Goal: Feedback & Contribution: Leave review/rating

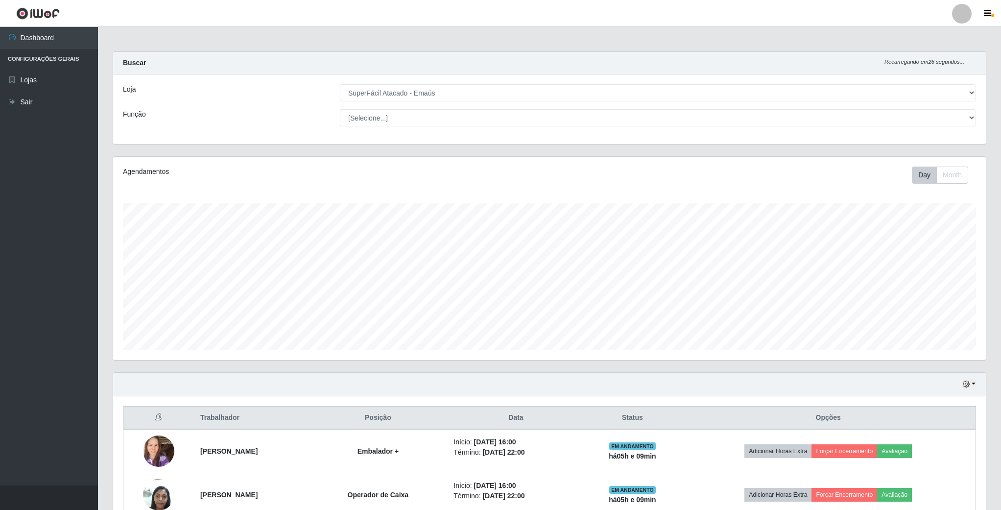
select select "407"
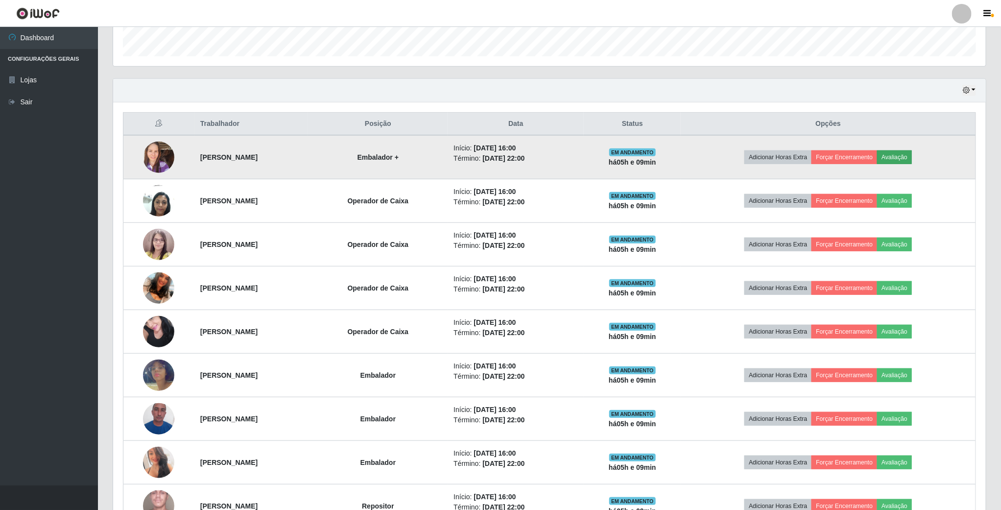
scroll to position [204, 871]
click at [904, 162] on button "Avaliação" at bounding box center [894, 157] width 35 height 14
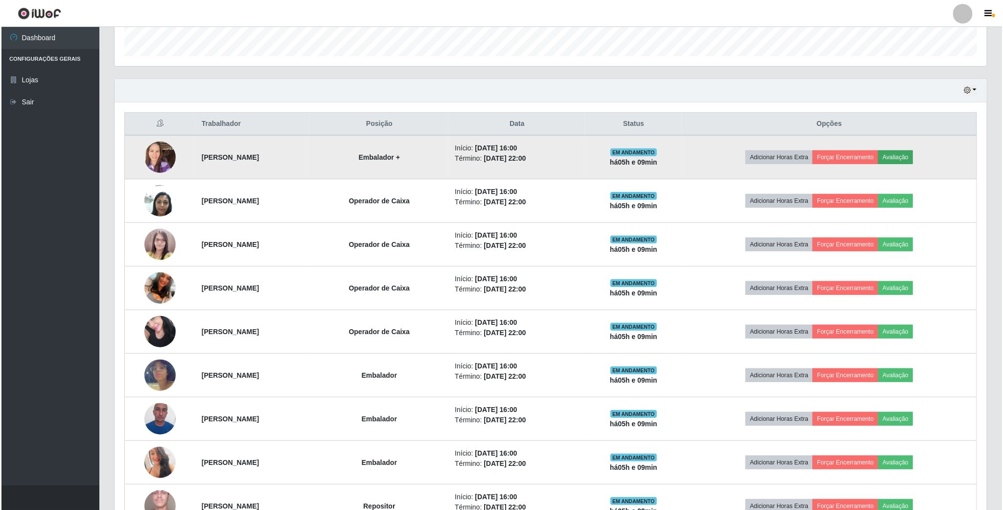
scroll to position [204, 864]
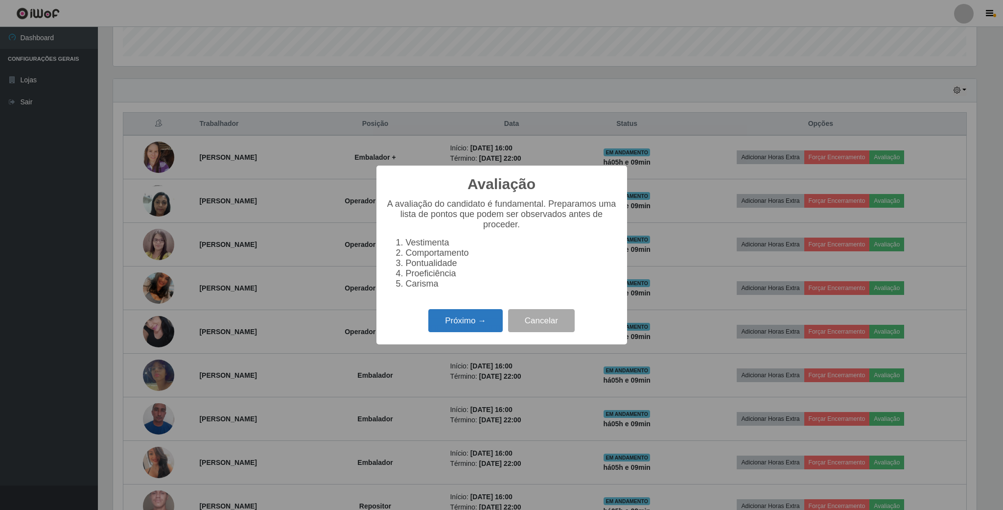
click at [460, 316] on button "Próximo →" at bounding box center [465, 320] width 74 height 23
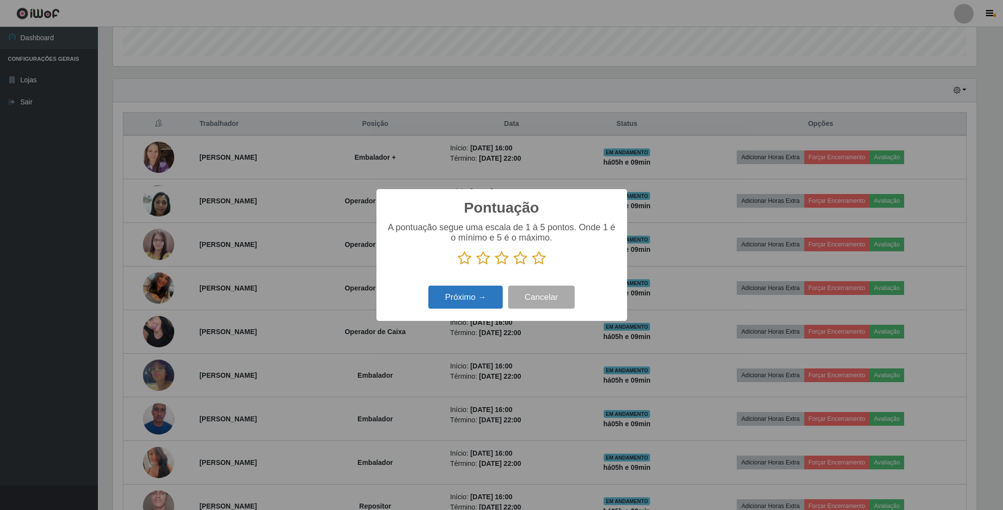
scroll to position [489343, 488684]
click at [529, 258] on p at bounding box center [501, 258] width 231 height 15
click at [521, 260] on icon at bounding box center [521, 258] width 14 height 15
click at [514, 265] on input "radio" at bounding box center [514, 265] width 0 height 0
click at [444, 300] on button "Próximo →" at bounding box center [465, 296] width 74 height 23
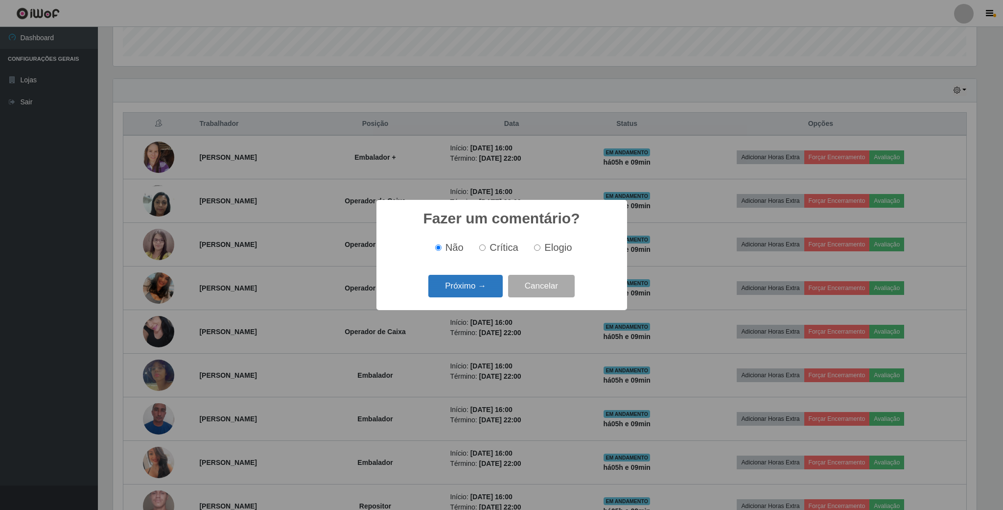
click at [464, 288] on button "Próximo →" at bounding box center [465, 286] width 74 height 23
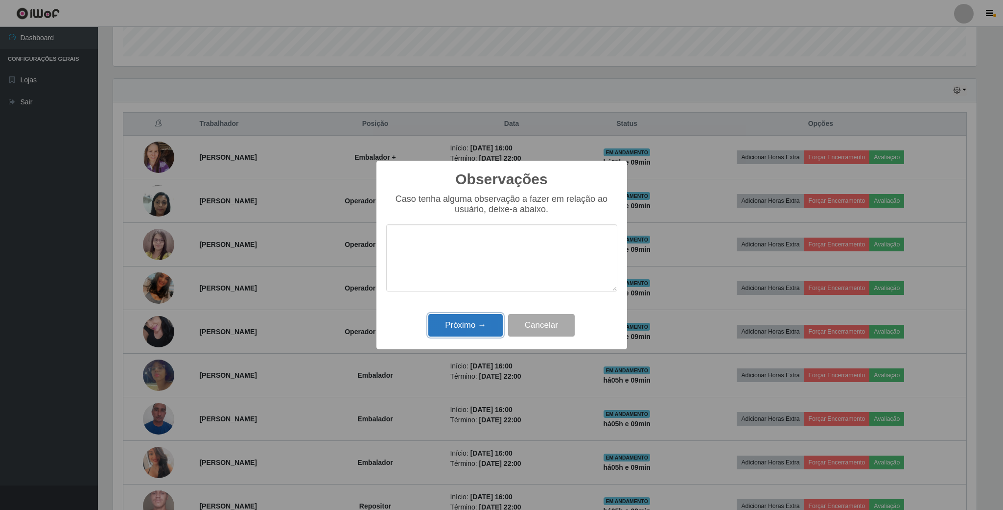
click at [470, 328] on button "Próximo →" at bounding box center [465, 325] width 74 height 23
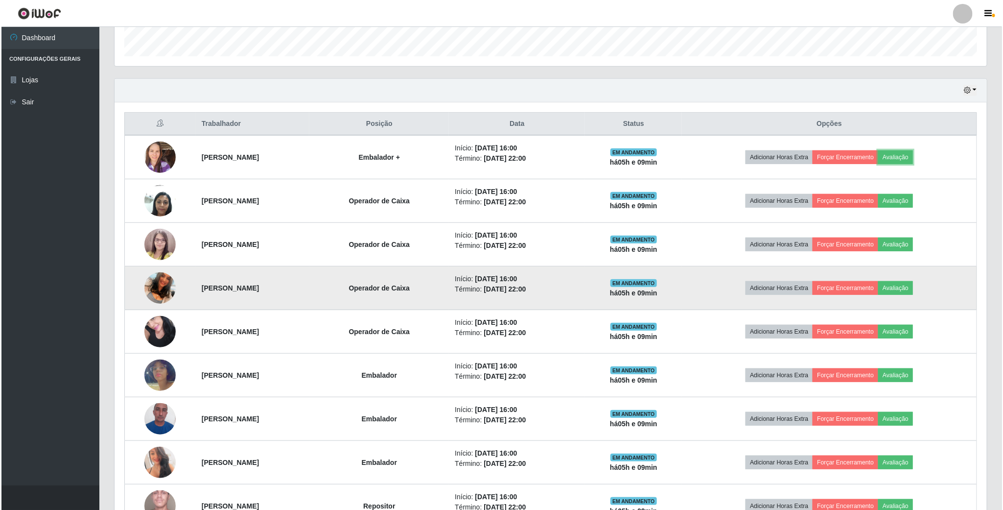
scroll to position [204, 871]
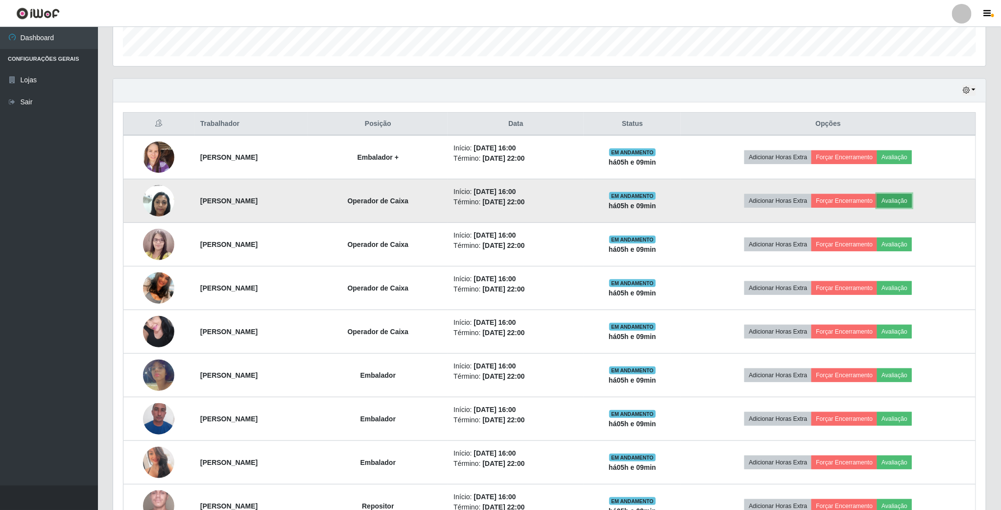
click at [905, 202] on button "Avaliação" at bounding box center [894, 201] width 35 height 14
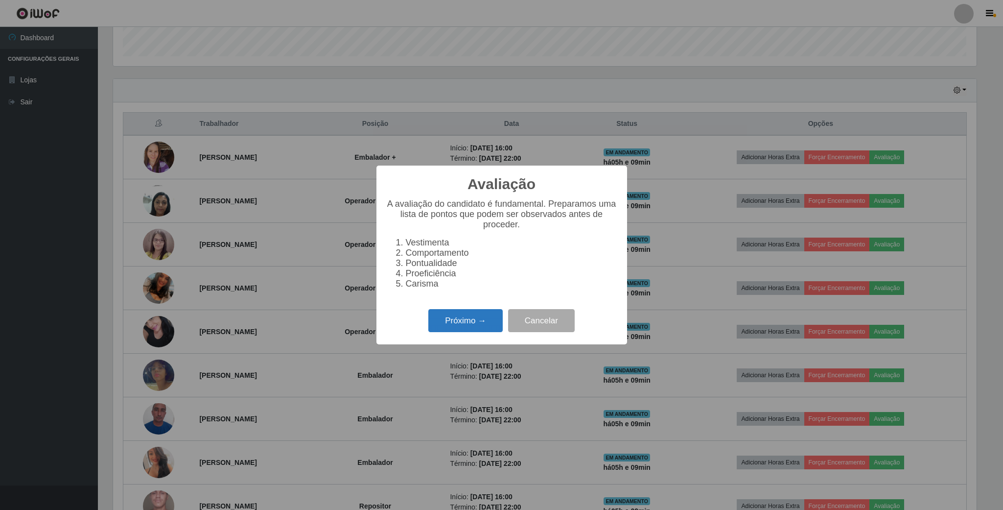
click at [456, 318] on button "Próximo →" at bounding box center [465, 320] width 74 height 23
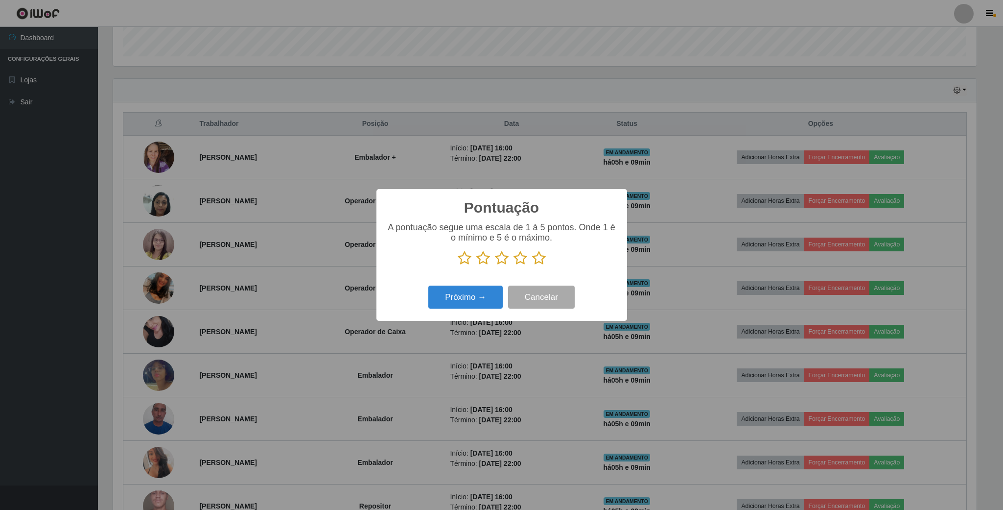
click at [524, 260] on icon at bounding box center [521, 258] width 14 height 15
click at [514, 265] on input "radio" at bounding box center [514, 265] width 0 height 0
click at [468, 291] on button "Próximo →" at bounding box center [465, 296] width 74 height 23
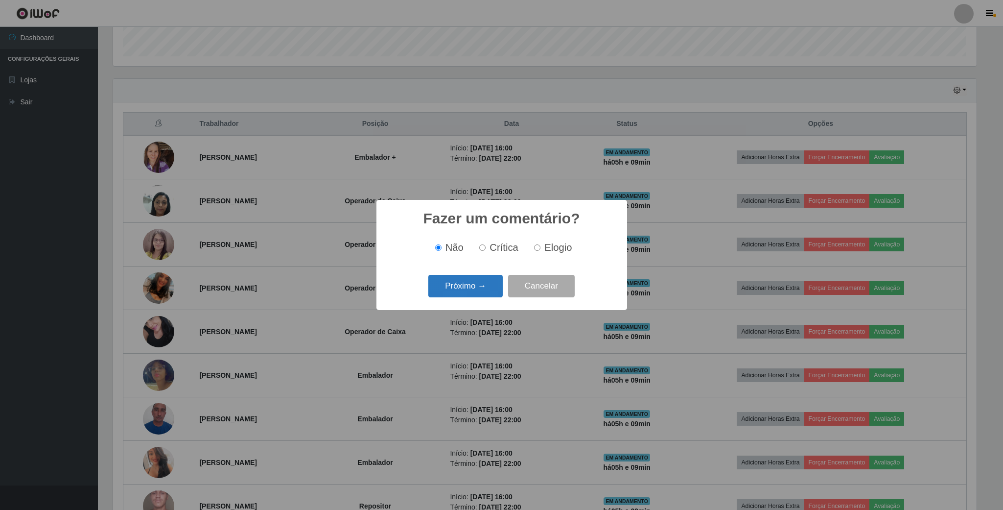
click at [468, 288] on button "Próximo →" at bounding box center [465, 286] width 74 height 23
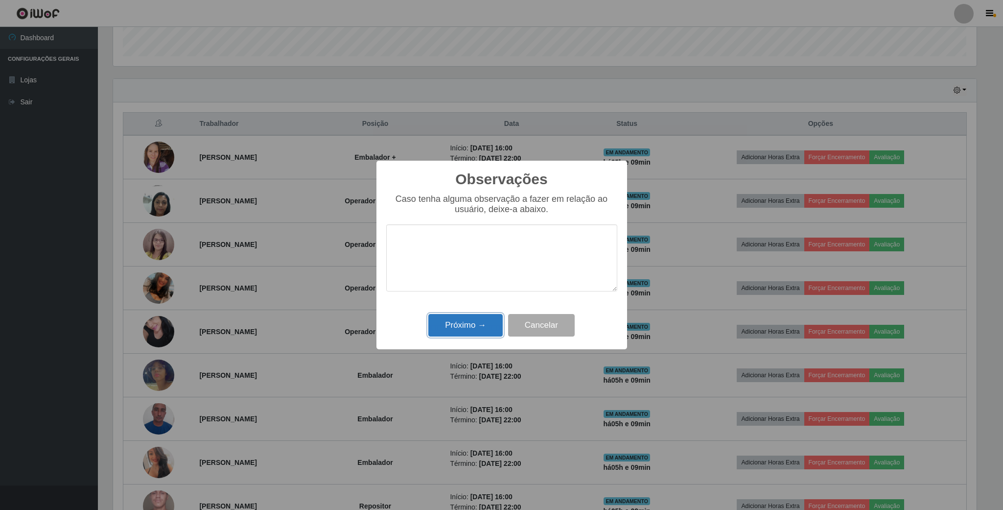
click at [465, 328] on button "Próximo →" at bounding box center [465, 325] width 74 height 23
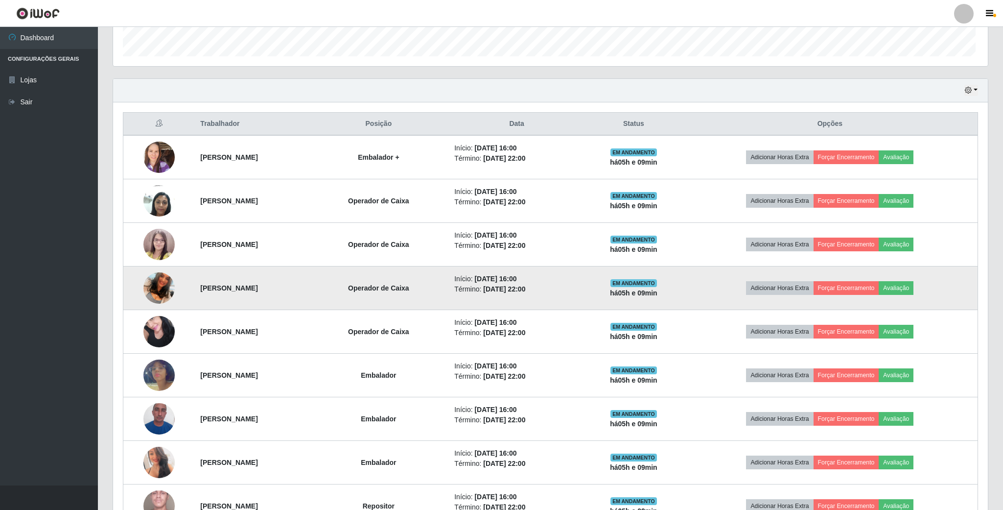
scroll to position [204, 871]
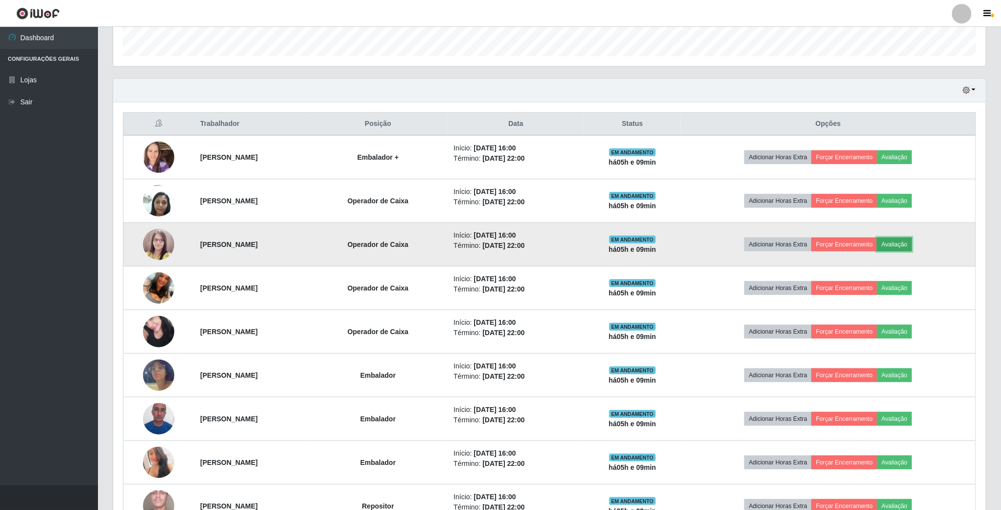
click at [904, 249] on button "Avaliação" at bounding box center [894, 244] width 35 height 14
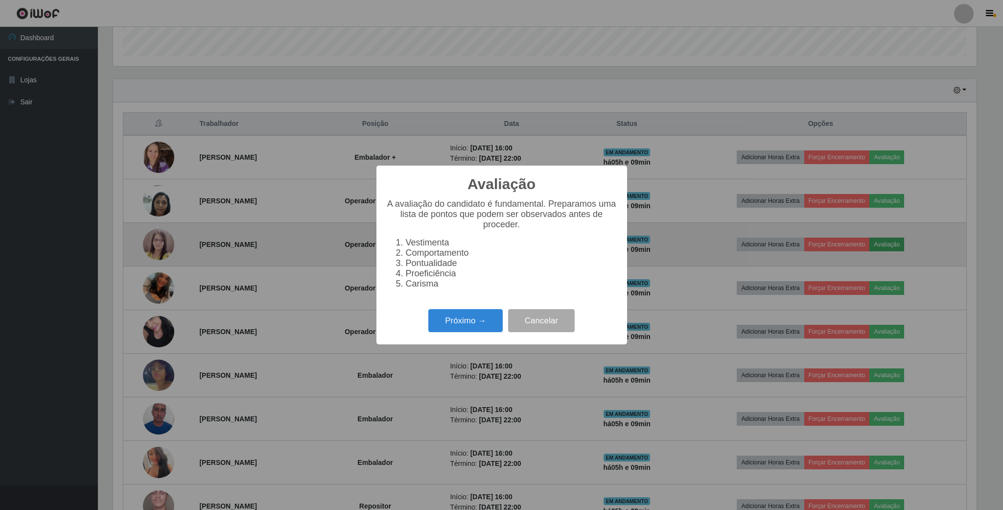
scroll to position [204, 864]
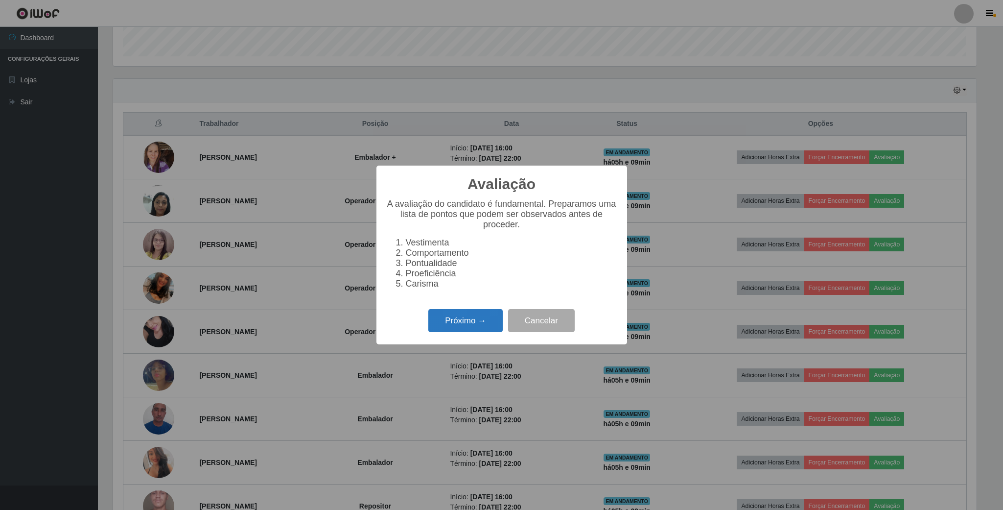
click at [449, 329] on button "Próximo →" at bounding box center [465, 320] width 74 height 23
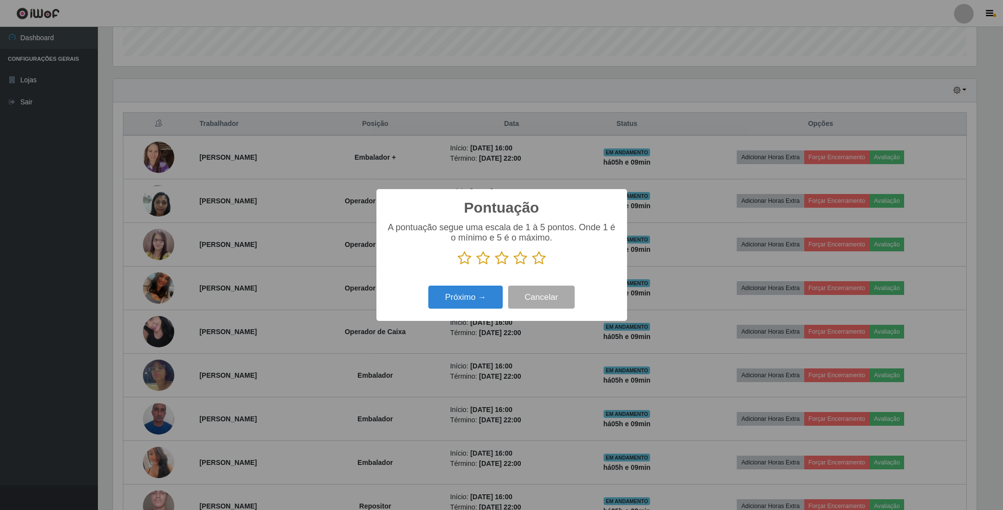
click at [518, 261] on icon at bounding box center [521, 258] width 14 height 15
click at [514, 265] on input "radio" at bounding box center [514, 265] width 0 height 0
click at [462, 307] on button "Próximo →" at bounding box center [465, 296] width 74 height 23
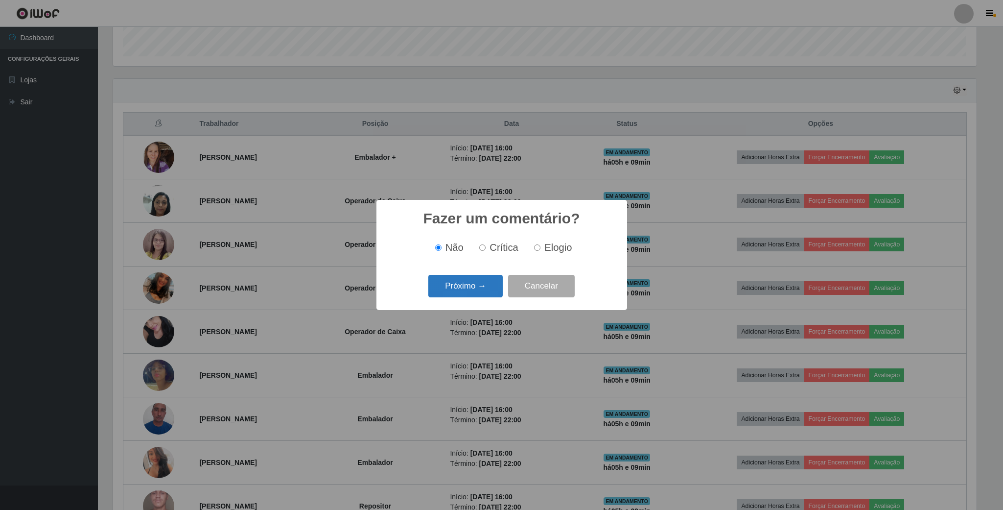
click at [475, 298] on button "Próximo →" at bounding box center [465, 286] width 74 height 23
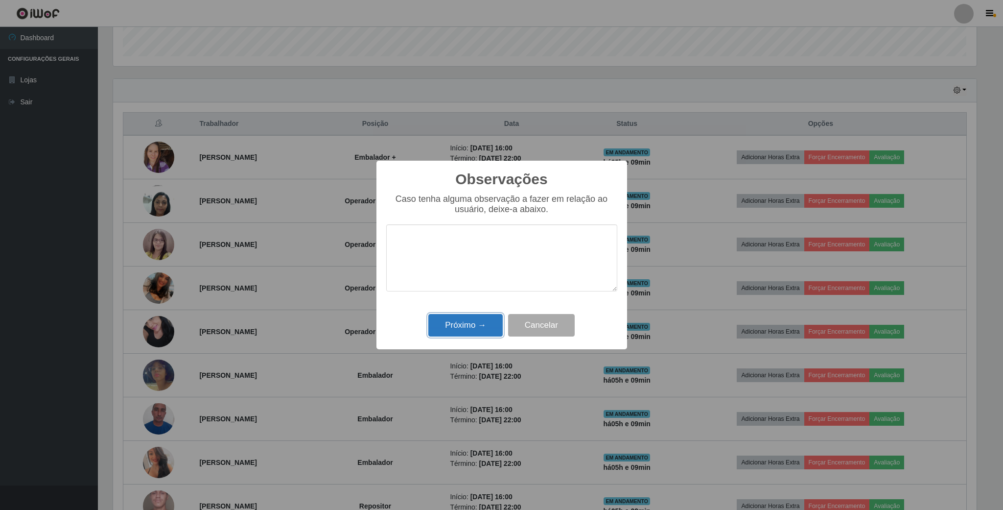
click at [469, 323] on button "Próximo →" at bounding box center [465, 325] width 74 height 23
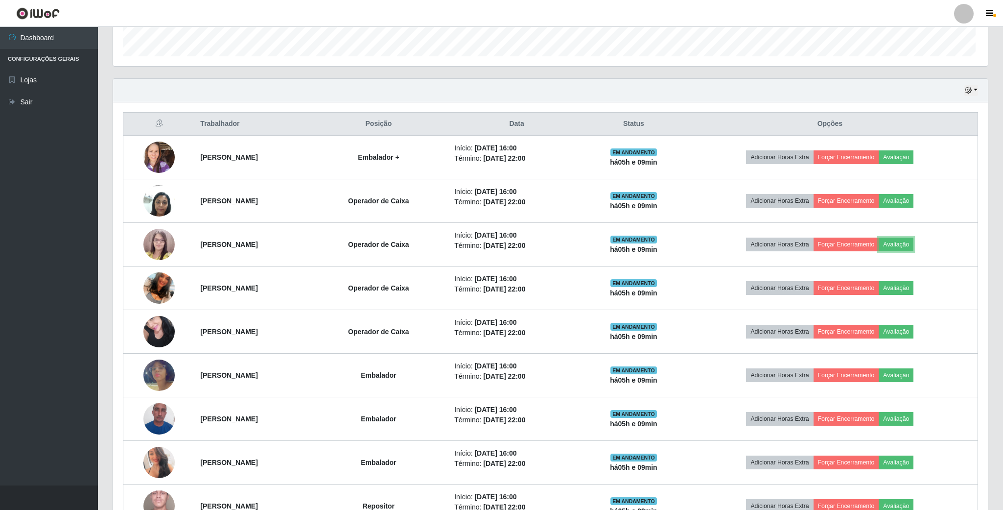
scroll to position [204, 871]
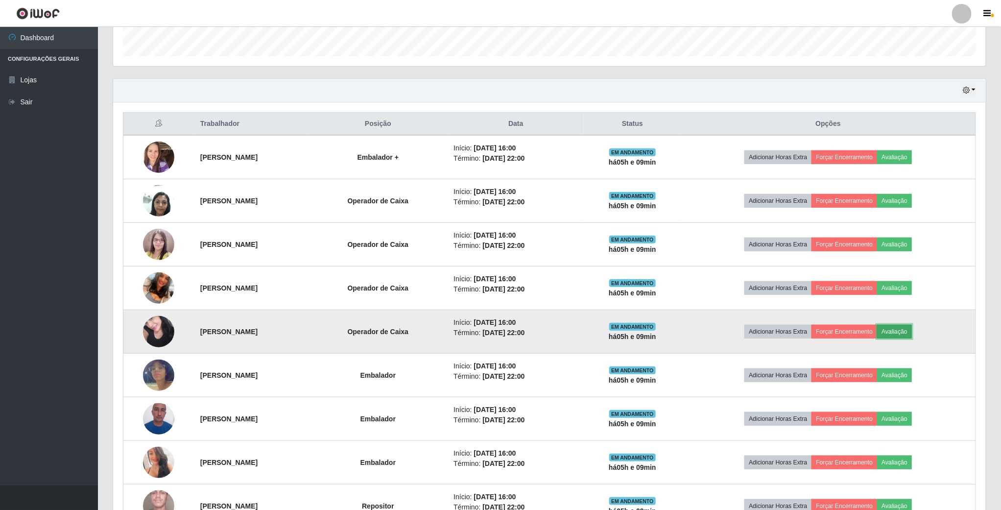
click at [912, 338] on button "Avaliação" at bounding box center [894, 332] width 35 height 14
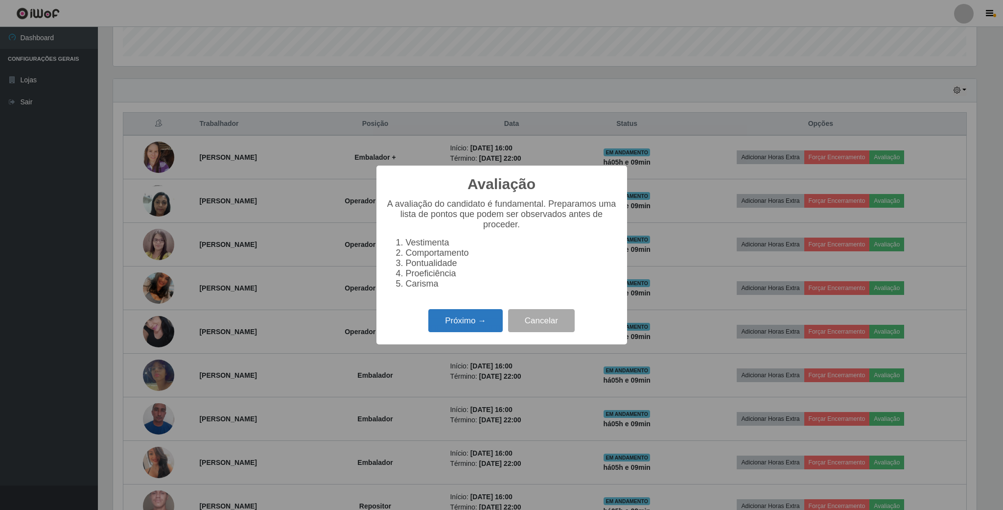
click at [470, 332] on button "Próximo →" at bounding box center [465, 320] width 74 height 23
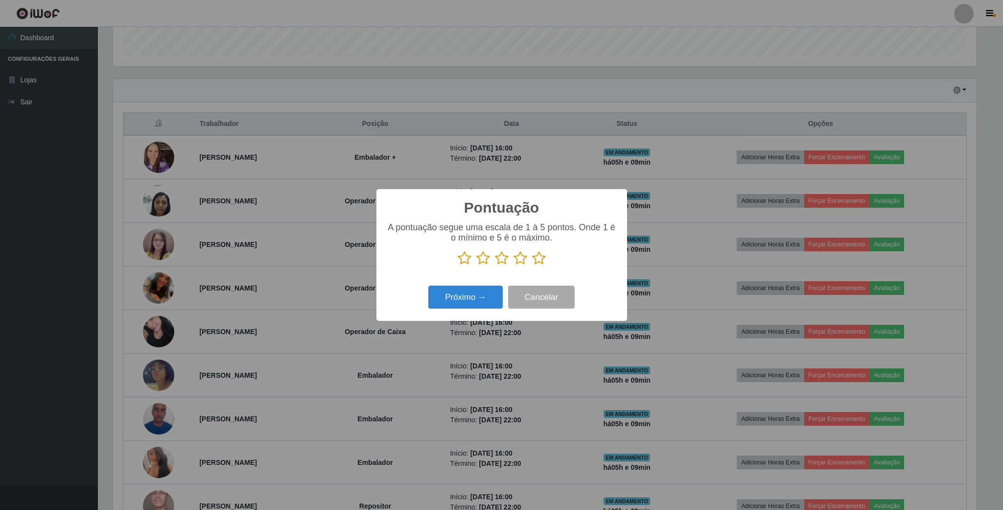
scroll to position [489343, 488684]
click at [520, 261] on icon at bounding box center [521, 258] width 14 height 15
click at [514, 265] on input "radio" at bounding box center [514, 265] width 0 height 0
click at [479, 304] on button "Próximo →" at bounding box center [465, 296] width 74 height 23
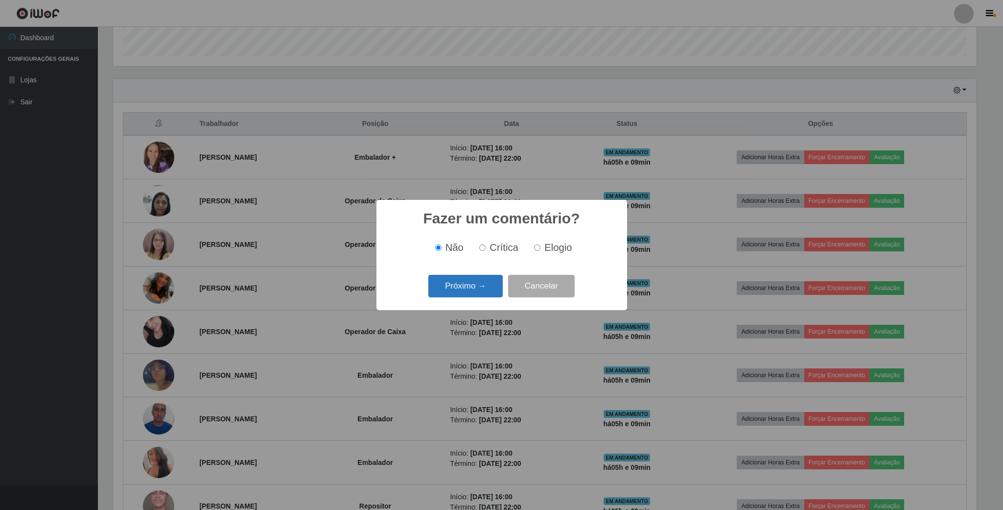
click at [485, 290] on button "Próximo →" at bounding box center [465, 286] width 74 height 23
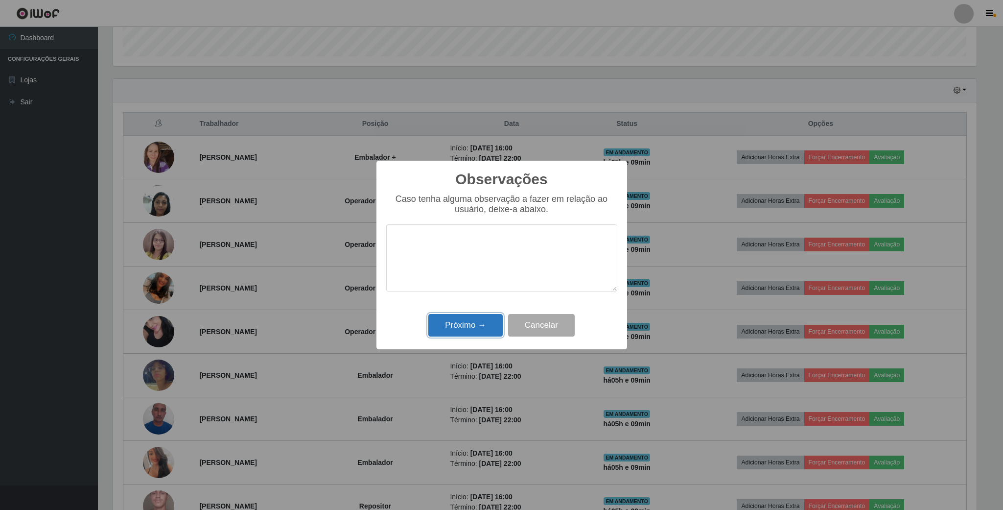
click at [472, 332] on button "Próximo →" at bounding box center [465, 325] width 74 height 23
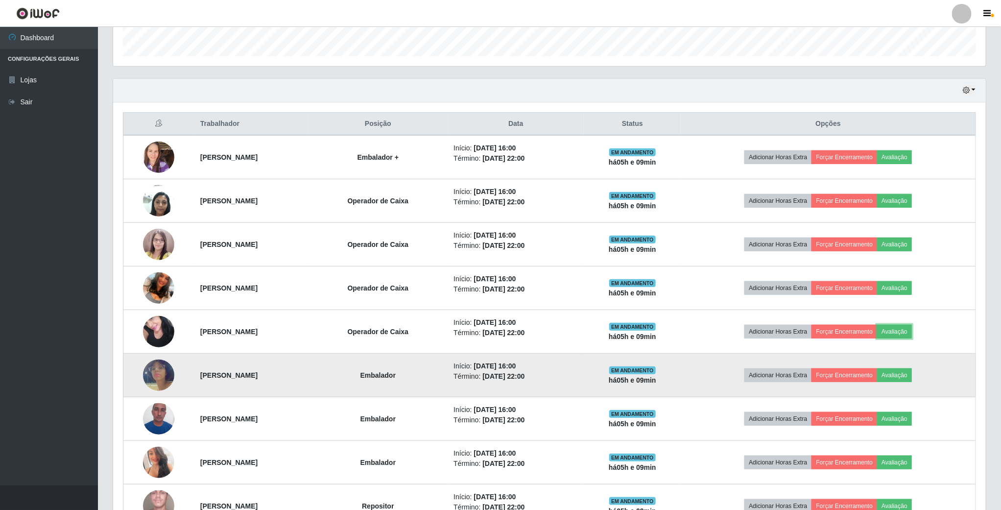
scroll to position [367, 0]
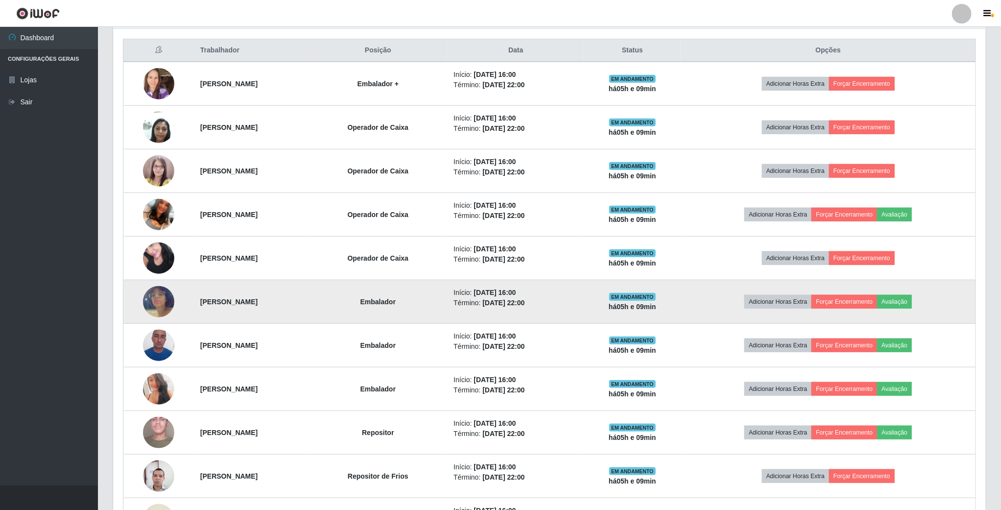
click at [902, 313] on td "Adicionar Horas Extra Forçar Encerramento Avaliação" at bounding box center [827, 302] width 295 height 44
click at [907, 308] on button "Avaliação" at bounding box center [894, 302] width 35 height 14
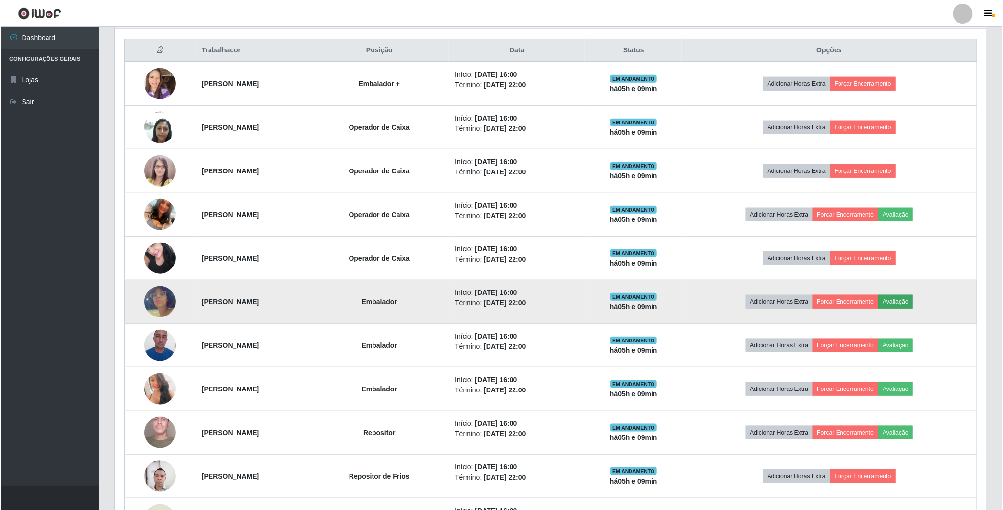
scroll to position [204, 864]
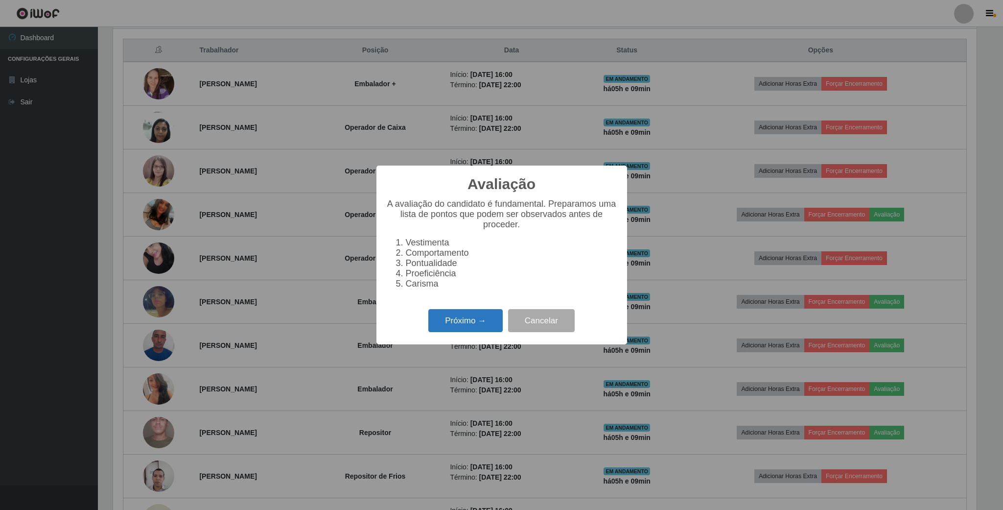
click at [466, 322] on button "Próximo →" at bounding box center [465, 320] width 74 height 23
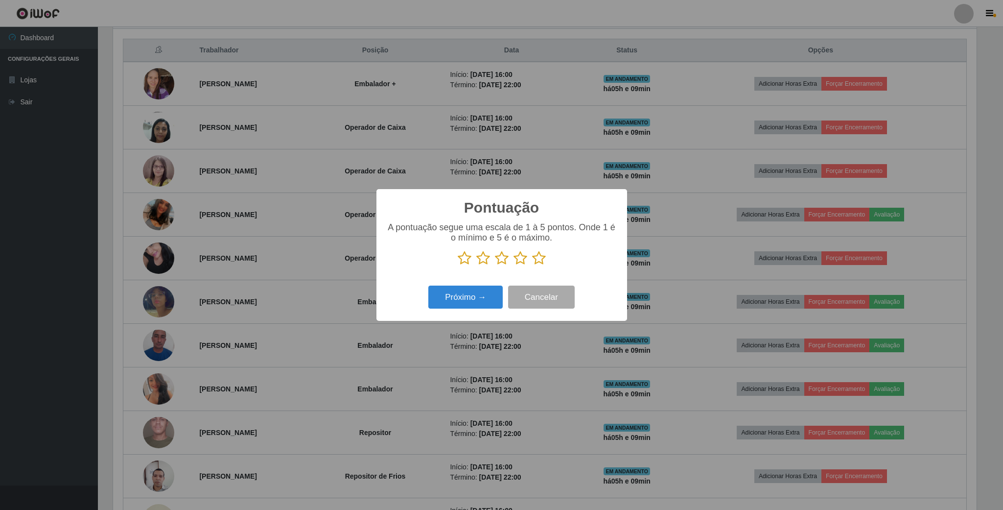
scroll to position [489343, 488684]
click at [517, 258] on icon at bounding box center [521, 258] width 14 height 15
click at [514, 265] on input "radio" at bounding box center [514, 265] width 0 height 0
click at [490, 302] on button "Próximo →" at bounding box center [465, 296] width 74 height 23
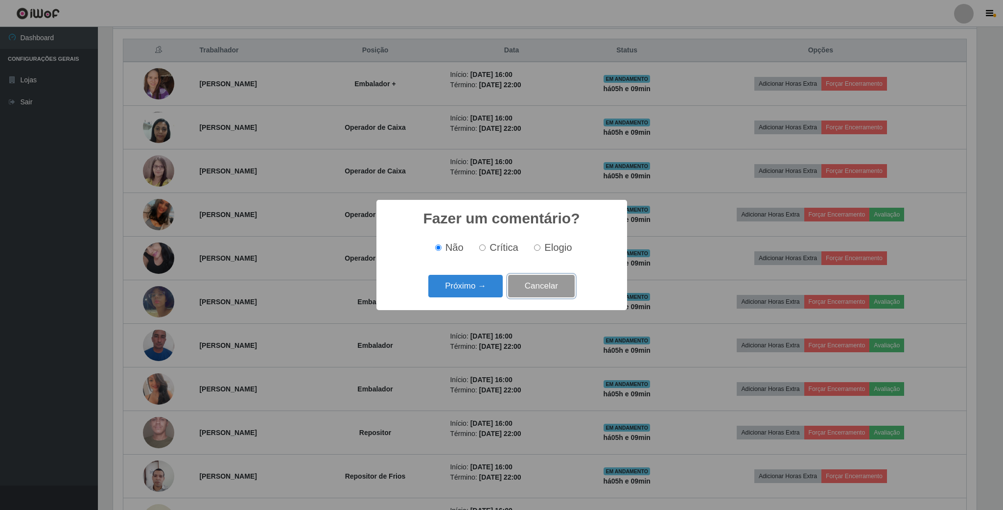
click at [508, 293] on button "Cancelar" at bounding box center [541, 286] width 67 height 23
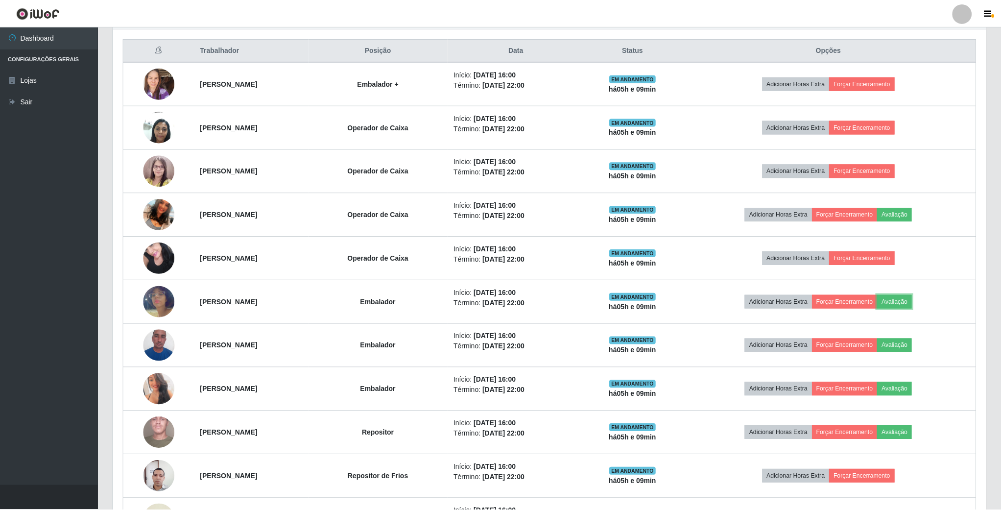
scroll to position [0, 0]
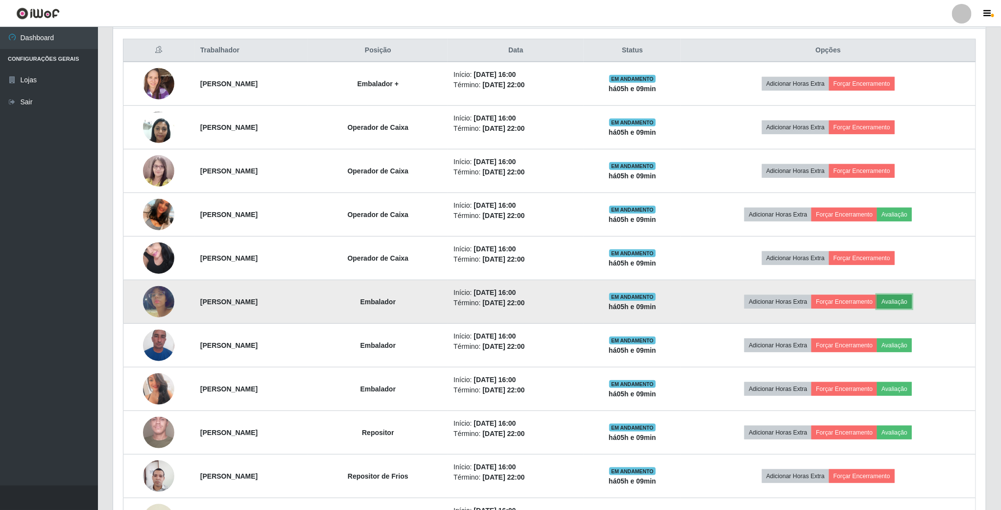
click at [912, 303] on button "Avaliação" at bounding box center [894, 302] width 35 height 14
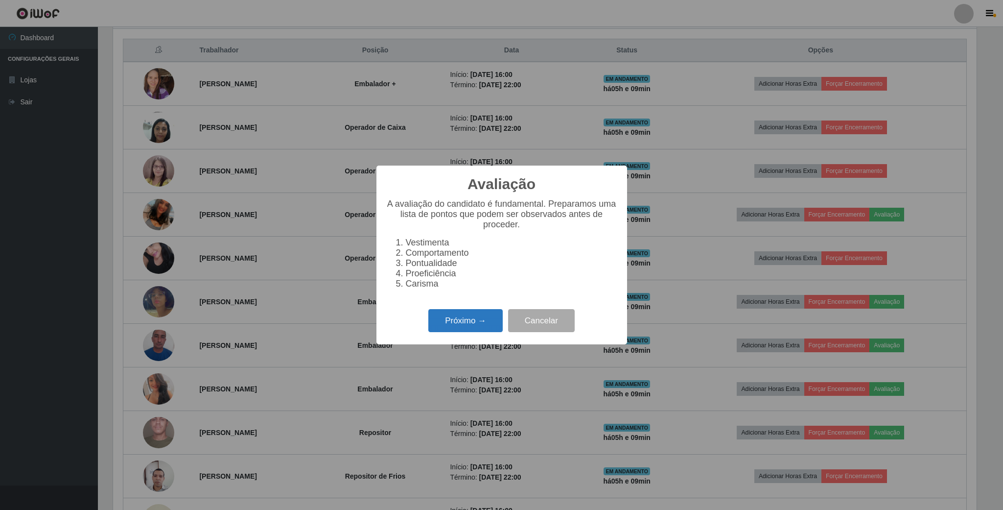
click at [471, 322] on button "Próximo →" at bounding box center [465, 320] width 74 height 23
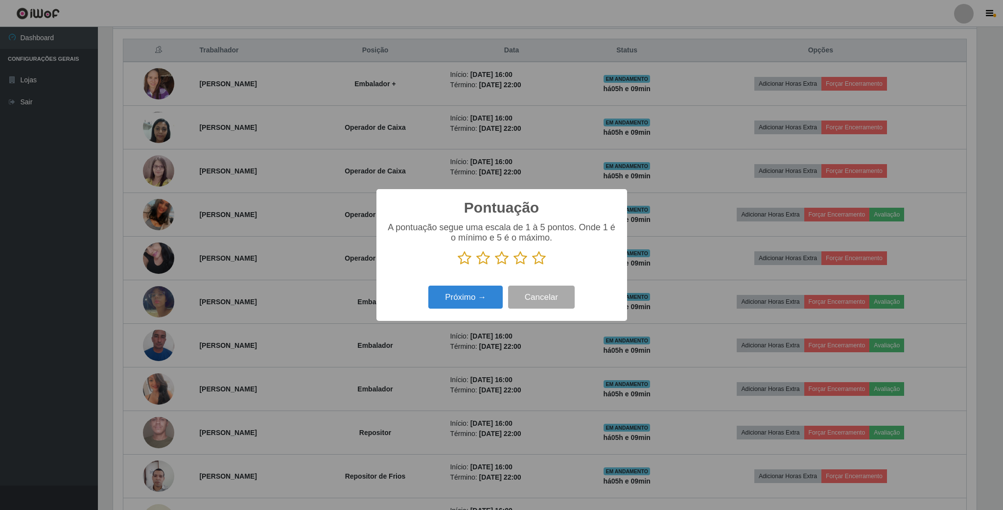
click at [519, 260] on icon at bounding box center [521, 258] width 14 height 15
click at [514, 265] on input "radio" at bounding box center [514, 265] width 0 height 0
click at [494, 292] on button "Próximo →" at bounding box center [465, 296] width 74 height 23
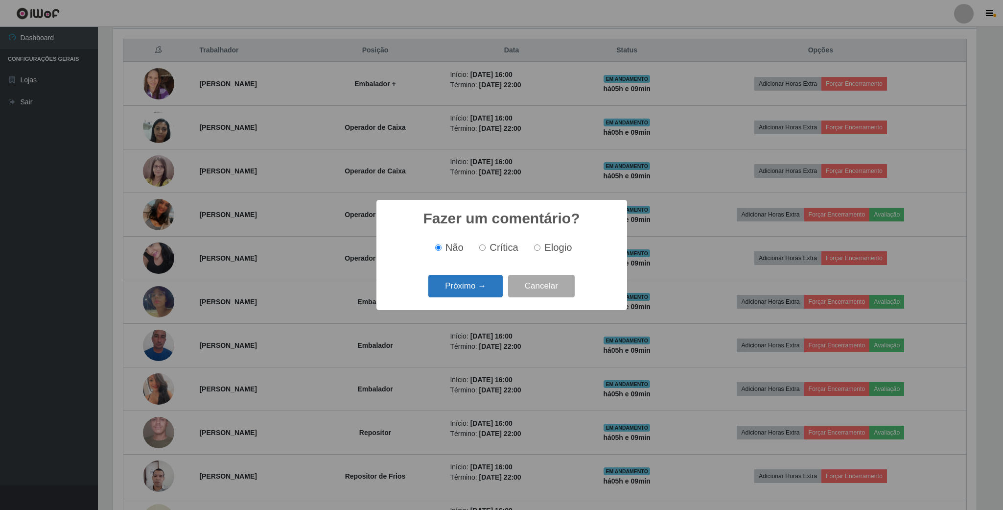
click at [499, 277] on button "Próximo →" at bounding box center [465, 286] width 74 height 23
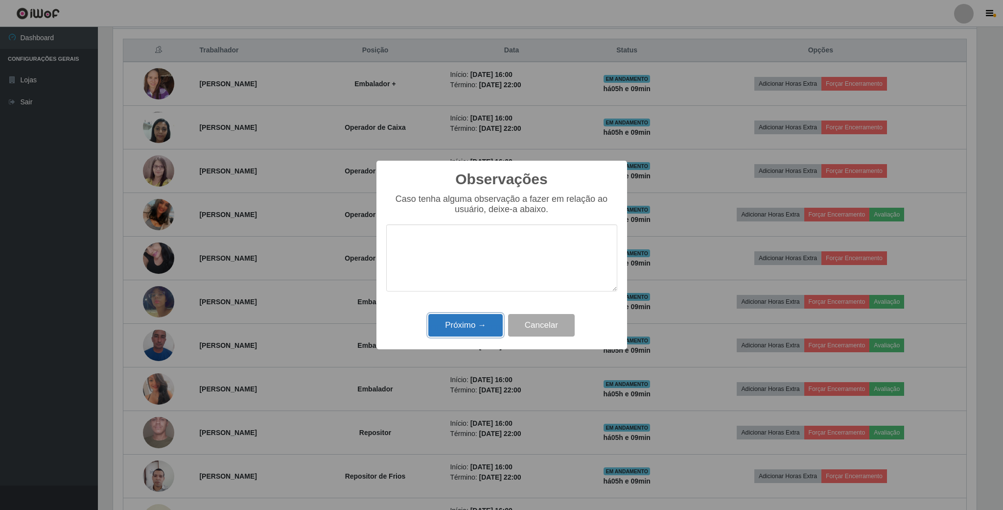
click at [479, 322] on button "Próximo →" at bounding box center [465, 325] width 74 height 23
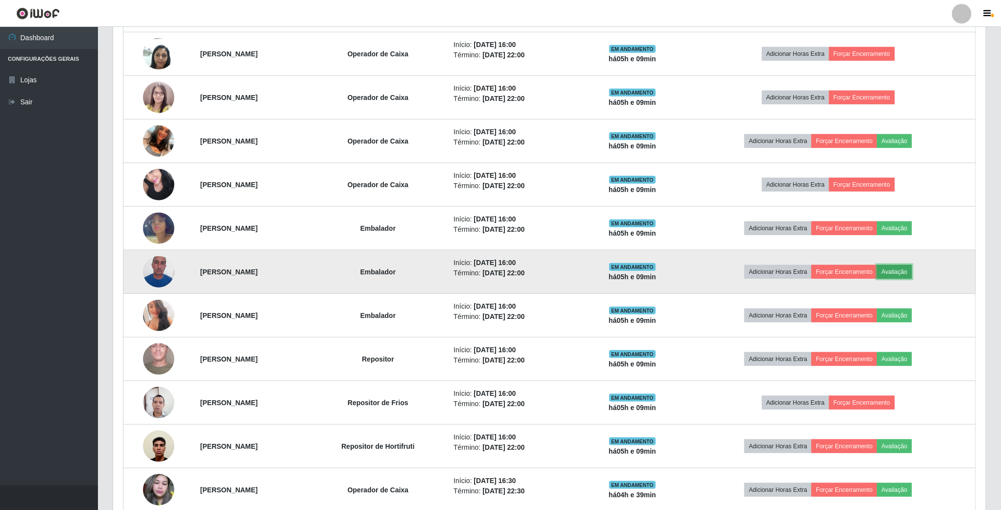
click at [900, 279] on button "Avaliação" at bounding box center [894, 272] width 35 height 14
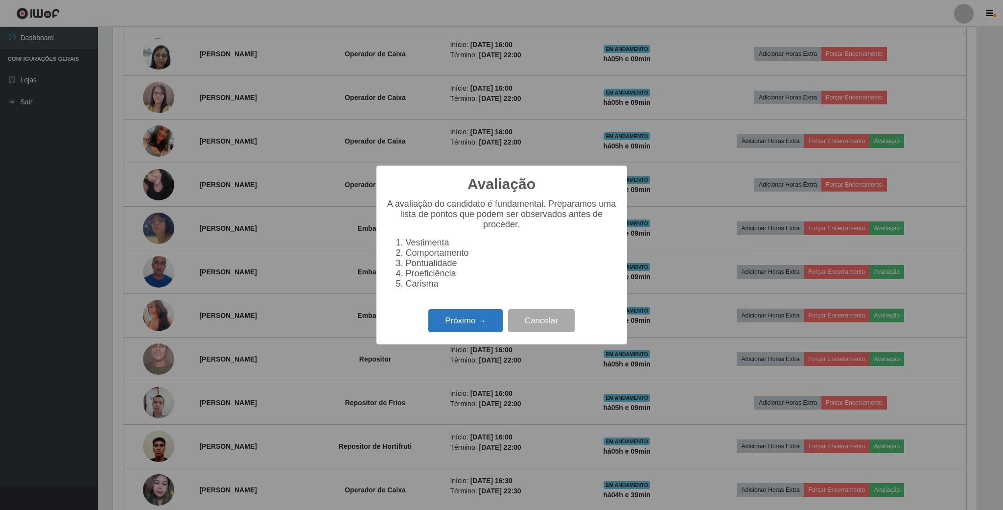
click at [466, 322] on button "Próximo →" at bounding box center [465, 320] width 74 height 23
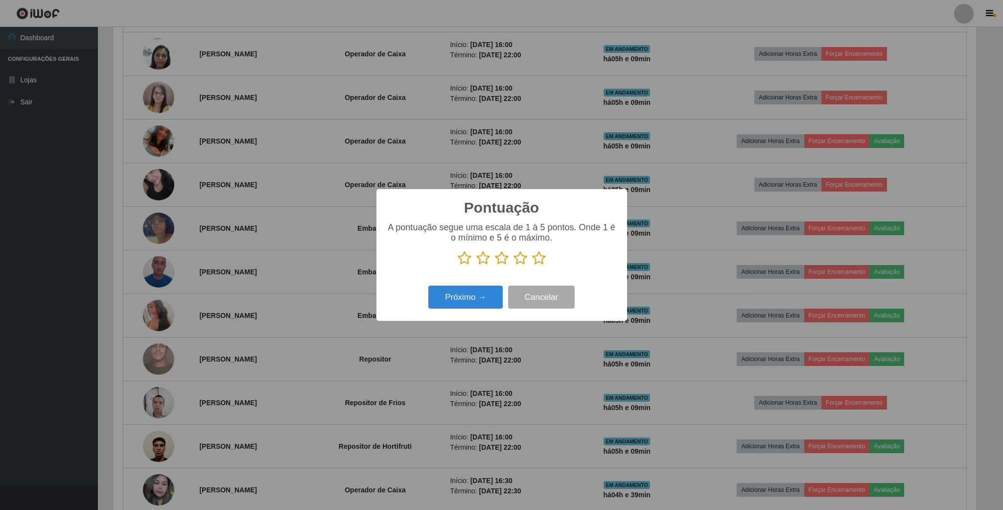
click at [526, 262] on icon at bounding box center [521, 258] width 14 height 15
click at [514, 265] on input "radio" at bounding box center [514, 265] width 0 height 0
click at [470, 293] on button "Próximo →" at bounding box center [465, 296] width 74 height 23
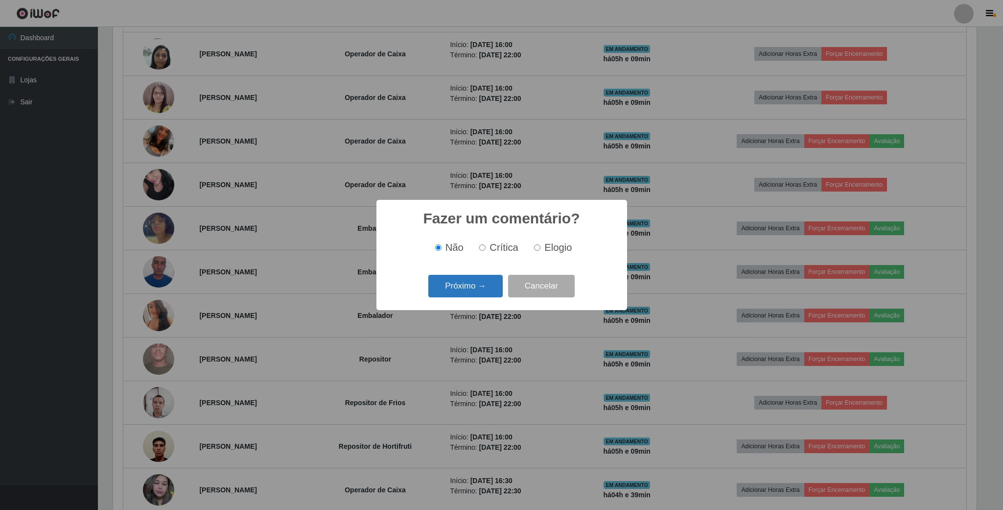
click at [479, 288] on button "Próximo →" at bounding box center [465, 286] width 74 height 23
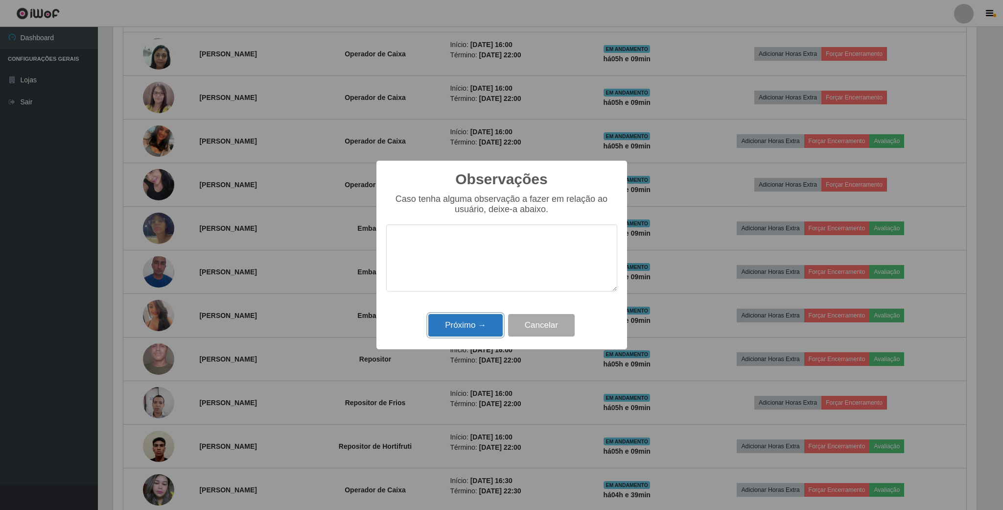
click at [476, 321] on button "Próximo →" at bounding box center [465, 325] width 74 height 23
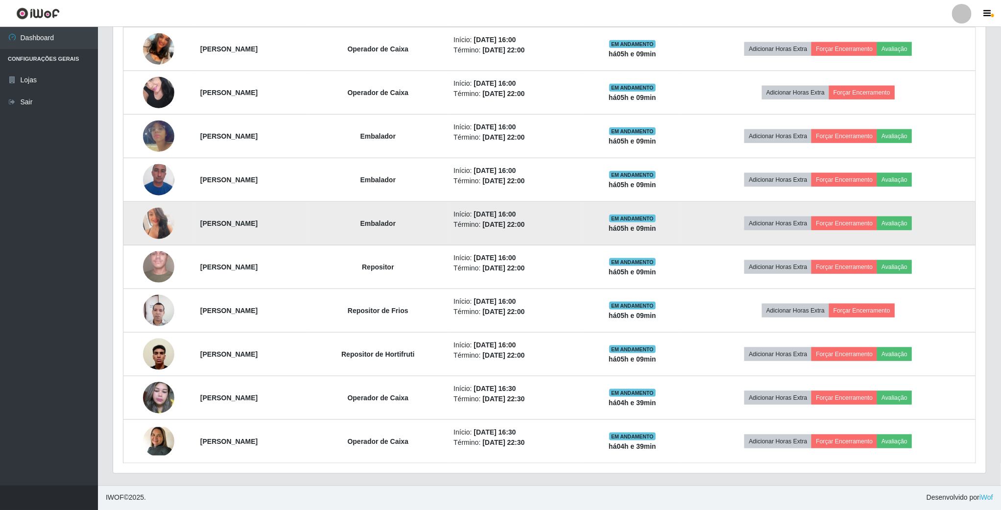
click at [911, 233] on td "Adicionar Horas Extra Forçar Encerramento Avaliação" at bounding box center [827, 224] width 295 height 44
click at [912, 228] on button "Avaliação" at bounding box center [894, 223] width 35 height 14
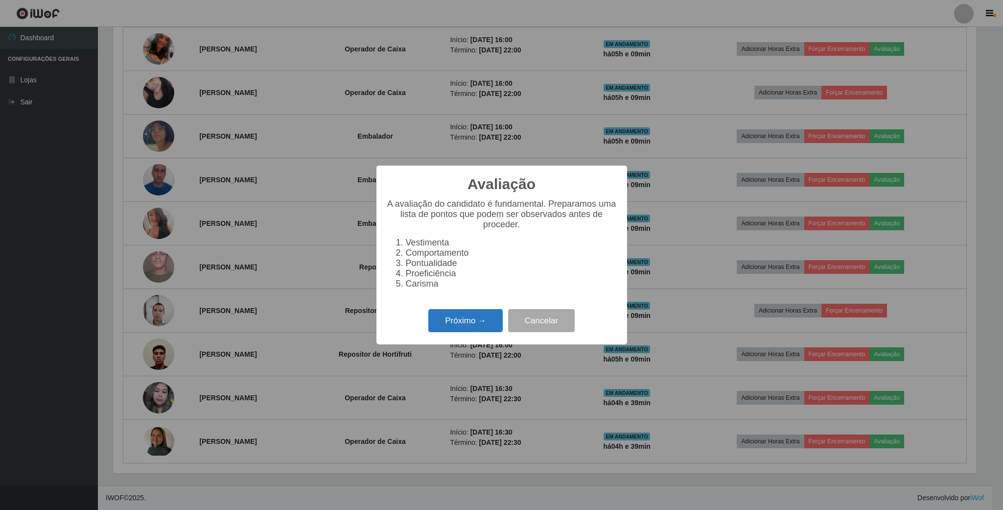
click at [457, 325] on button "Próximo →" at bounding box center [465, 320] width 74 height 23
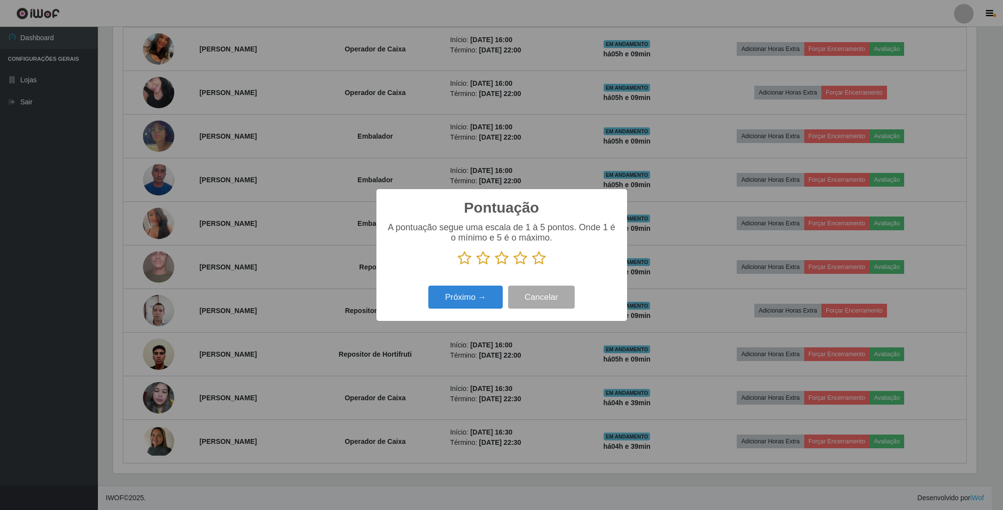
click at [525, 258] on icon at bounding box center [521, 258] width 14 height 15
click at [514, 265] on input "radio" at bounding box center [514, 265] width 0 height 0
click at [472, 299] on button "Próximo →" at bounding box center [465, 296] width 74 height 23
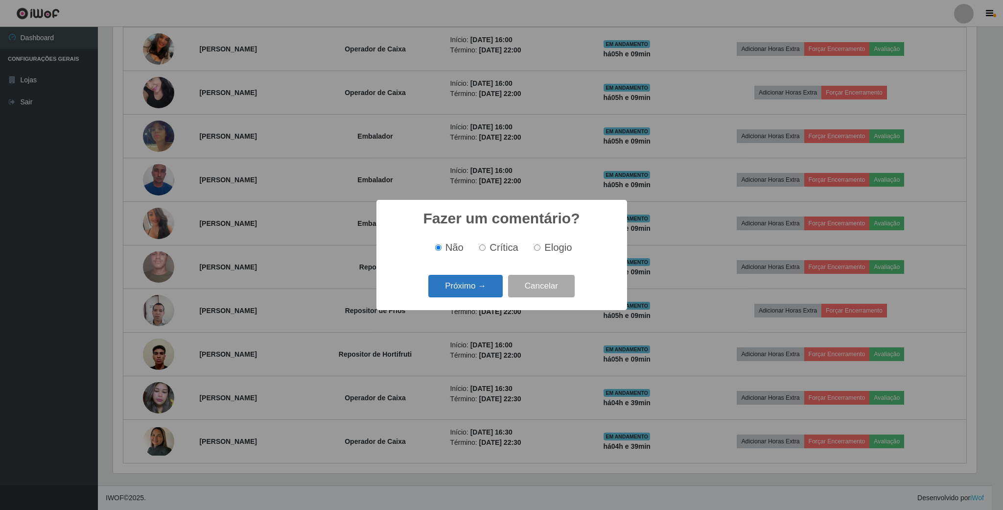
click at [454, 286] on button "Próximo →" at bounding box center [465, 286] width 74 height 23
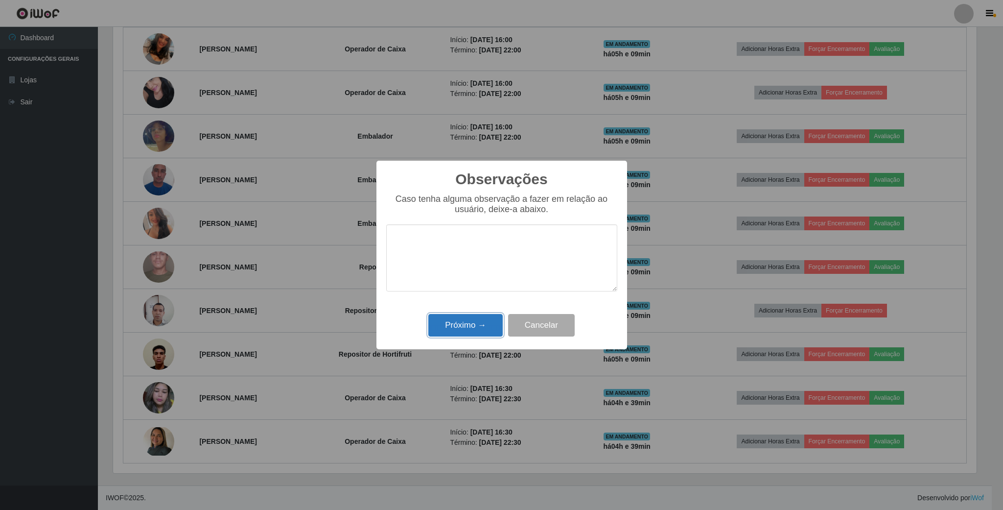
click at [473, 330] on button "Próximo →" at bounding box center [465, 325] width 74 height 23
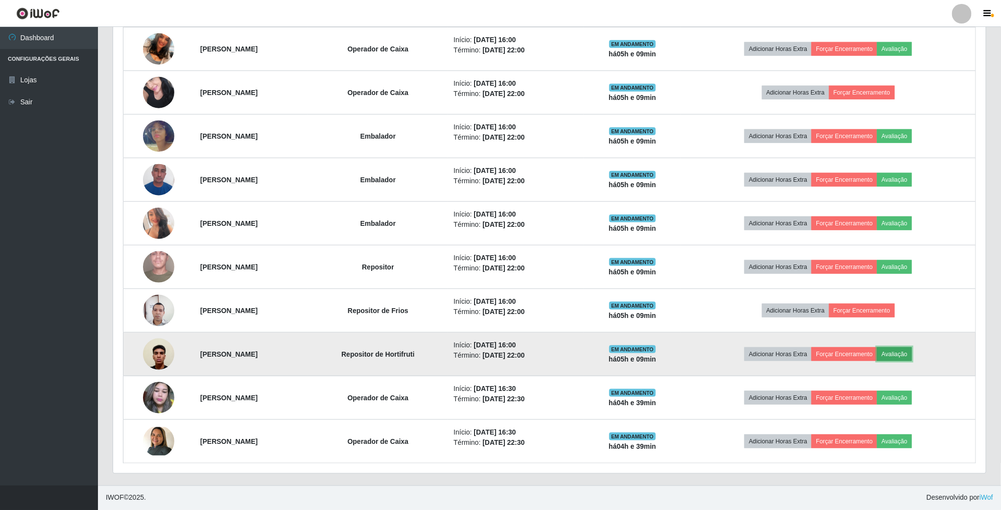
click at [912, 350] on button "Avaliação" at bounding box center [894, 354] width 35 height 14
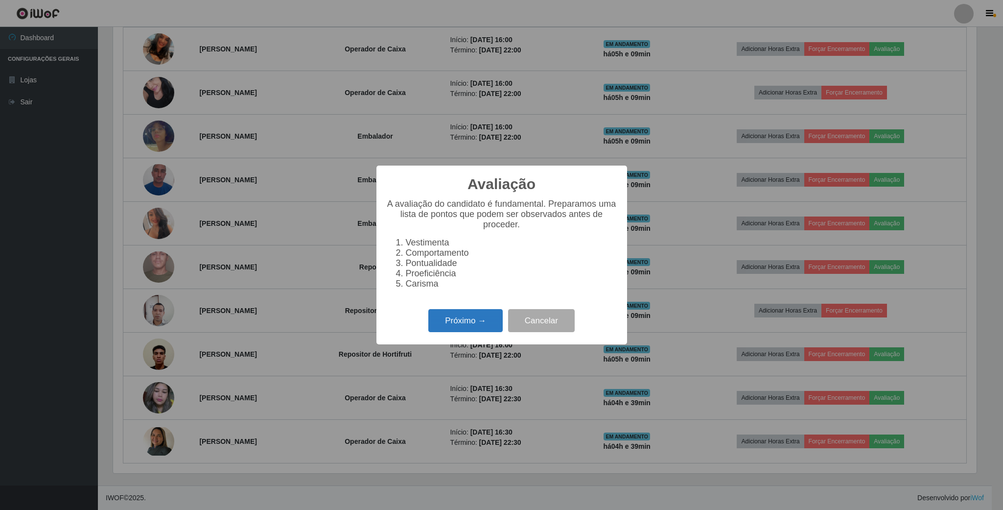
click at [468, 329] on button "Próximo →" at bounding box center [465, 320] width 74 height 23
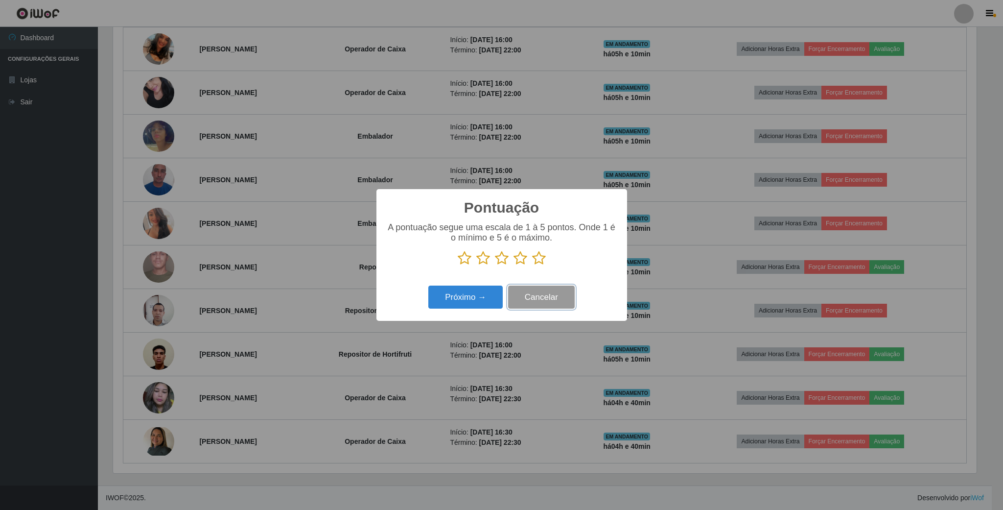
click at [548, 307] on button "Cancelar" at bounding box center [541, 296] width 67 height 23
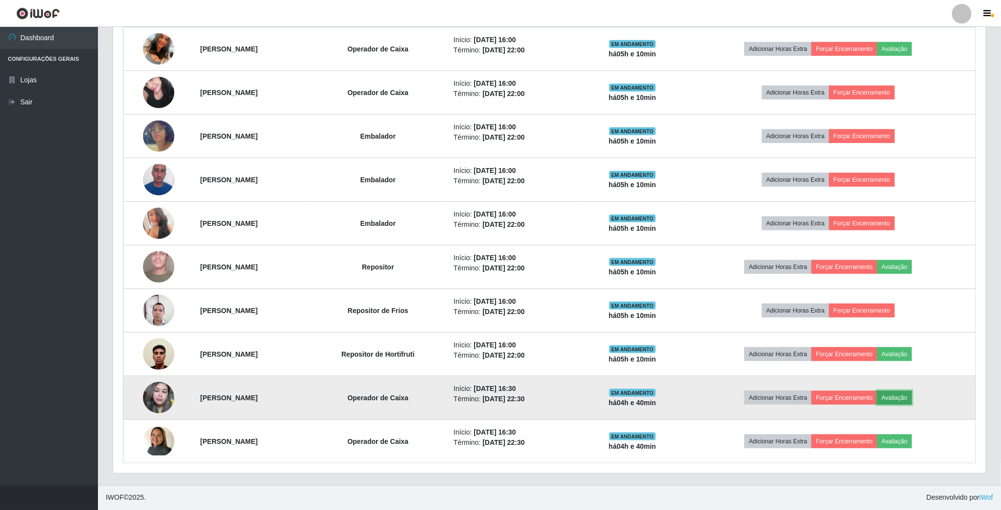
click at [912, 400] on button "Avaliação" at bounding box center [894, 398] width 35 height 14
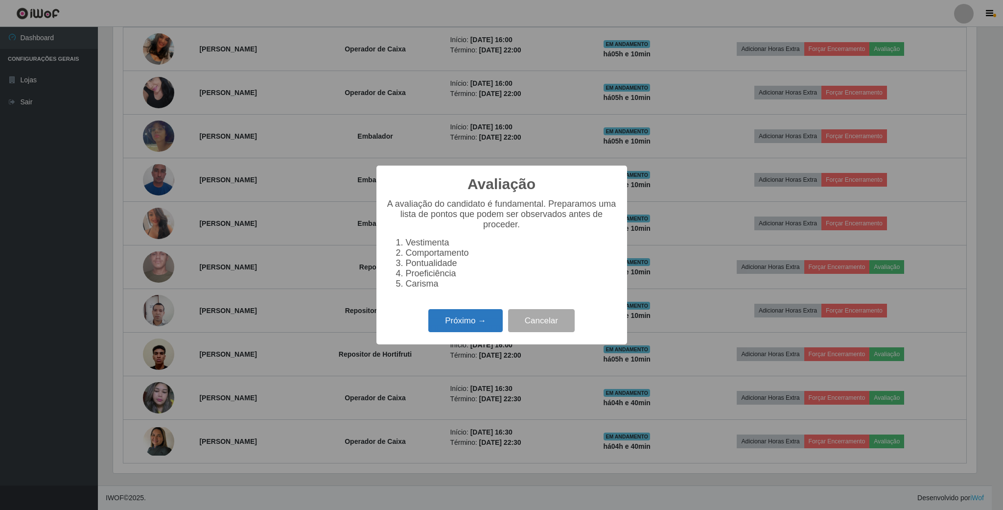
click at [478, 325] on button "Próximo →" at bounding box center [465, 320] width 74 height 23
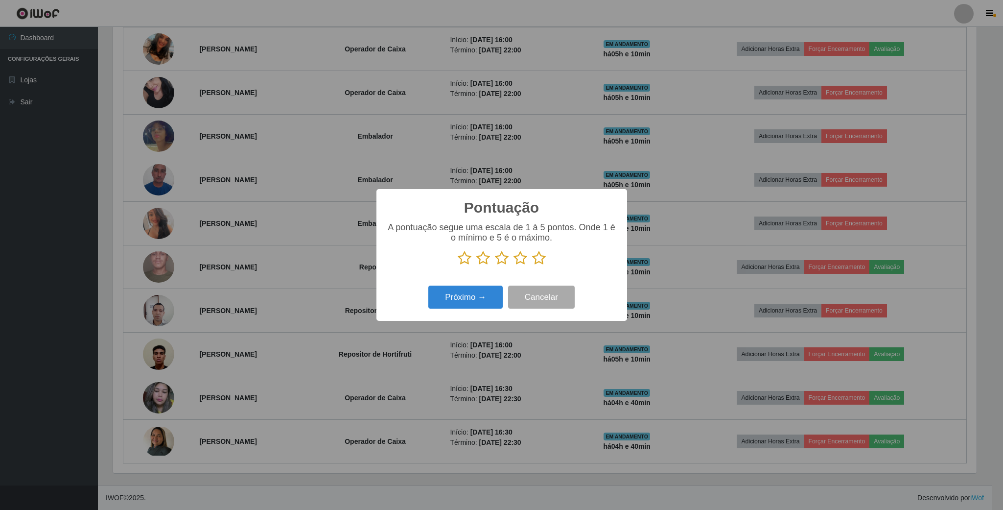
click at [521, 259] on icon at bounding box center [521, 258] width 14 height 15
click at [514, 265] on input "radio" at bounding box center [514, 265] width 0 height 0
click at [483, 294] on button "Próximo →" at bounding box center [465, 296] width 74 height 23
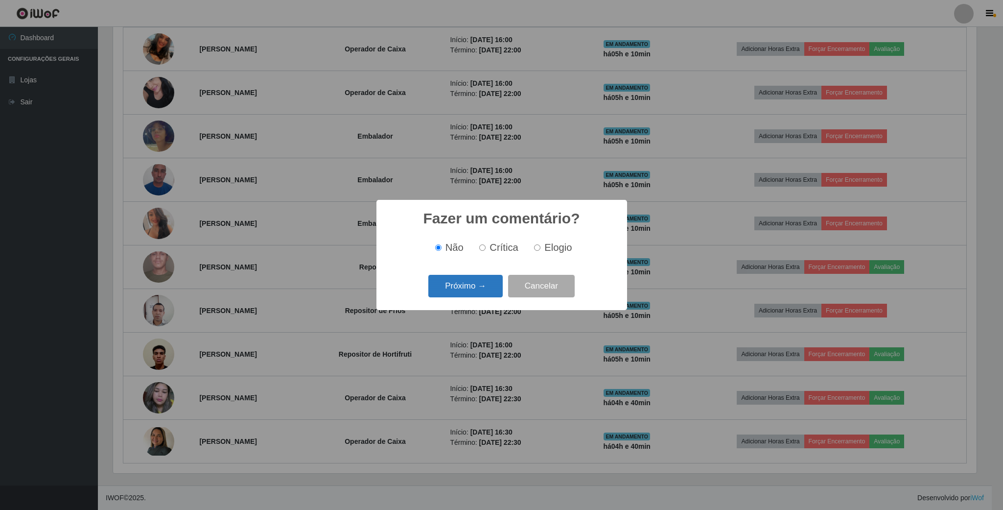
click at [482, 294] on button "Próximo →" at bounding box center [465, 286] width 74 height 23
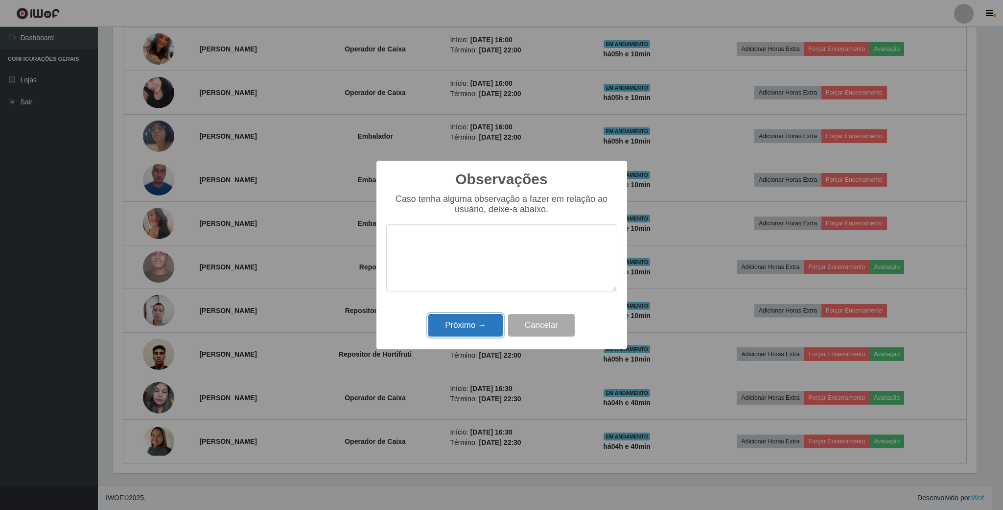
click at [468, 320] on button "Próximo →" at bounding box center [465, 325] width 74 height 23
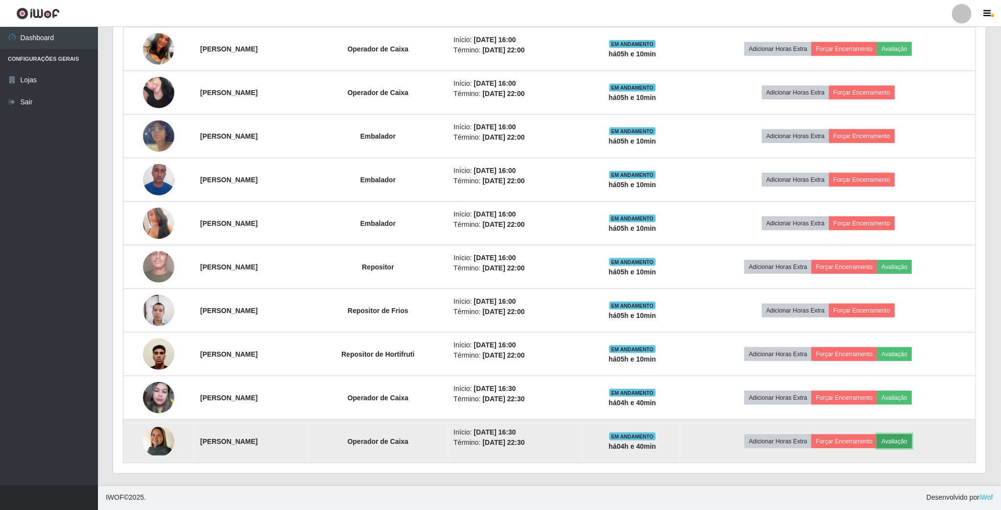
click at [911, 438] on button "Avaliação" at bounding box center [894, 441] width 35 height 14
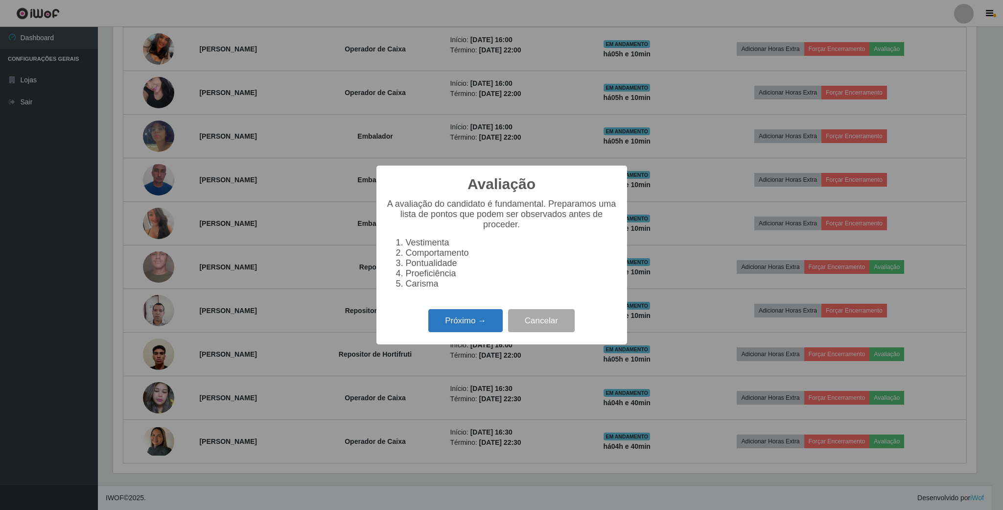
click at [444, 327] on button "Próximo →" at bounding box center [465, 320] width 74 height 23
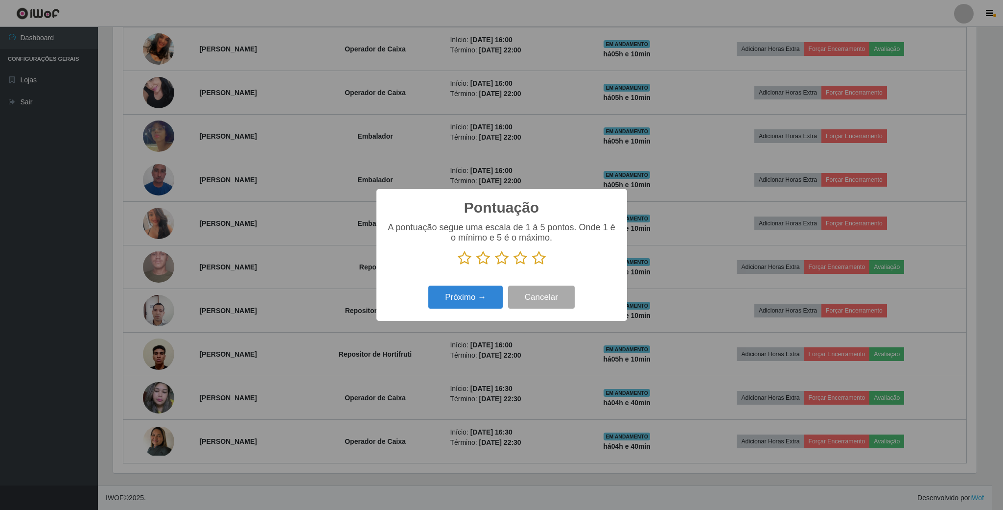
click at [522, 260] on icon at bounding box center [521, 258] width 14 height 15
click at [514, 265] on input "radio" at bounding box center [514, 265] width 0 height 0
click at [477, 304] on button "Próximo →" at bounding box center [465, 296] width 74 height 23
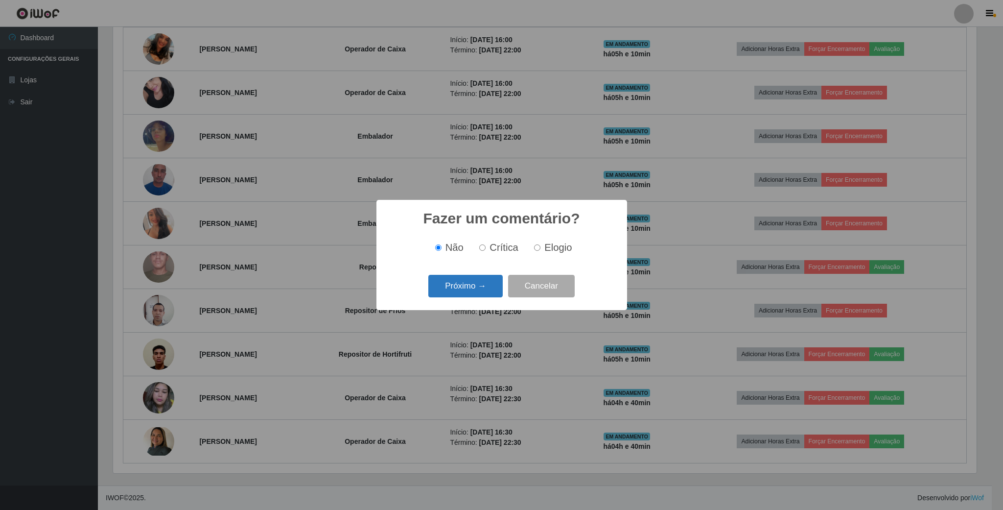
click at [483, 293] on button "Próximo →" at bounding box center [465, 286] width 74 height 23
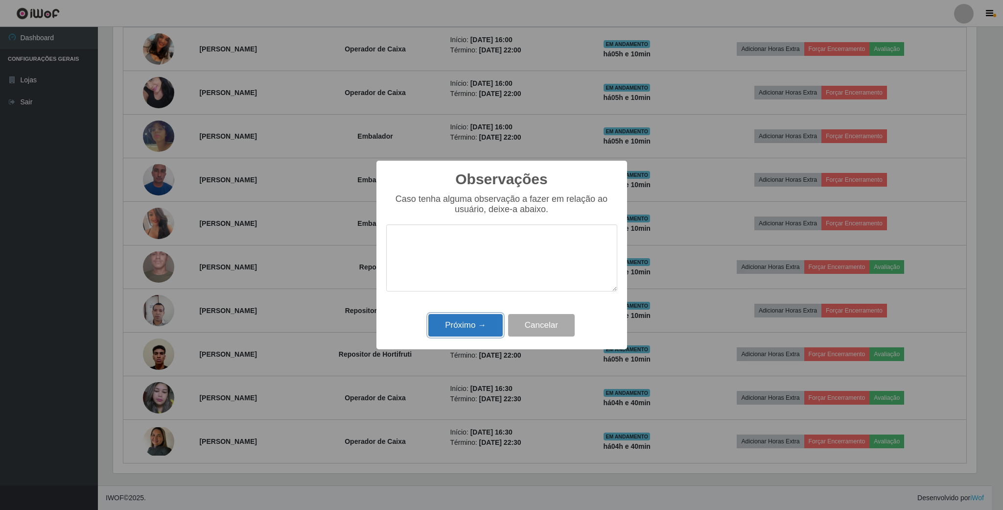
click at [482, 328] on button "Próximo →" at bounding box center [465, 325] width 74 height 23
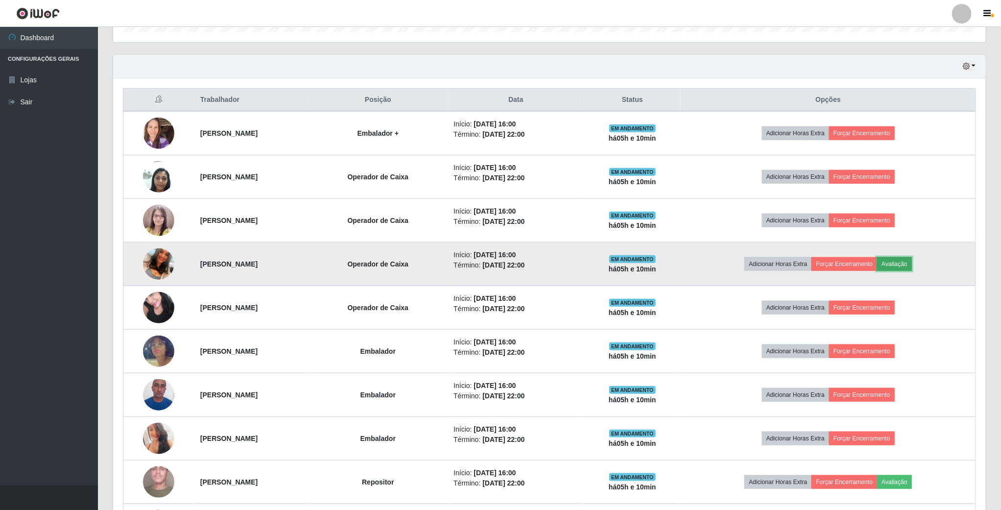
click at [912, 269] on button "Avaliação" at bounding box center [894, 264] width 35 height 14
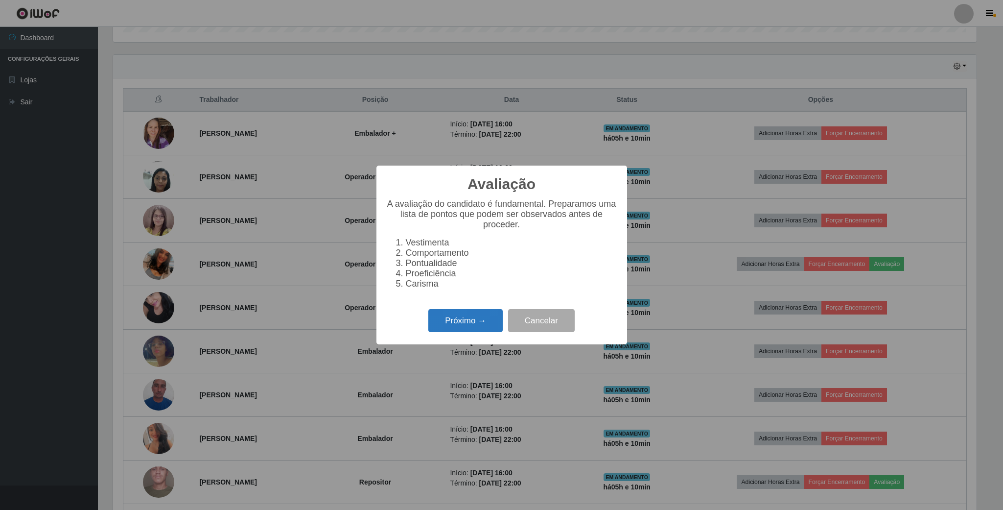
click at [482, 326] on button "Próximo →" at bounding box center [465, 320] width 74 height 23
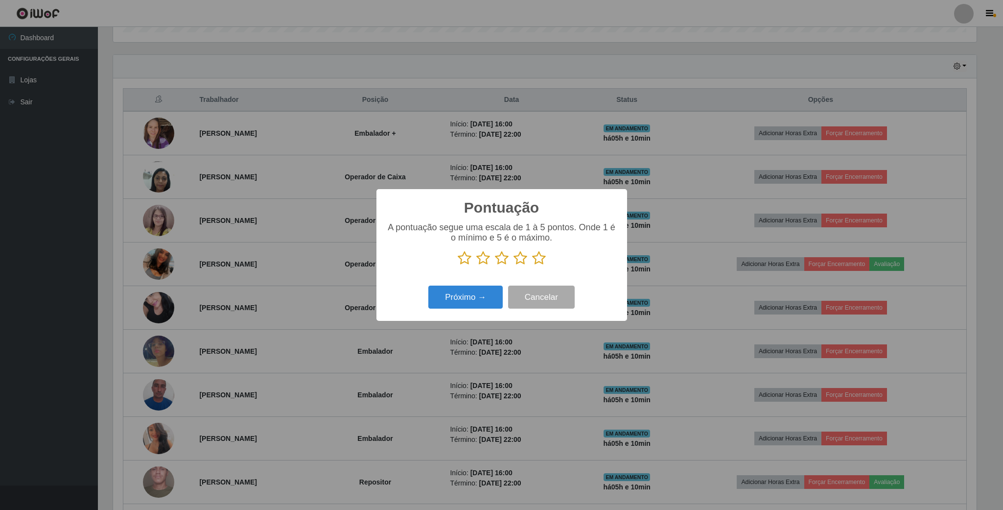
click at [521, 256] on icon at bounding box center [521, 258] width 14 height 15
click at [514, 265] on input "radio" at bounding box center [514, 265] width 0 height 0
click at [472, 294] on button "Próximo →" at bounding box center [465, 296] width 74 height 23
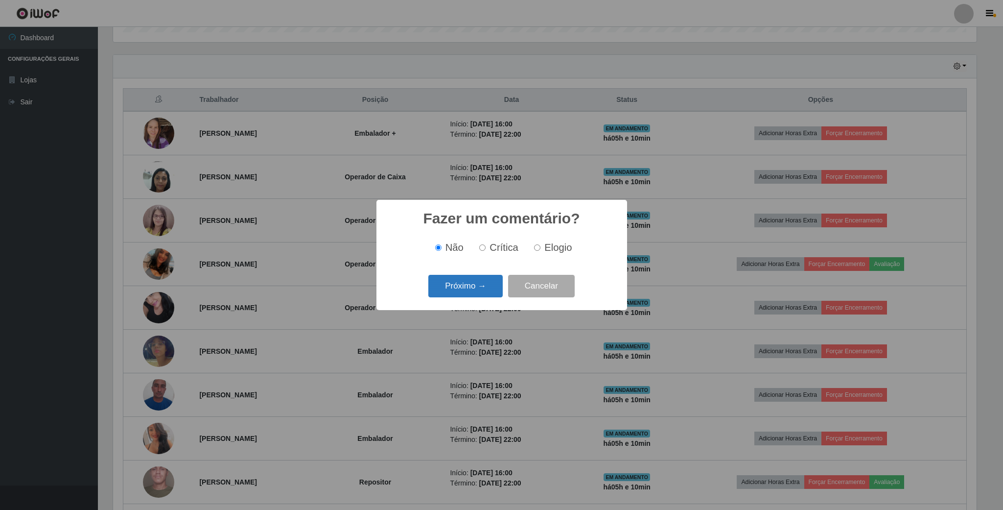
click at [477, 291] on button "Próximo →" at bounding box center [465, 286] width 74 height 23
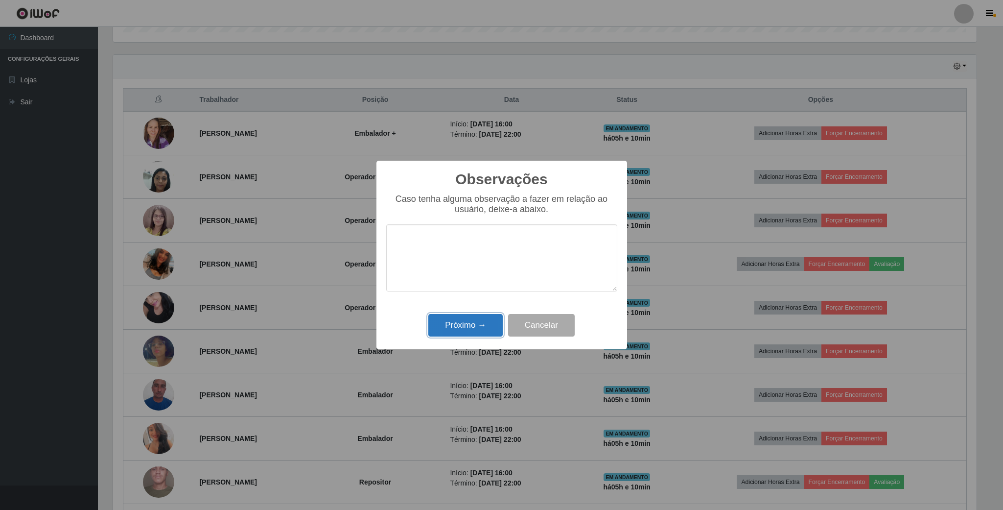
click at [477, 317] on button "Próximo →" at bounding box center [465, 325] width 74 height 23
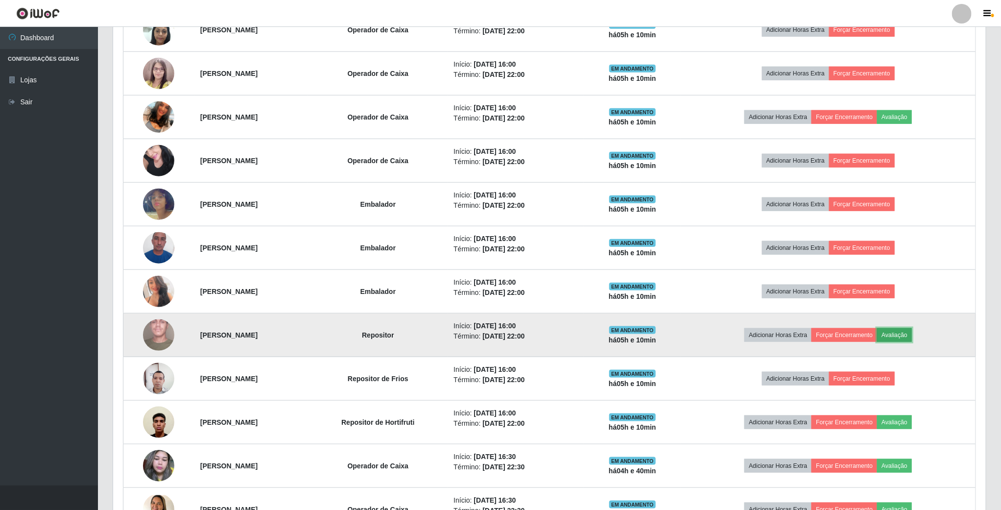
click at [912, 332] on button "Avaliação" at bounding box center [894, 335] width 35 height 14
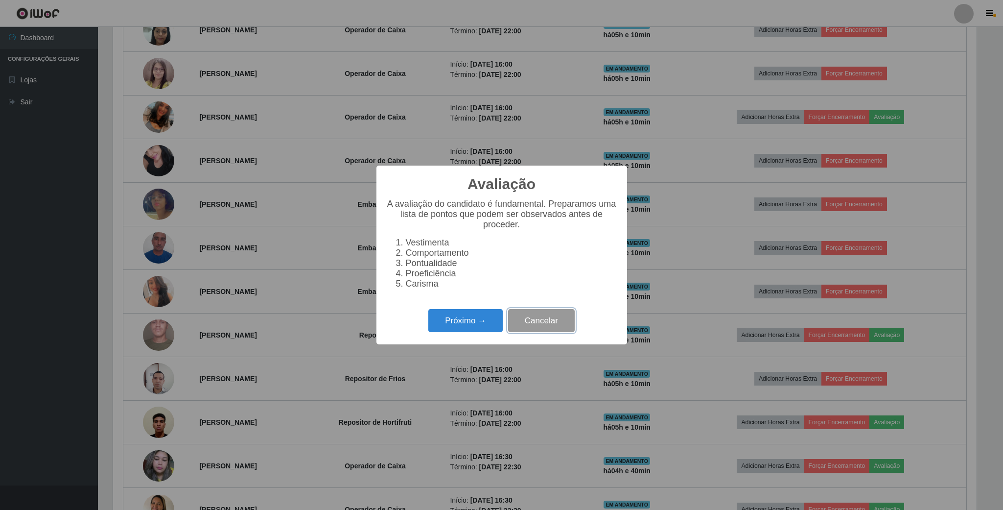
click at [548, 329] on button "Cancelar" at bounding box center [541, 320] width 67 height 23
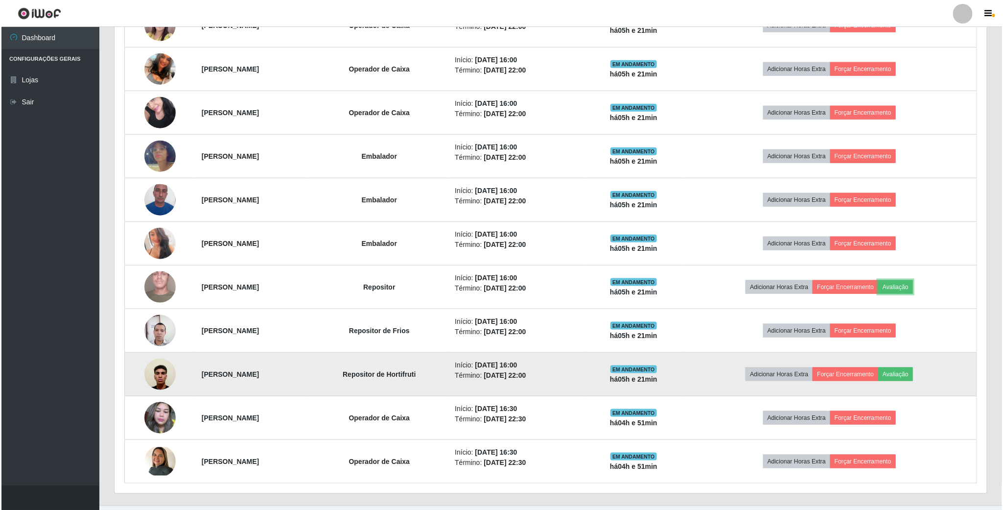
scroll to position [538, 0]
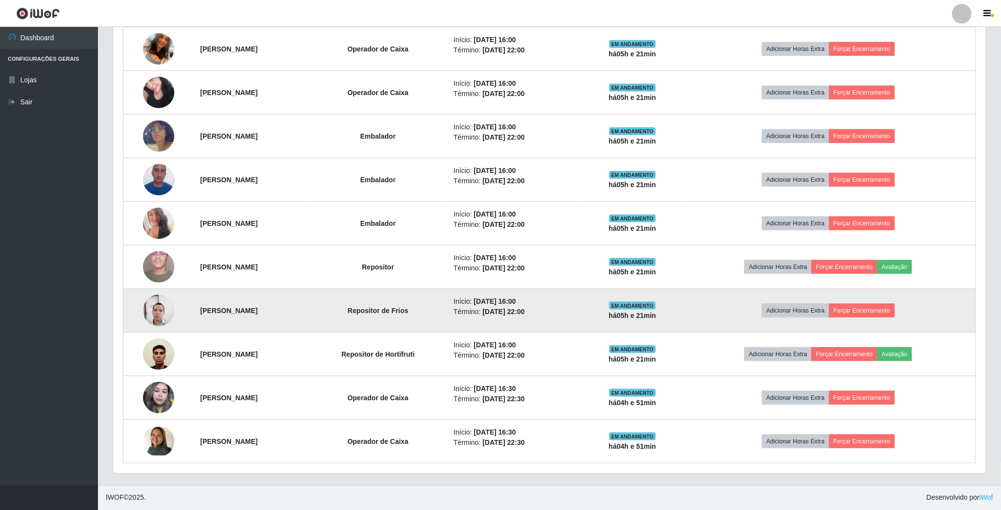
click at [152, 306] on img at bounding box center [158, 310] width 31 height 42
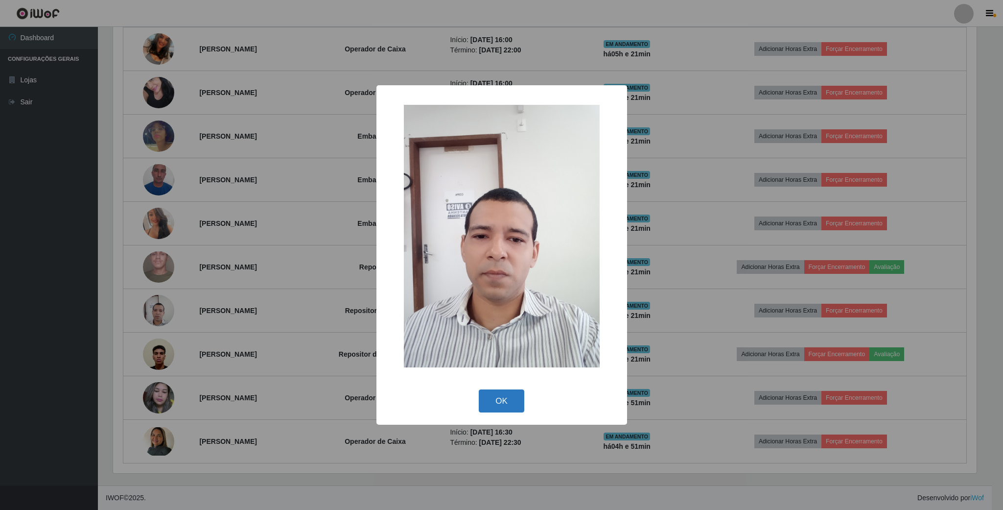
click at [491, 400] on button "OK" at bounding box center [502, 400] width 46 height 23
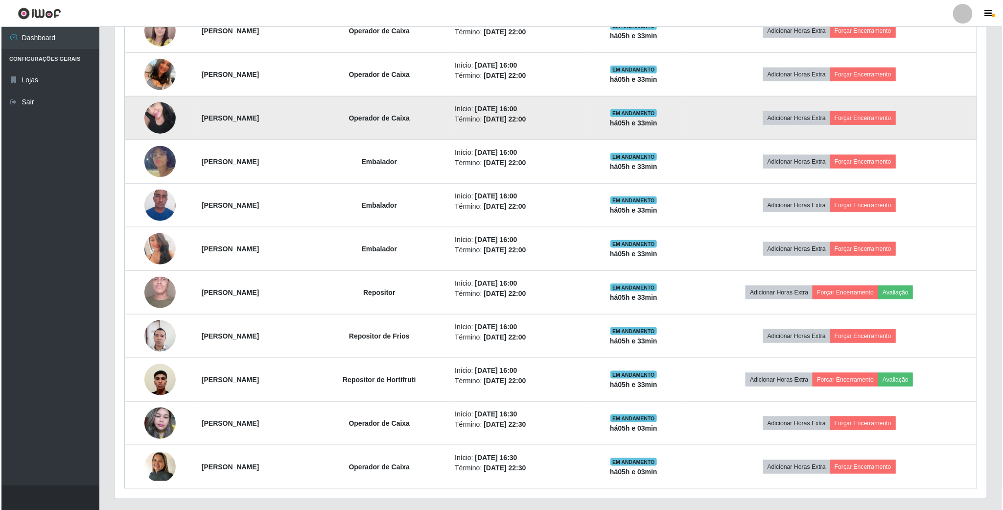
scroll to position [538, 0]
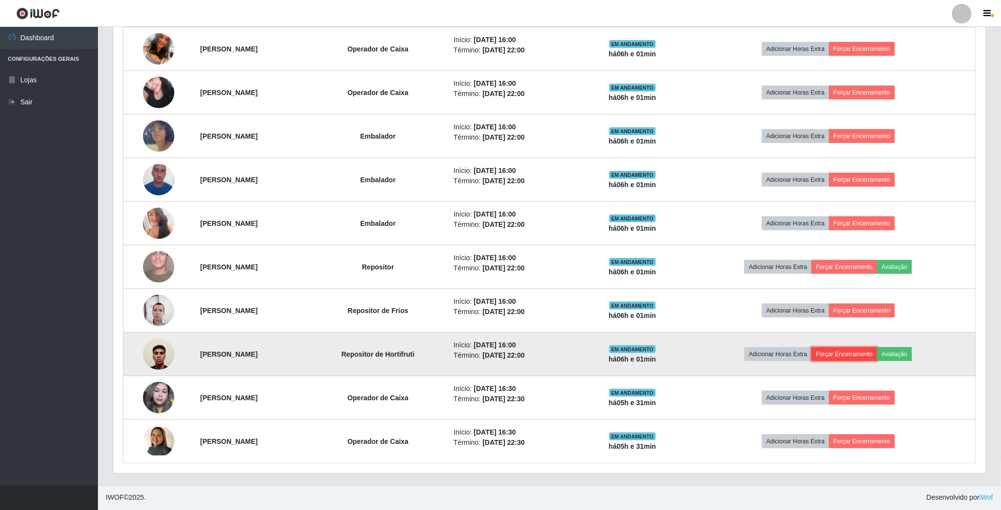
click at [852, 357] on button "Forçar Encerramento" at bounding box center [844, 354] width 66 height 14
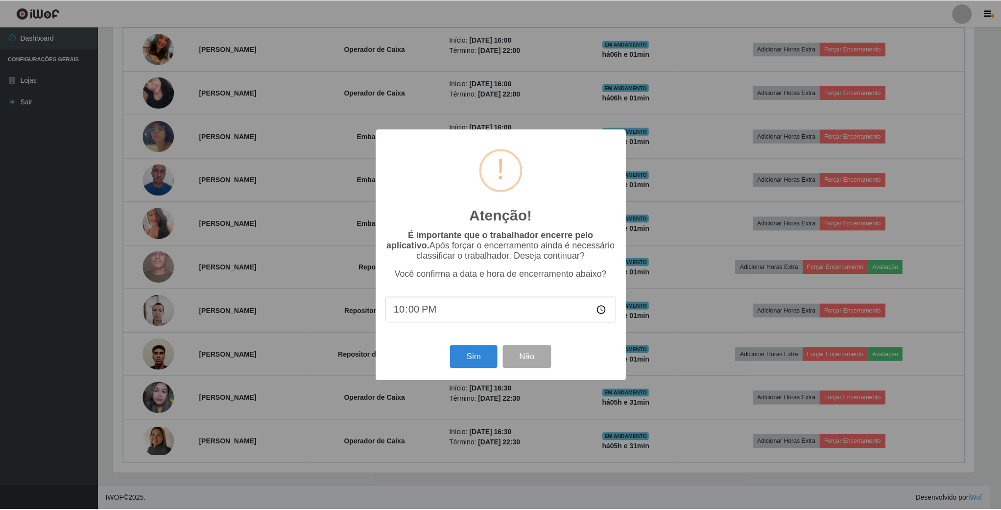
scroll to position [204, 864]
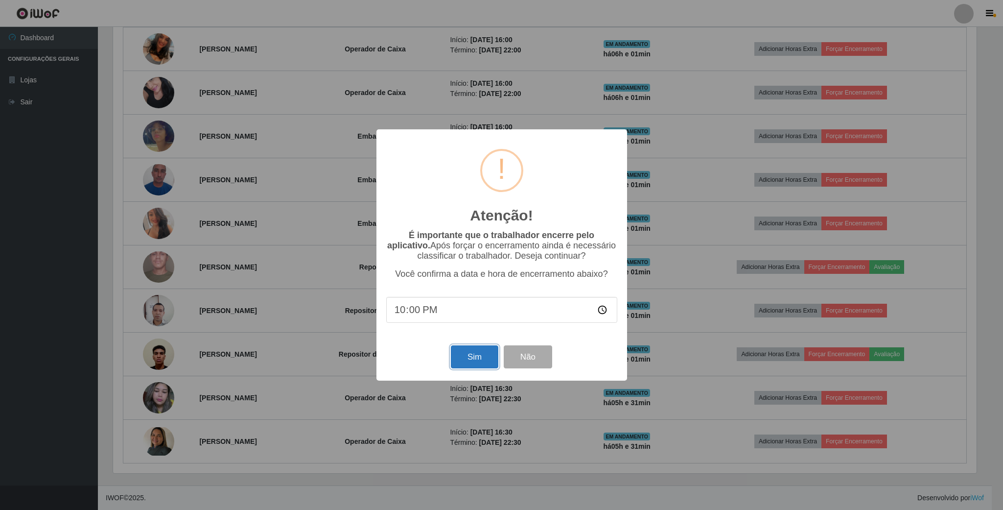
click at [474, 363] on button "Sim" at bounding box center [474, 356] width 47 height 23
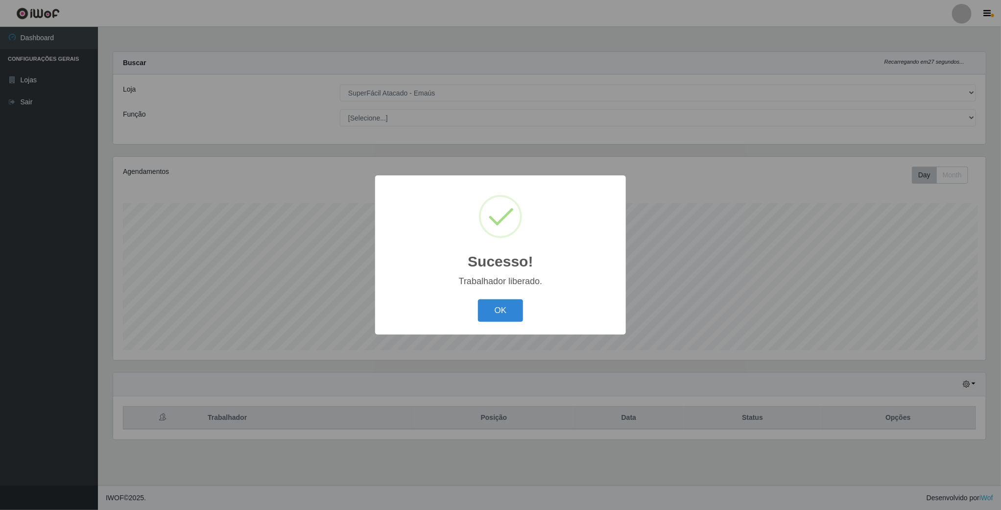
scroll to position [204, 874]
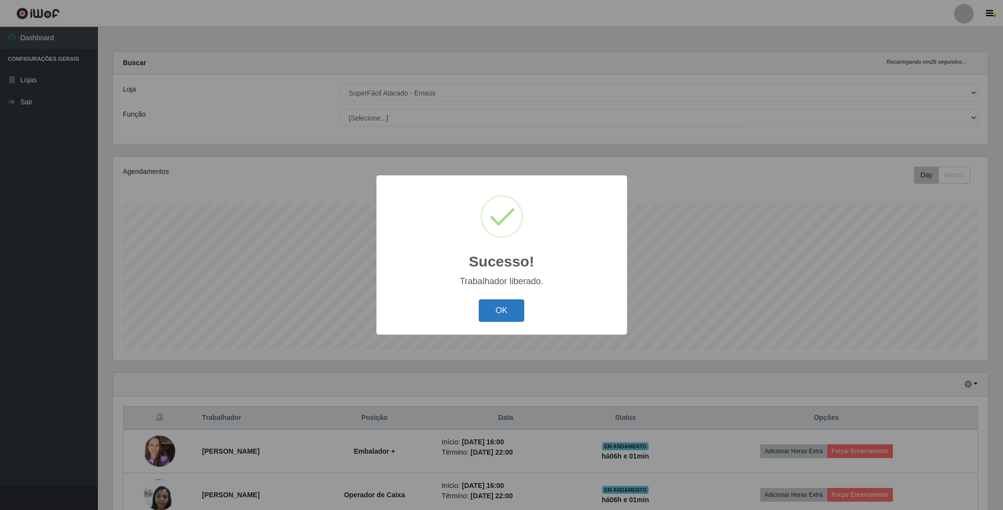
click at [511, 315] on button "OK" at bounding box center [502, 310] width 46 height 23
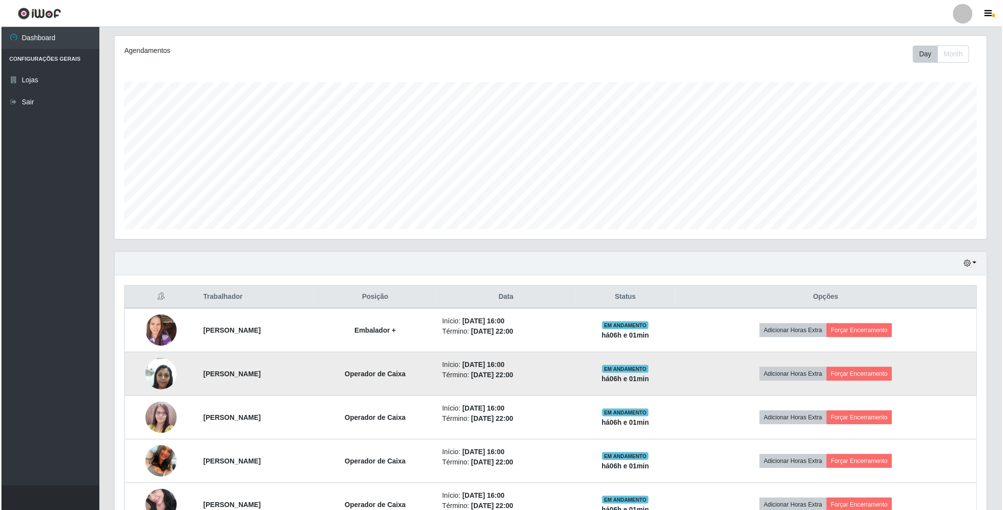
scroll to position [147, 0]
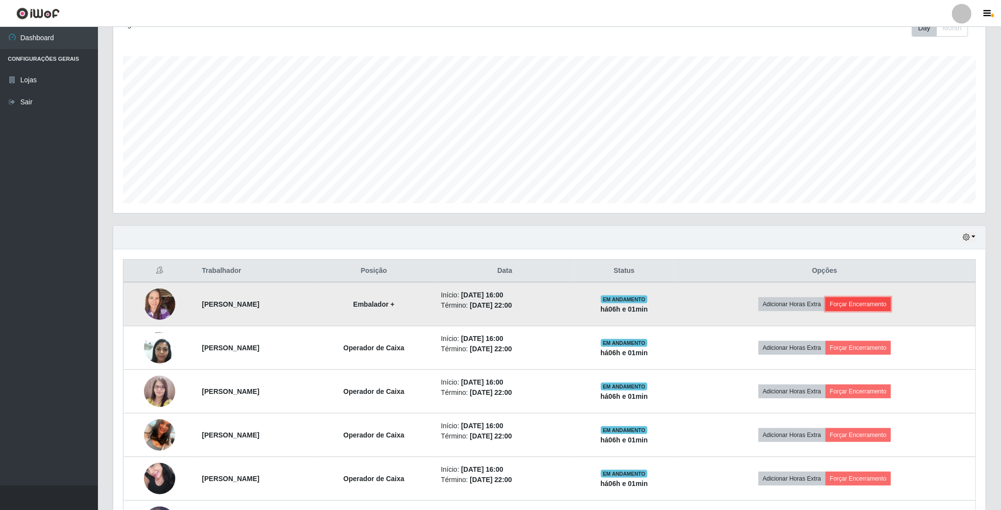
click at [889, 300] on button "Forçar Encerramento" at bounding box center [858, 304] width 66 height 14
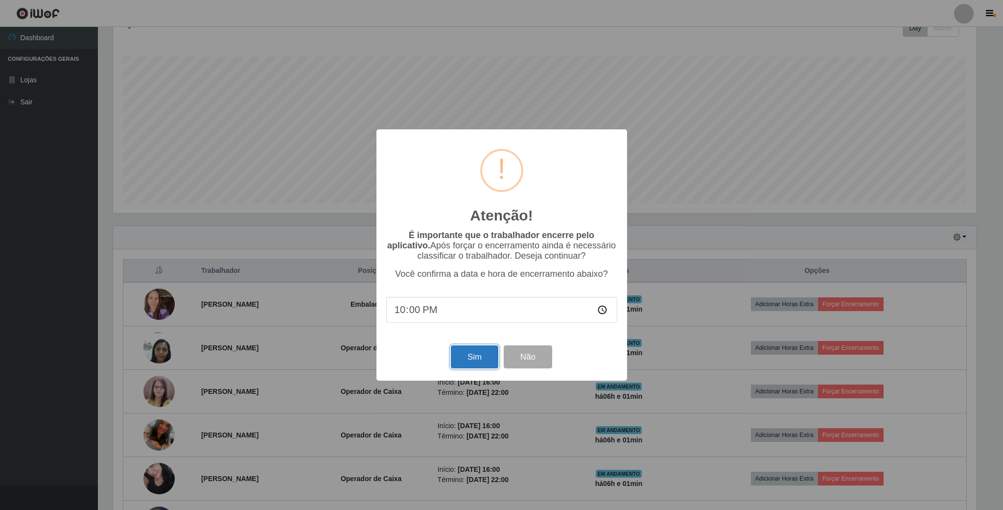
drag, startPoint x: 469, startPoint y: 364, endPoint x: 507, endPoint y: 358, distance: 38.6
click at [470, 364] on button "Sim" at bounding box center [474, 356] width 47 height 23
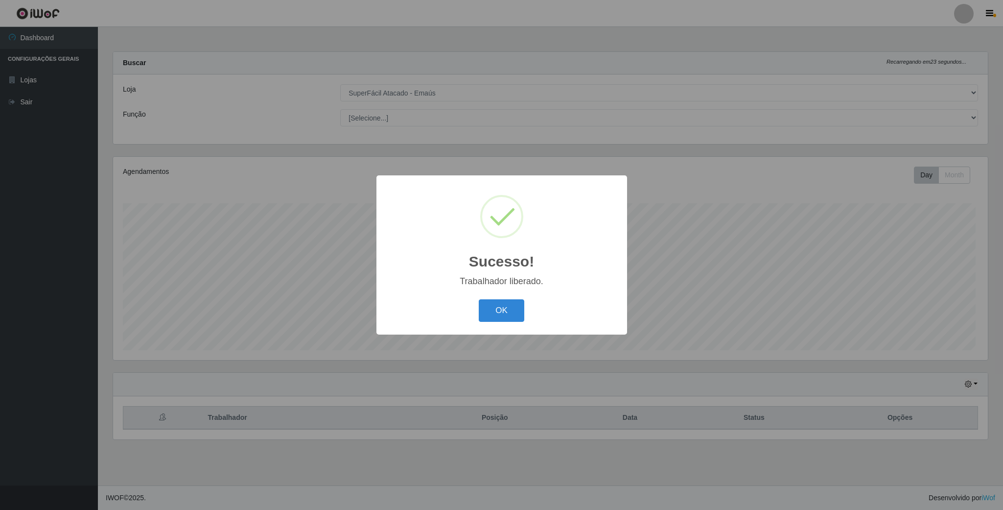
scroll to position [204, 874]
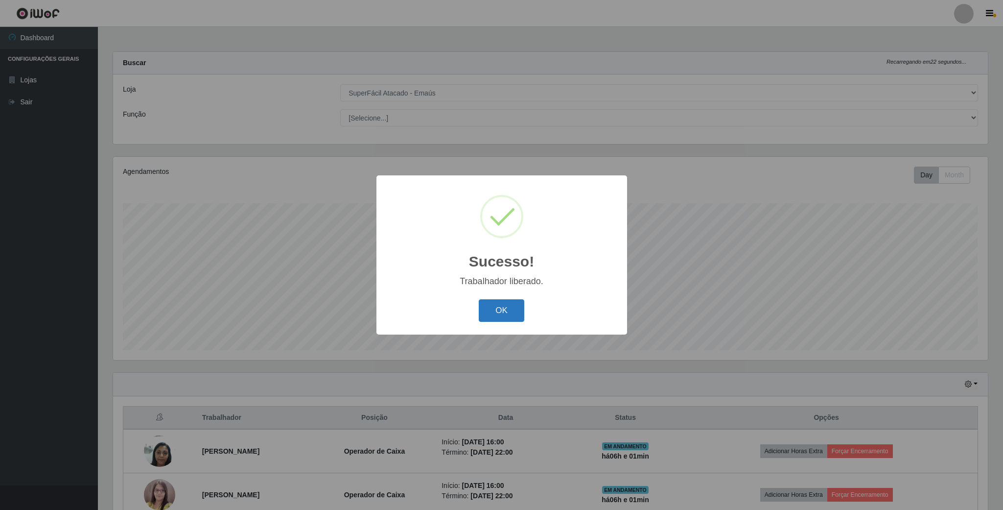
click at [505, 313] on button "OK" at bounding box center [502, 310] width 46 height 23
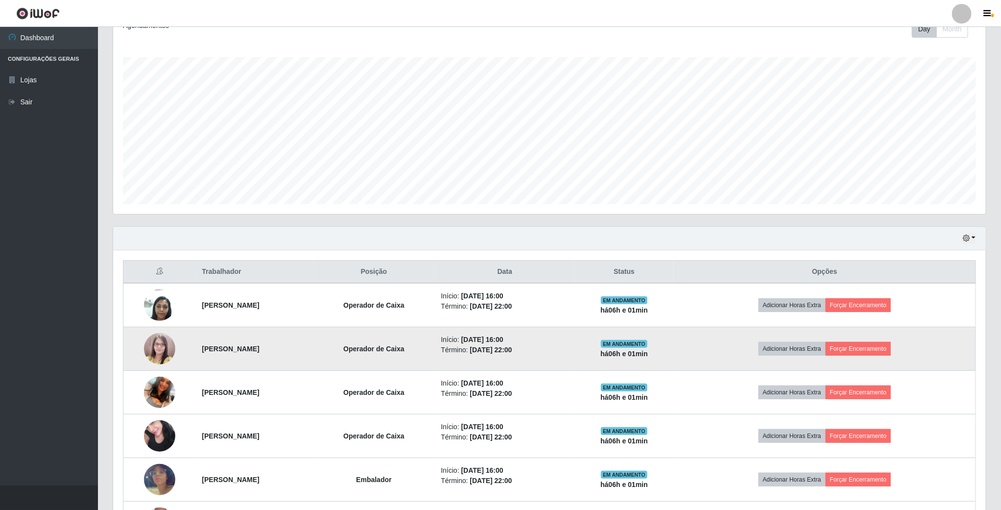
scroll to position [147, 0]
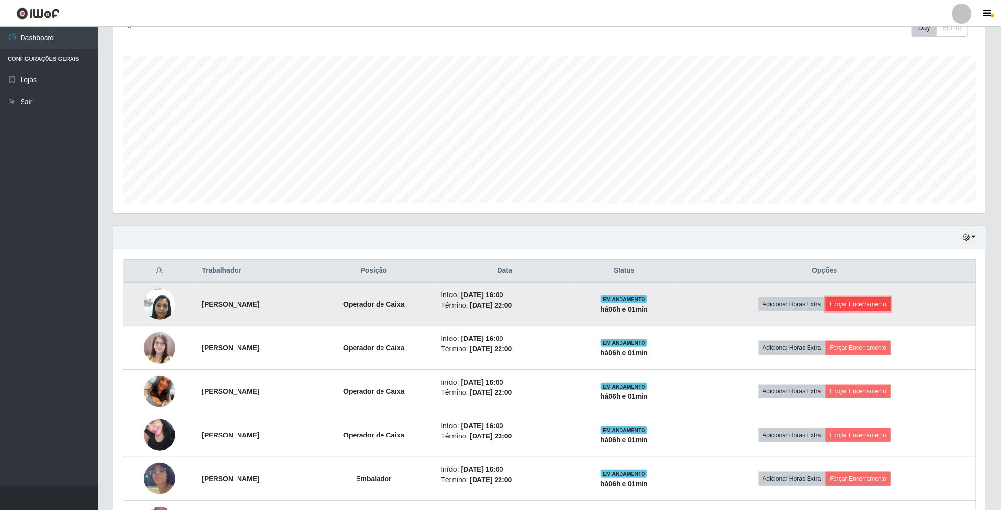
click at [880, 302] on button "Forçar Encerramento" at bounding box center [858, 304] width 66 height 14
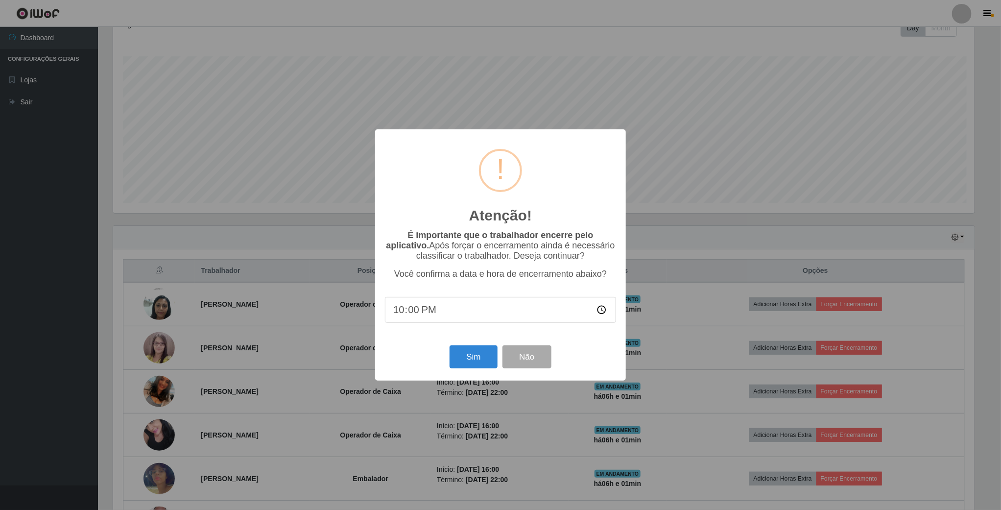
scroll to position [204, 864]
click at [498, 366] on button "Sim" at bounding box center [474, 356] width 47 height 23
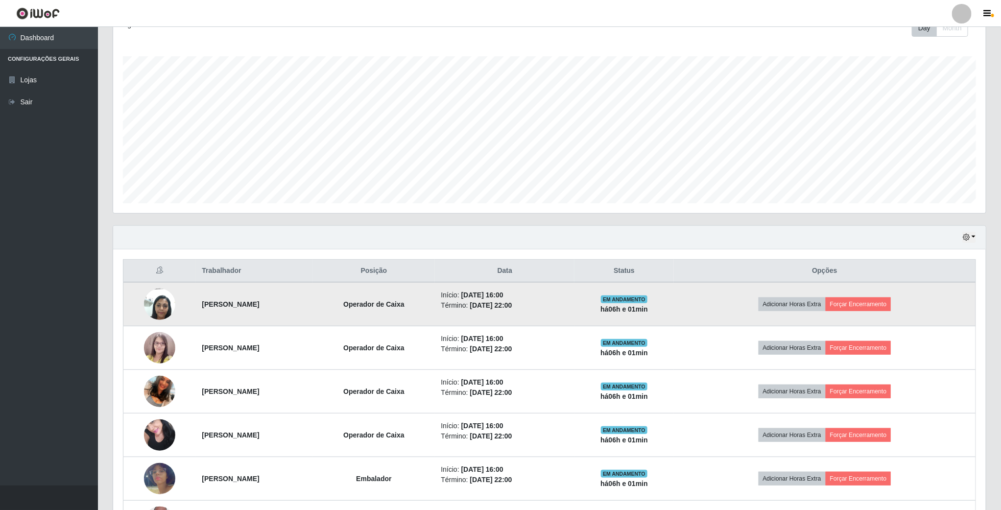
scroll to position [204, 874]
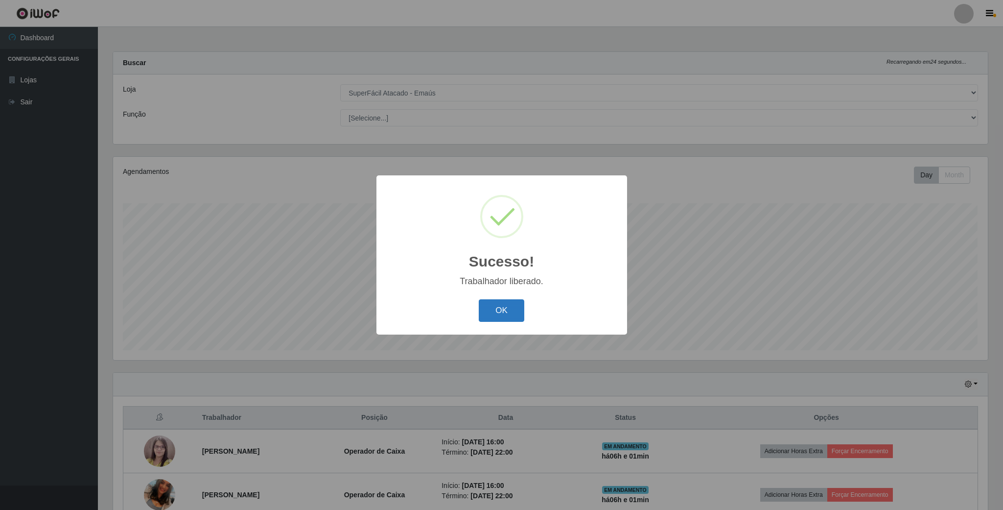
click at [504, 305] on button "OK" at bounding box center [502, 310] width 46 height 23
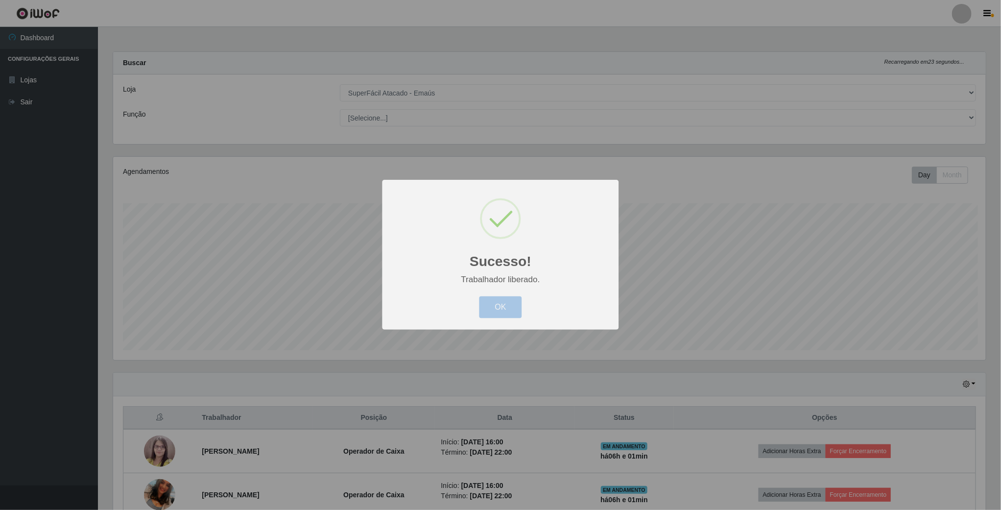
scroll to position [204, 871]
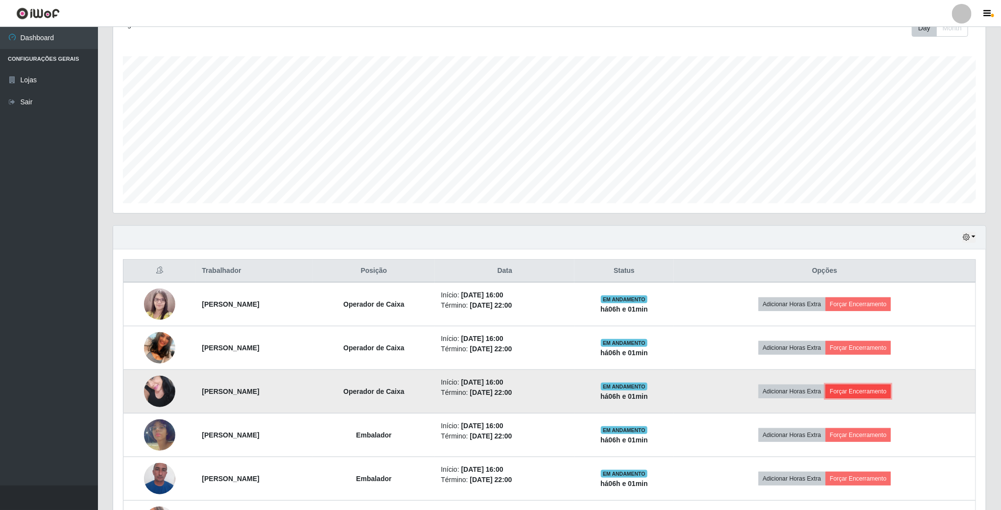
click at [861, 391] on button "Forçar Encerramento" at bounding box center [858, 391] width 66 height 14
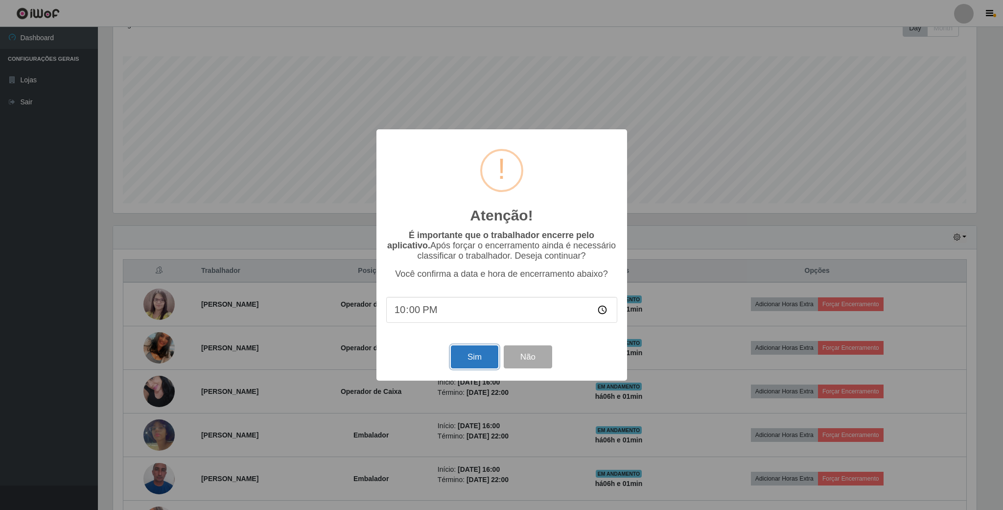
click at [454, 357] on button "Sim" at bounding box center [474, 356] width 47 height 23
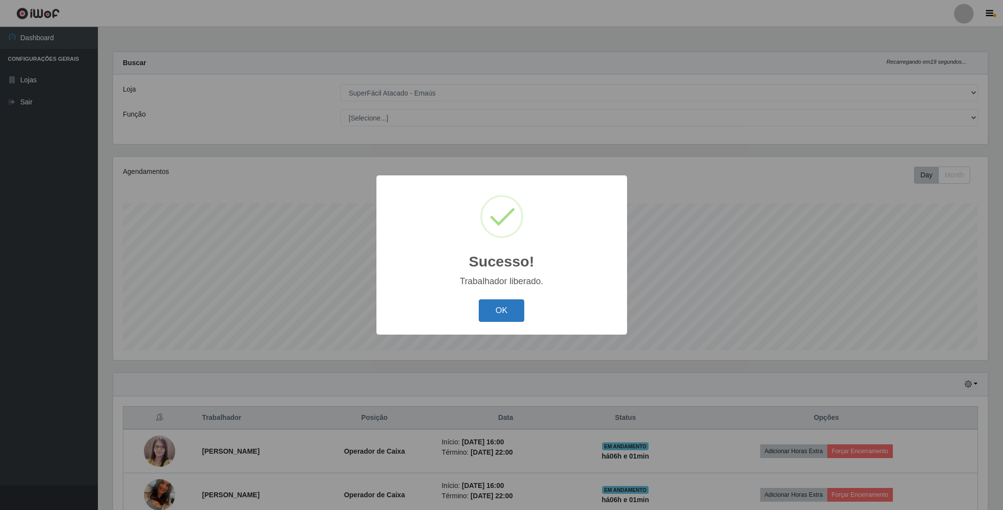
click at [512, 316] on button "OK" at bounding box center [502, 310] width 46 height 23
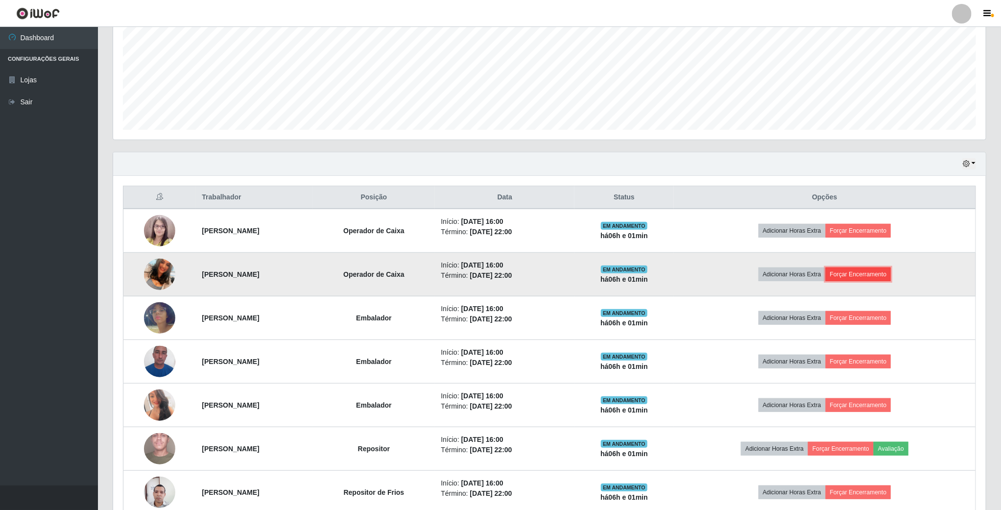
click at [879, 275] on button "Forçar Encerramento" at bounding box center [858, 274] width 66 height 14
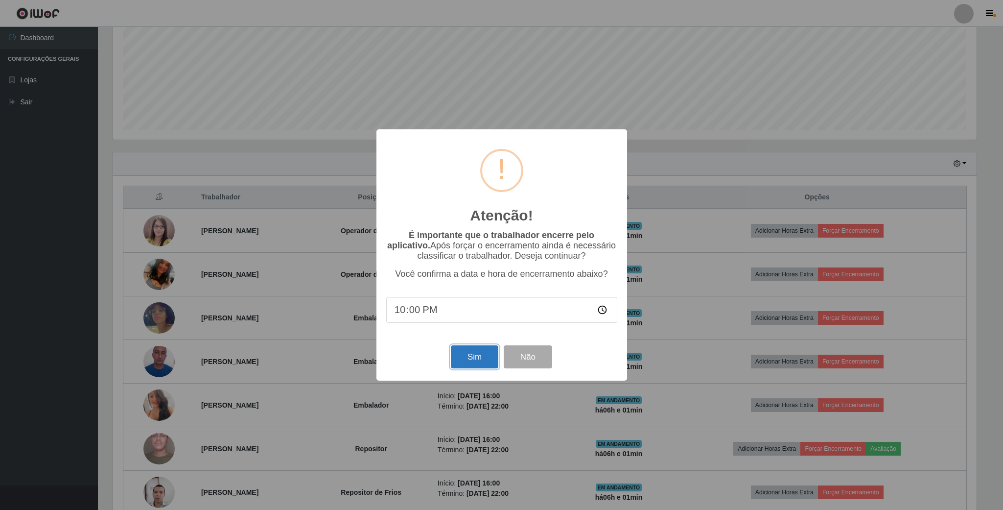
click at [469, 350] on button "Sim" at bounding box center [474, 356] width 47 height 23
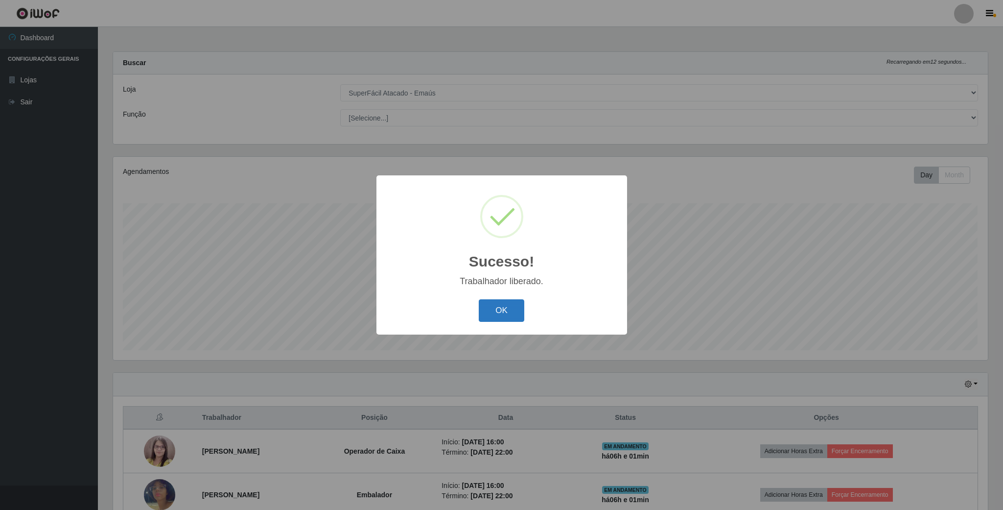
click at [493, 313] on button "OK" at bounding box center [502, 310] width 46 height 23
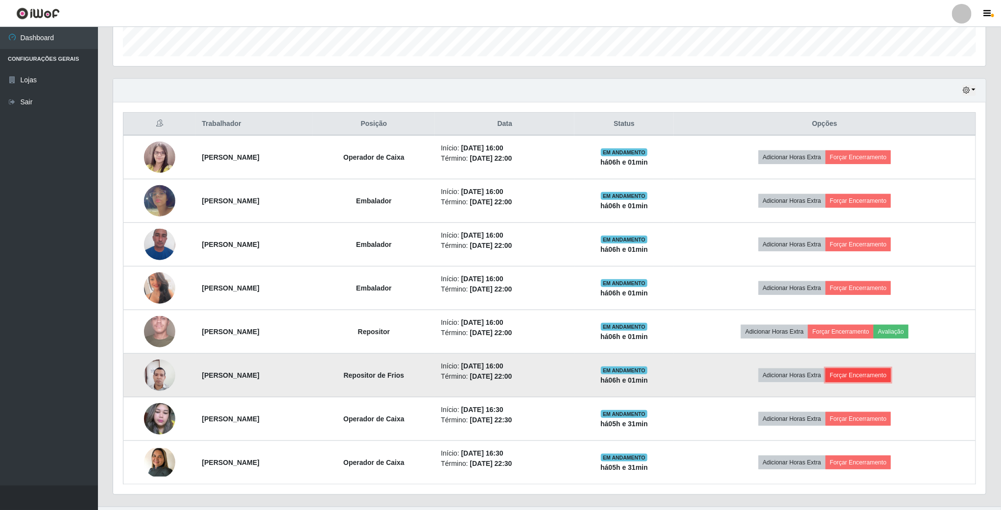
click at [876, 379] on button "Forçar Encerramento" at bounding box center [858, 375] width 66 height 14
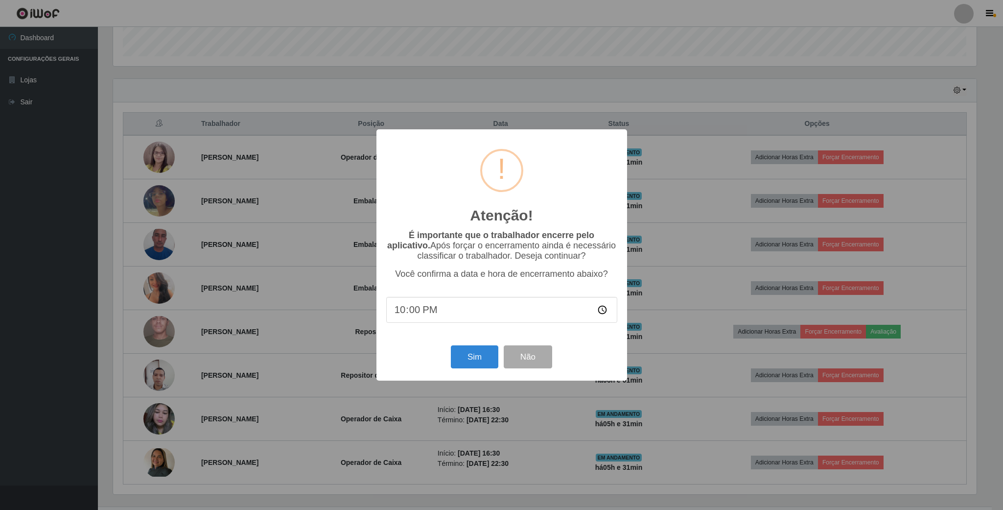
click at [466, 371] on div "Sim Não" at bounding box center [501, 357] width 231 height 28
click at [466, 368] on button "Sim" at bounding box center [474, 356] width 47 height 23
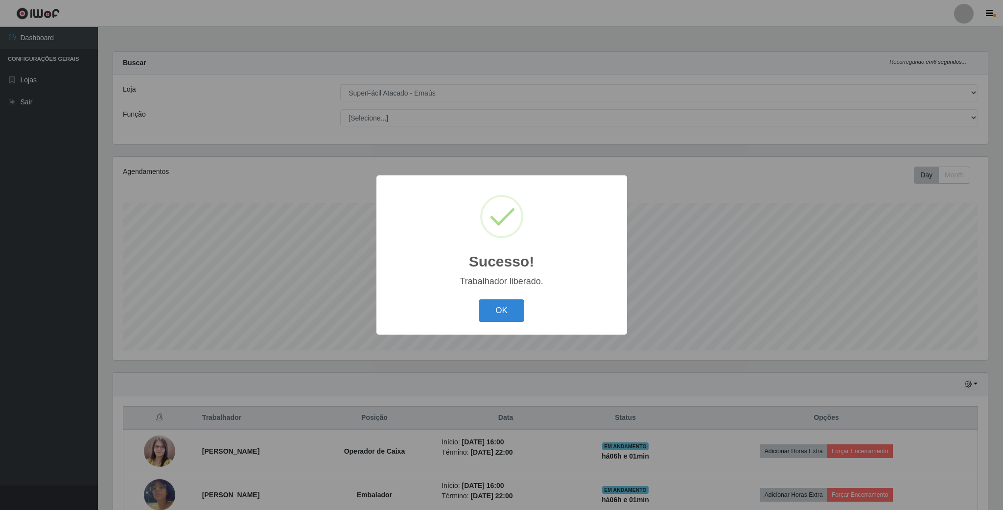
click at [478, 303] on div "OK Cancel" at bounding box center [501, 310] width 231 height 28
click at [508, 304] on button "OK" at bounding box center [502, 310] width 46 height 23
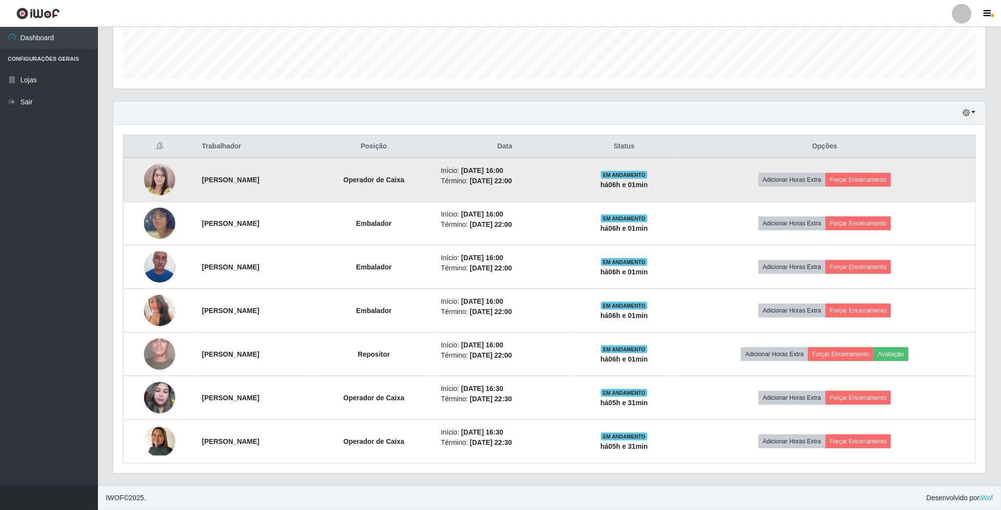
click at [876, 165] on td "Adicionar Horas Extra Forçar Encerramento" at bounding box center [825, 180] width 302 height 44
click at [891, 181] on button "Forçar Encerramento" at bounding box center [858, 180] width 66 height 14
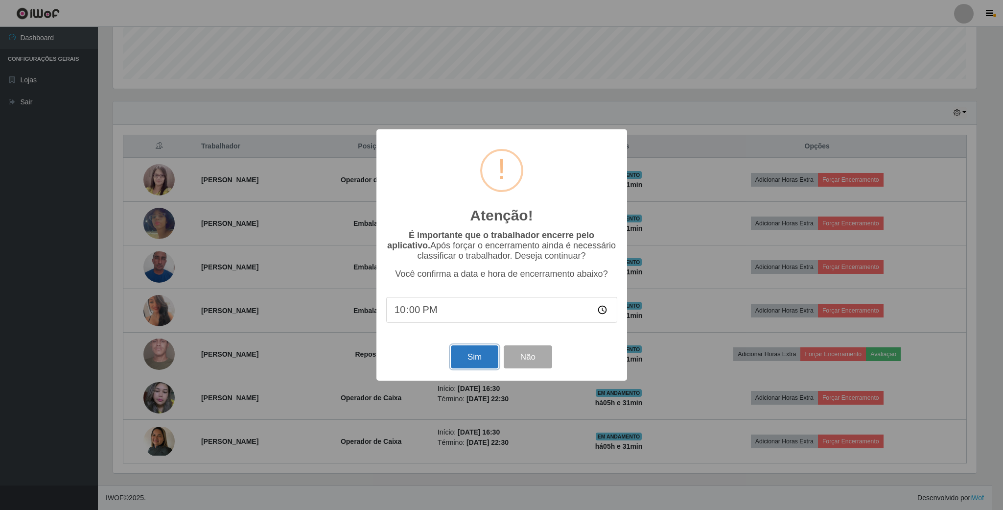
click at [472, 366] on button "Sim" at bounding box center [474, 356] width 47 height 23
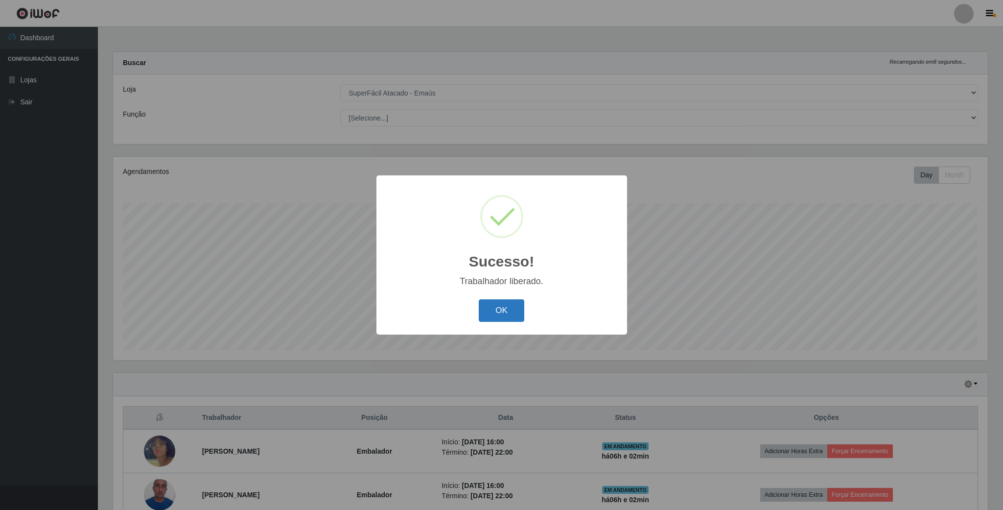
click at [510, 301] on button "OK" at bounding box center [502, 310] width 46 height 23
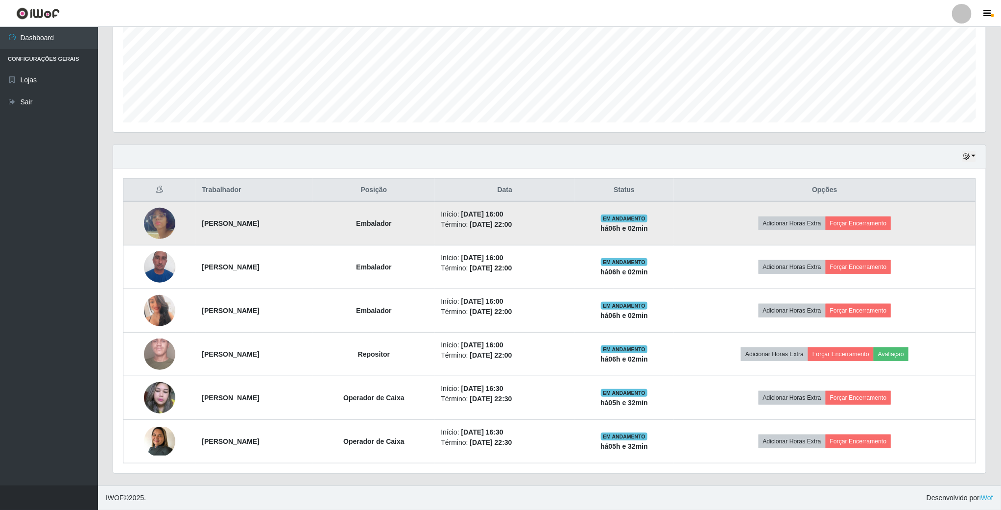
scroll to position [232, 0]
click at [869, 218] on button "Forçar Encerramento" at bounding box center [858, 223] width 66 height 14
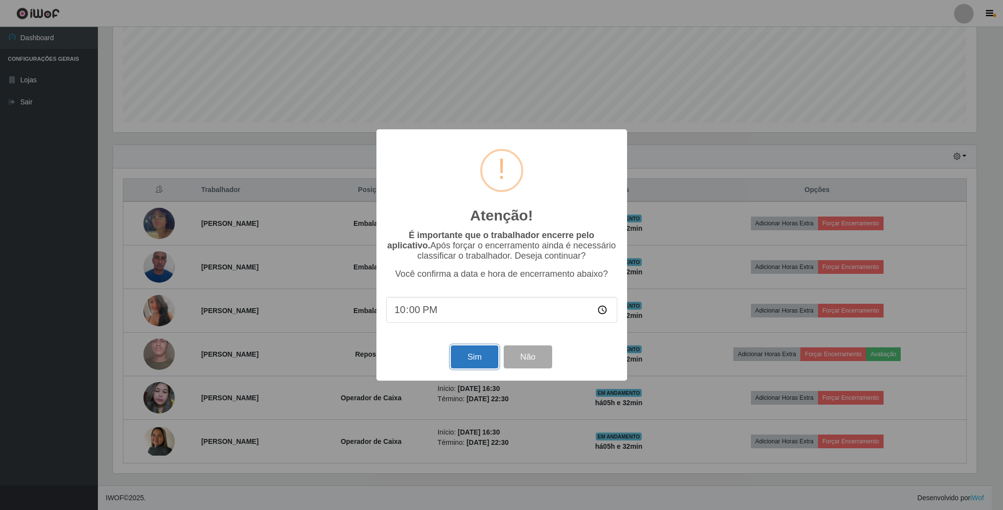
click at [476, 358] on button "Sim" at bounding box center [474, 356] width 47 height 23
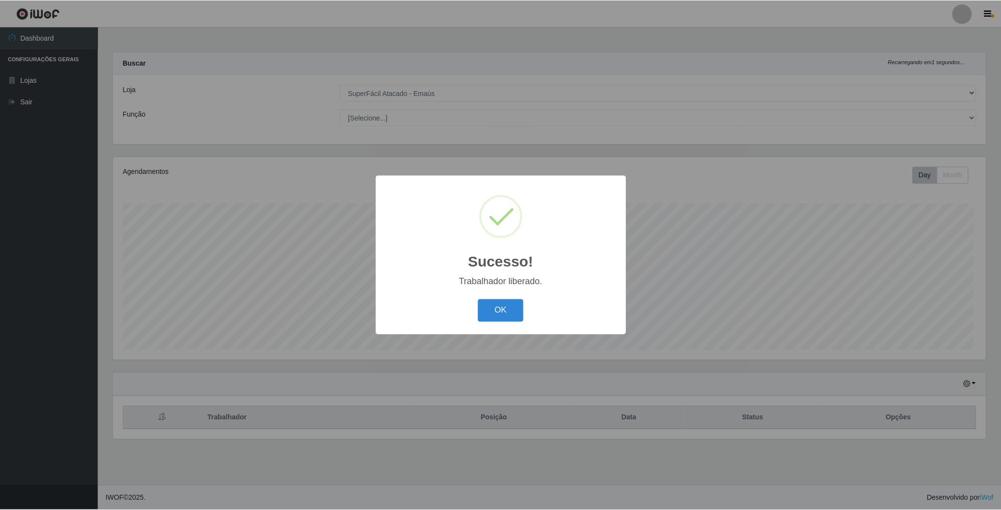
scroll to position [204, 874]
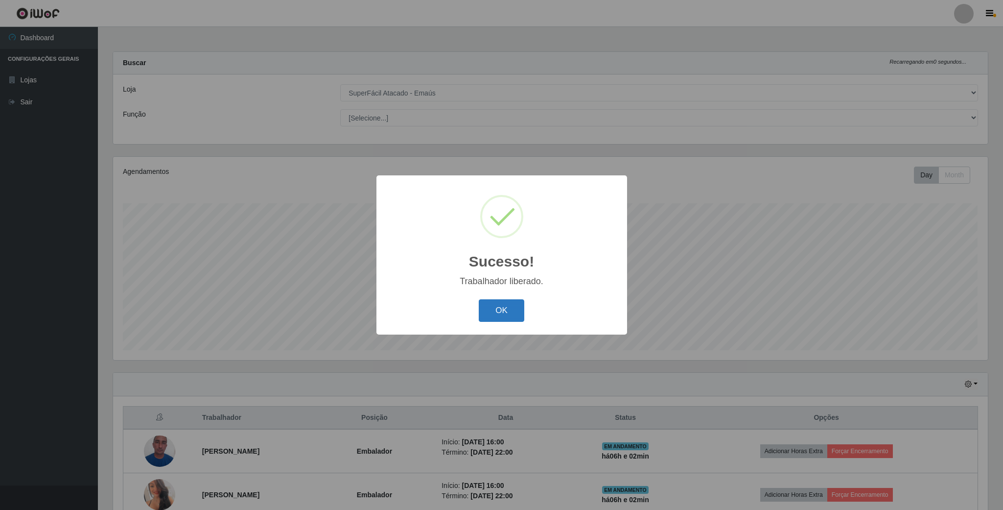
click at [512, 299] on button "OK" at bounding box center [502, 310] width 46 height 23
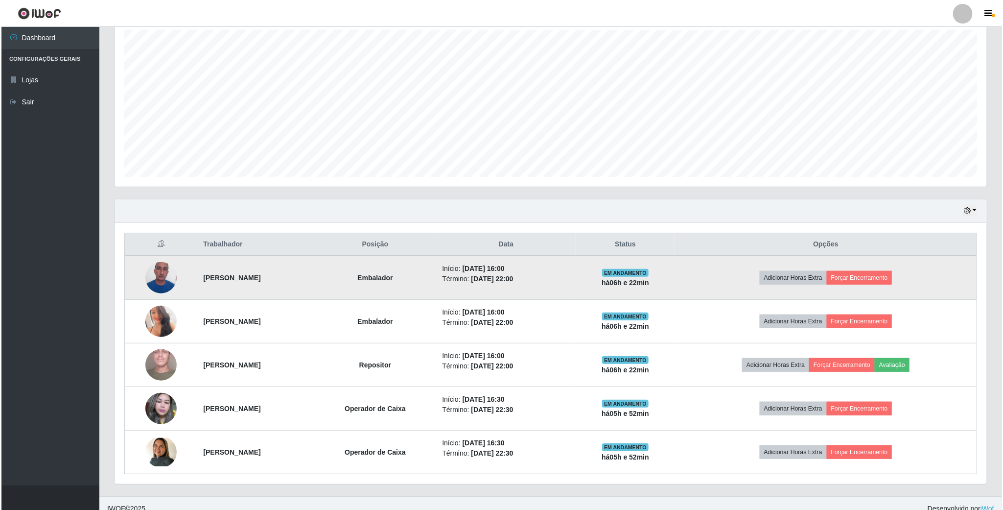
scroll to position [188, 0]
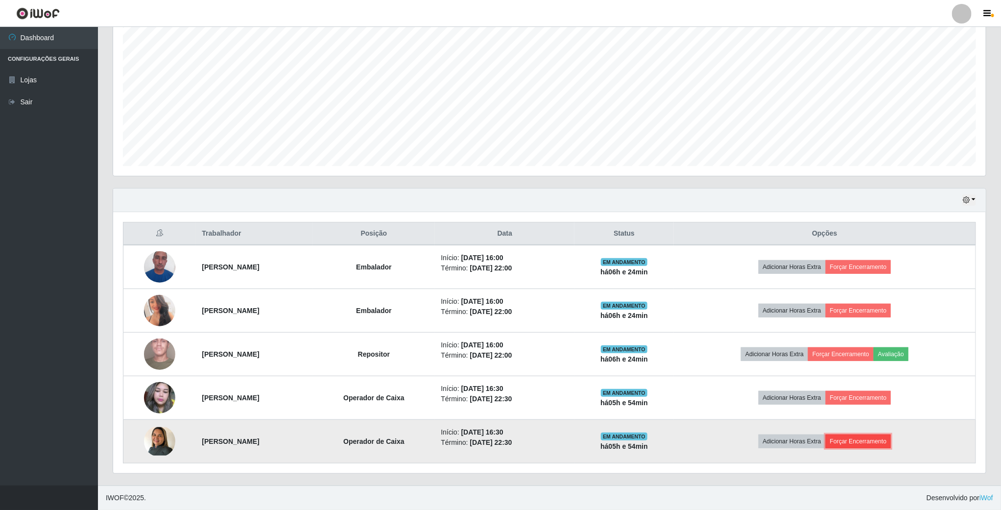
click at [871, 438] on button "Forçar Encerramento" at bounding box center [858, 441] width 66 height 14
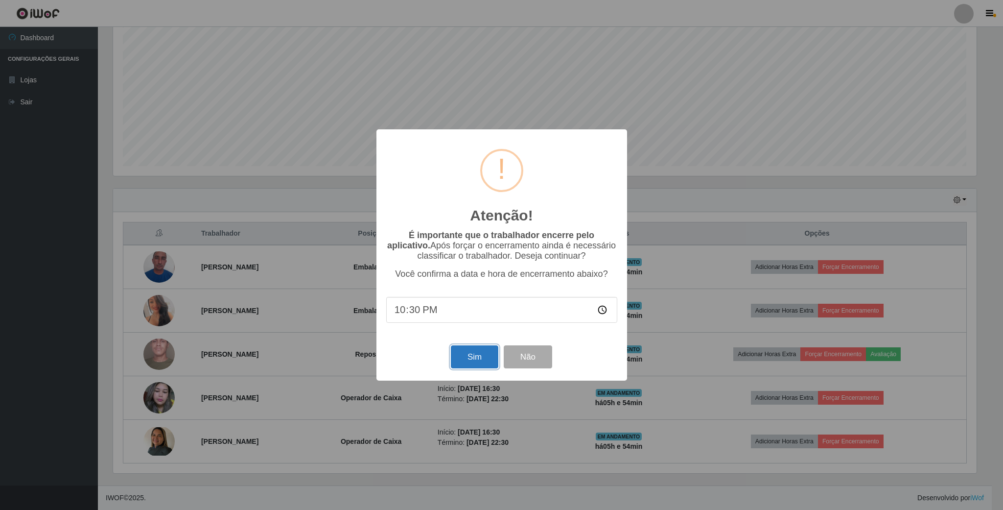
click at [458, 354] on button "Sim" at bounding box center [474, 356] width 47 height 23
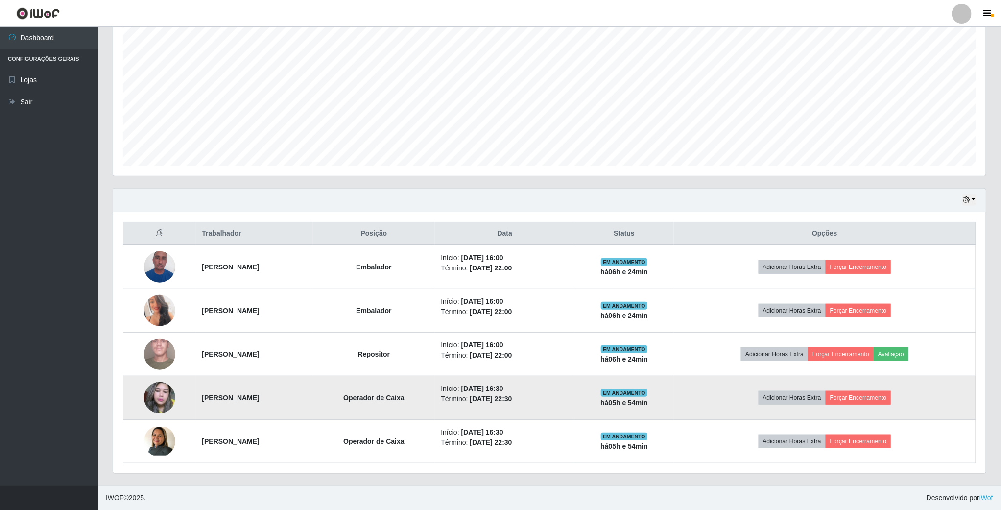
scroll to position [204, 874]
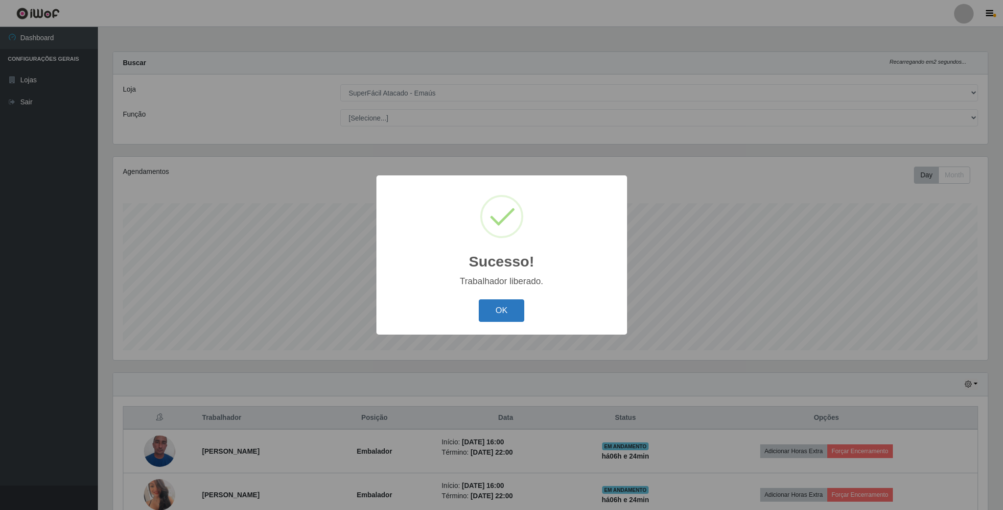
click at [515, 317] on button "OK" at bounding box center [502, 310] width 46 height 23
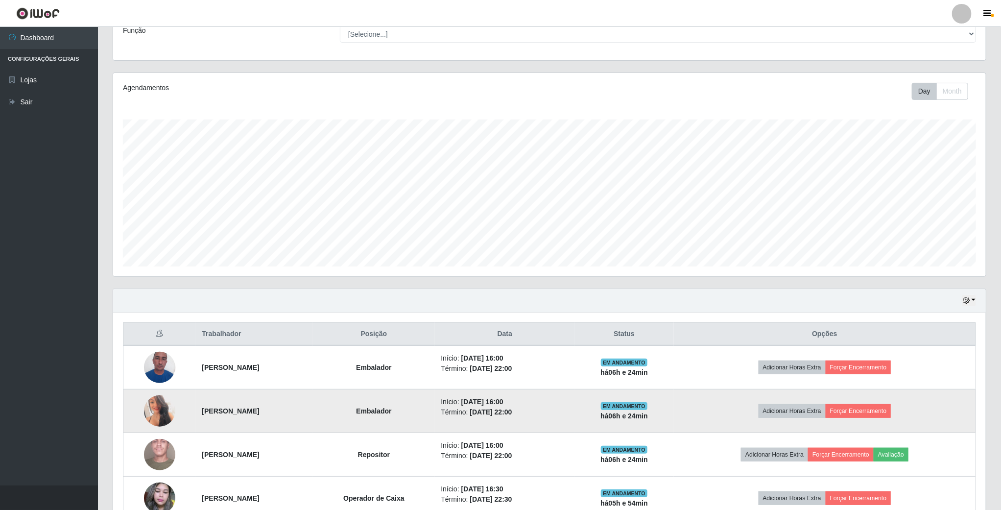
scroll to position [144, 0]
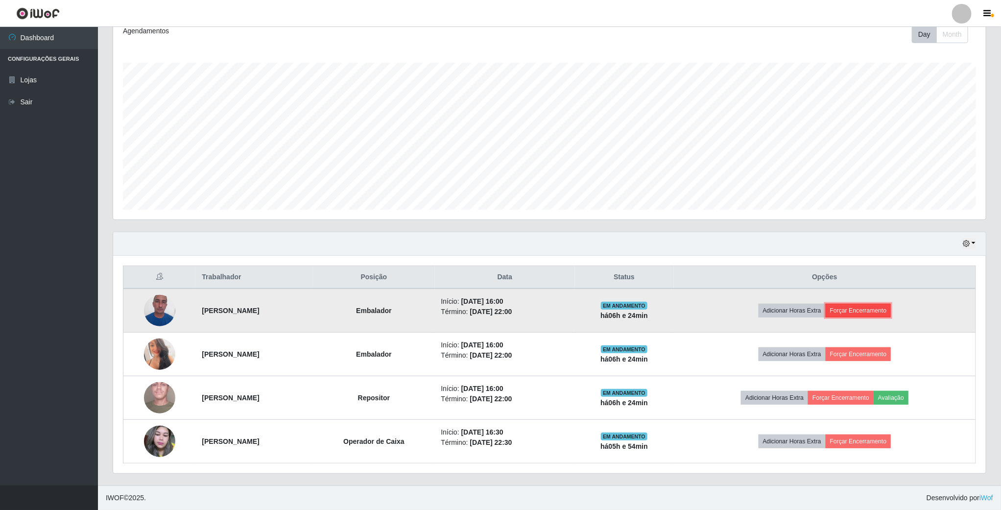
click at [891, 307] on button "Forçar Encerramento" at bounding box center [858, 311] width 66 height 14
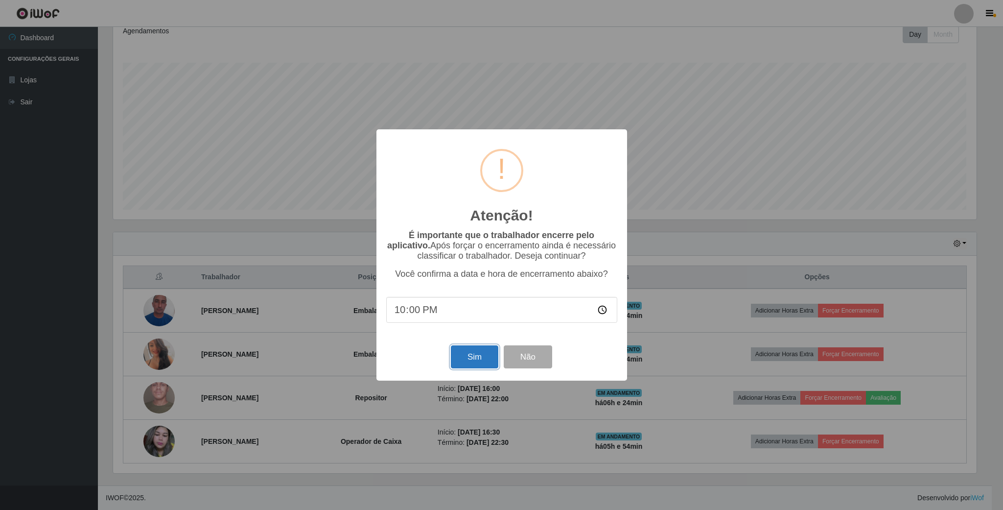
click at [476, 363] on button "Sim" at bounding box center [474, 356] width 47 height 23
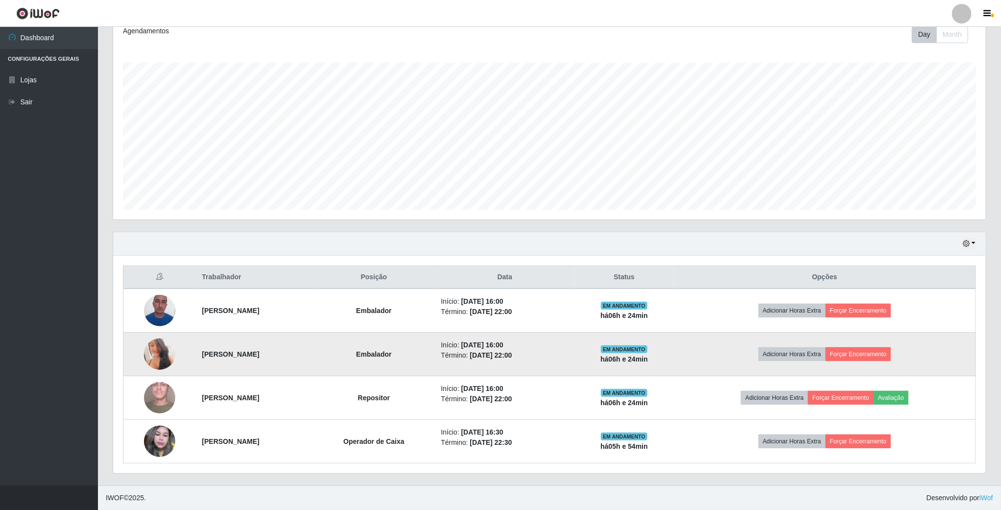
scroll to position [204, 874]
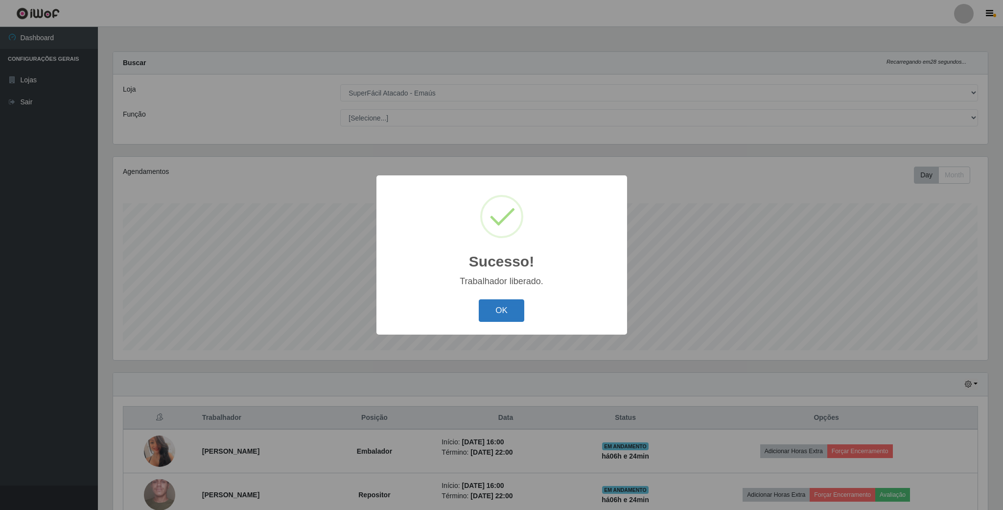
click at [492, 304] on button "OK" at bounding box center [502, 310] width 46 height 23
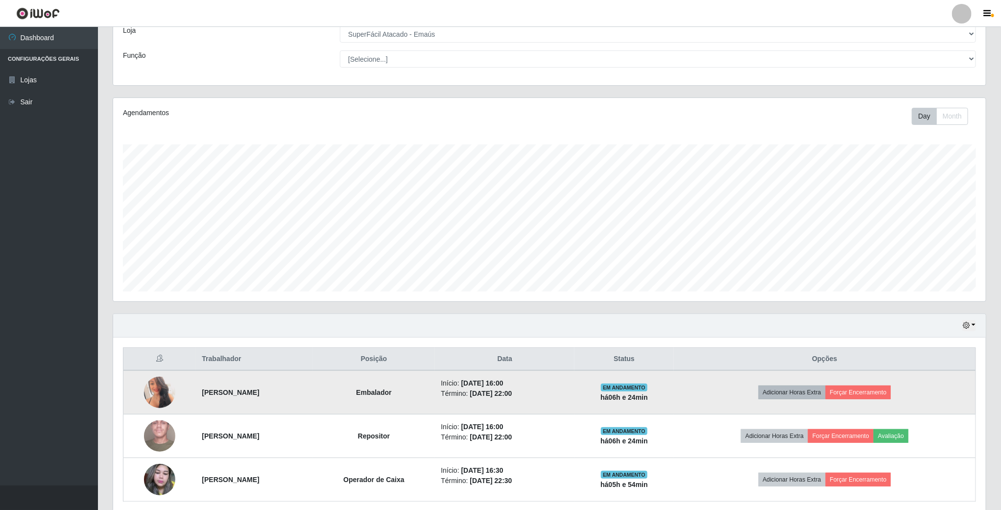
scroll to position [100, 0]
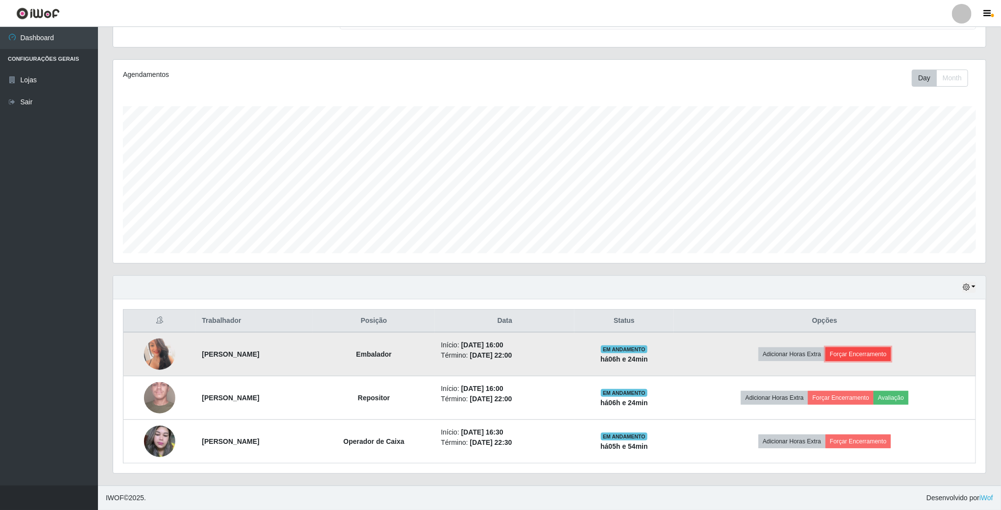
click at [865, 354] on button "Forçar Encerramento" at bounding box center [858, 354] width 66 height 14
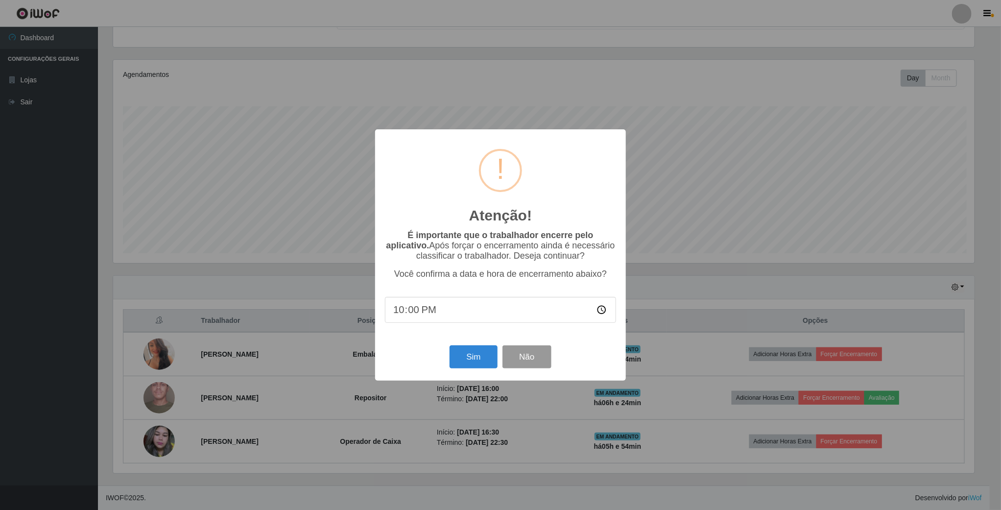
scroll to position [204, 864]
click at [460, 357] on button "Sim" at bounding box center [474, 356] width 47 height 23
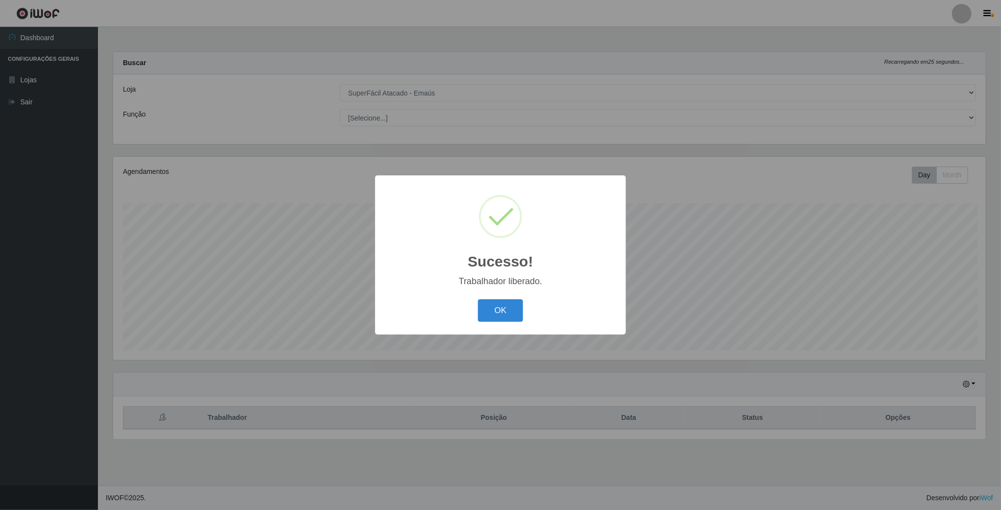
scroll to position [204, 874]
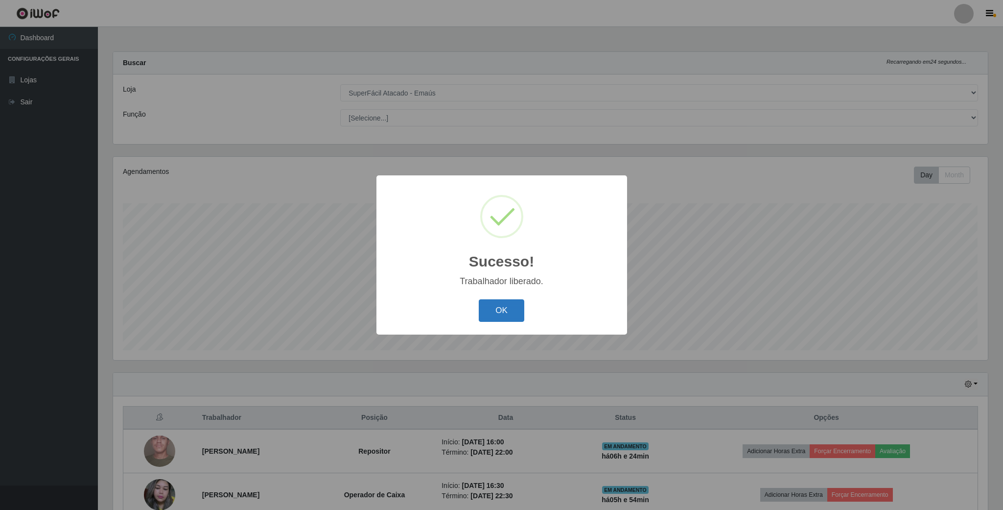
click at [489, 319] on button "OK" at bounding box center [502, 310] width 46 height 23
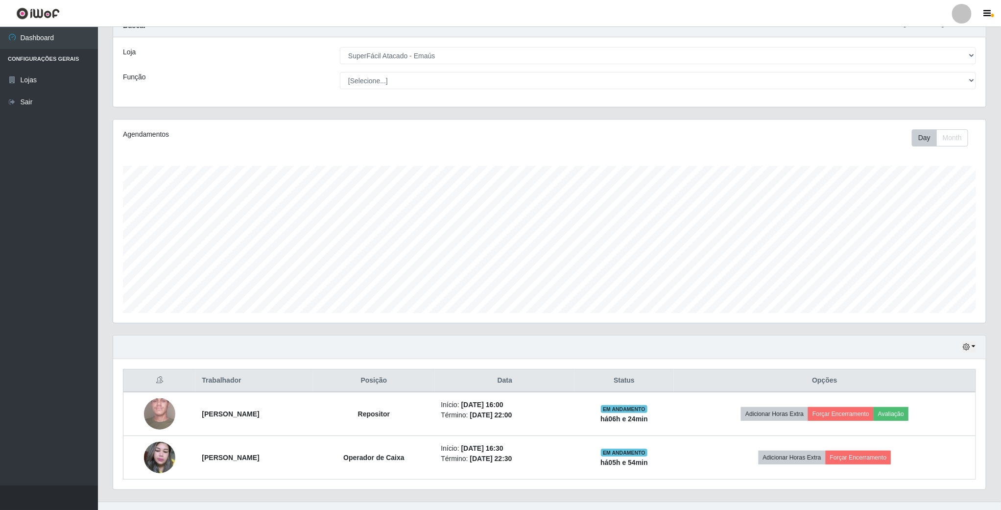
scroll to position [56, 0]
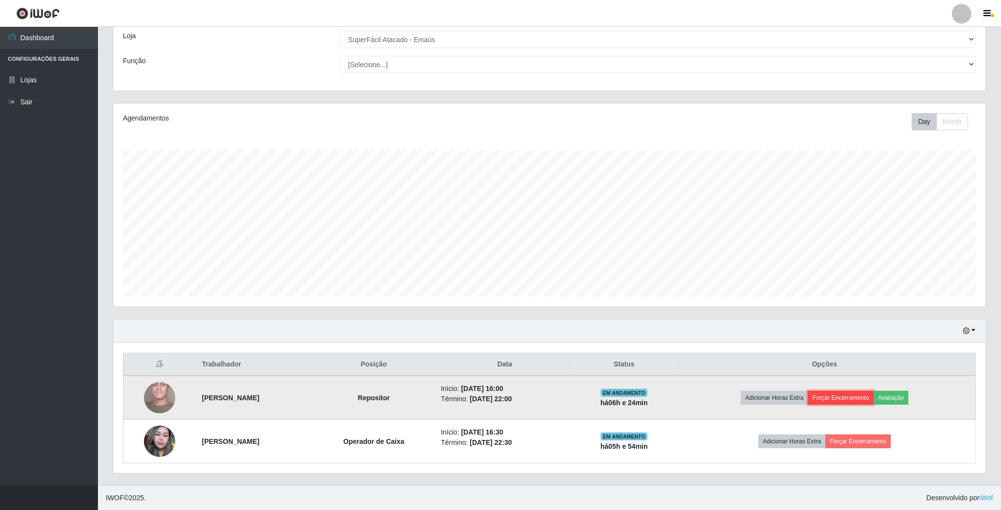
click at [862, 399] on button "Forçar Encerramento" at bounding box center [841, 398] width 66 height 14
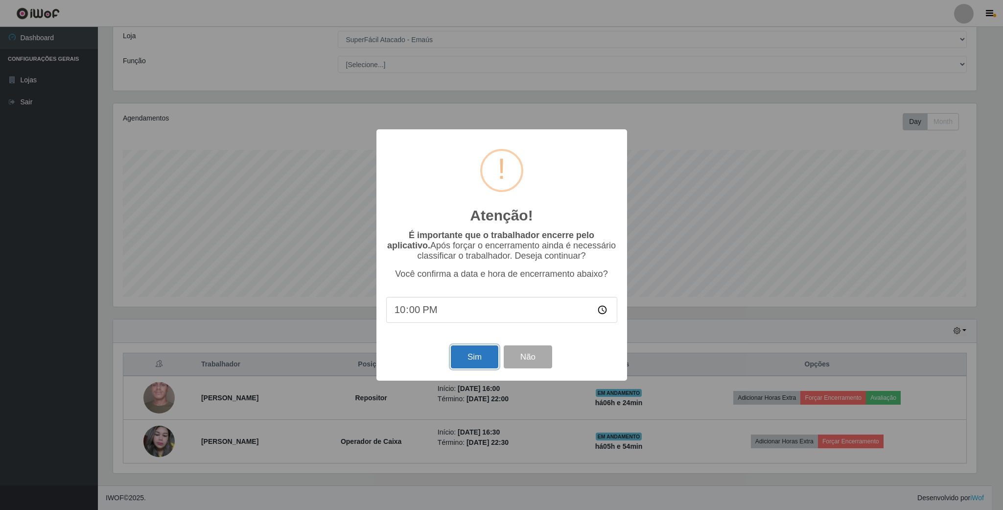
click at [482, 363] on button "Sim" at bounding box center [474, 356] width 47 height 23
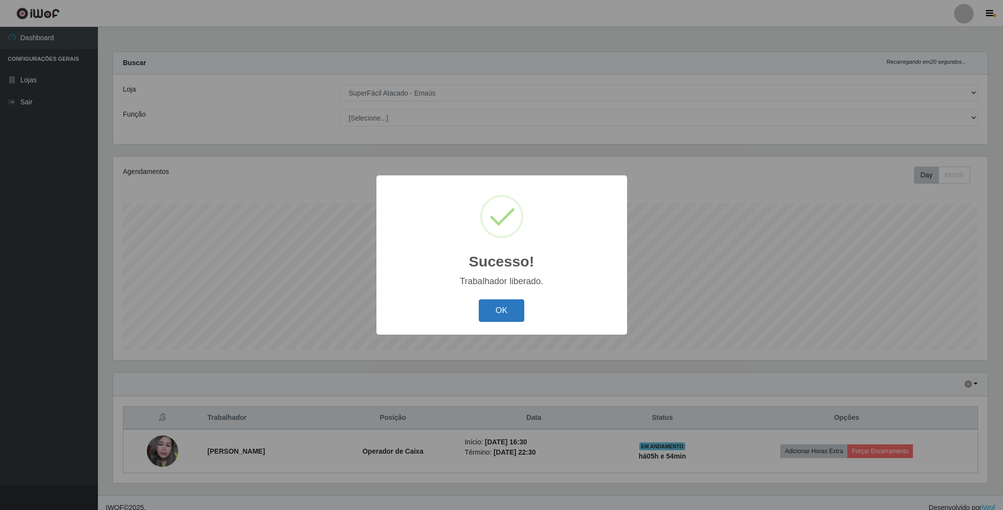
click at [504, 312] on button "OK" at bounding box center [502, 310] width 46 height 23
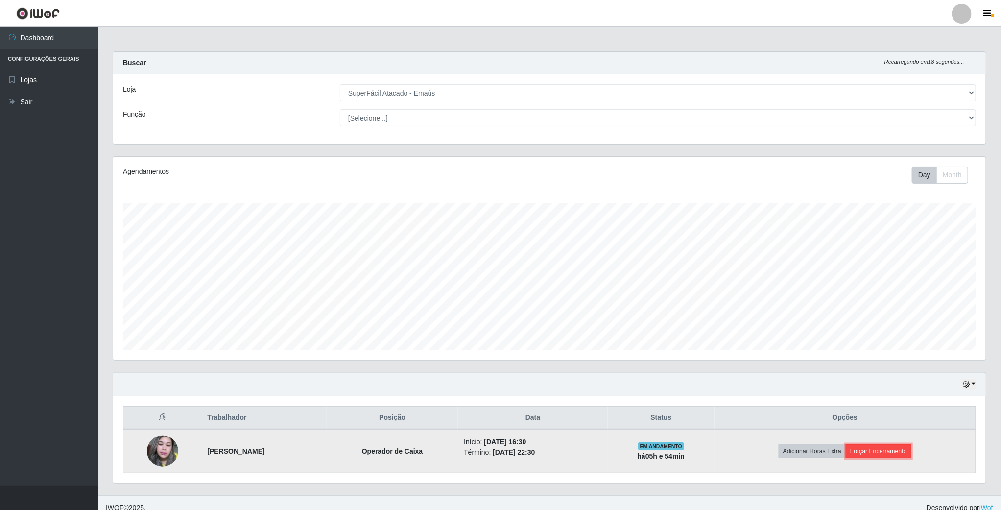
click at [889, 457] on button "Forçar Encerramento" at bounding box center [878, 451] width 66 height 14
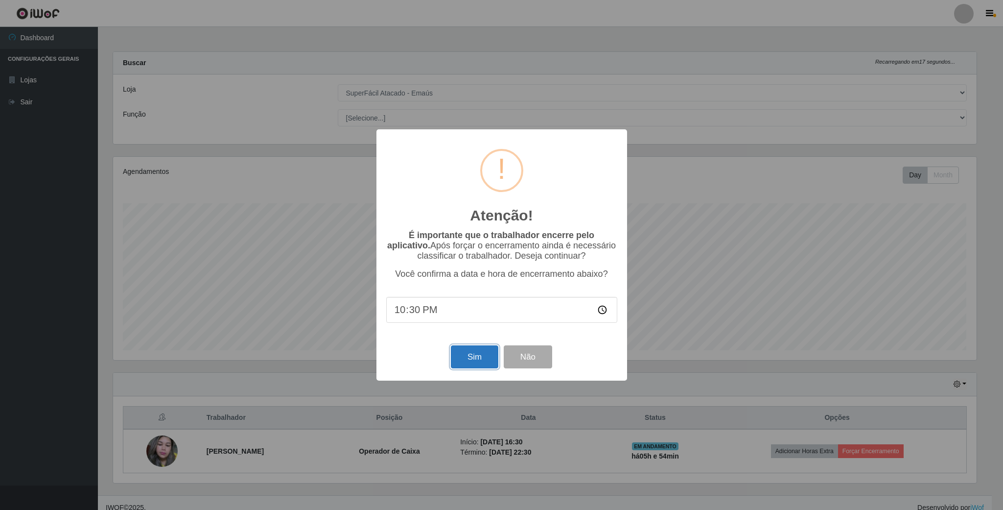
click at [474, 361] on button "Sim" at bounding box center [474, 356] width 47 height 23
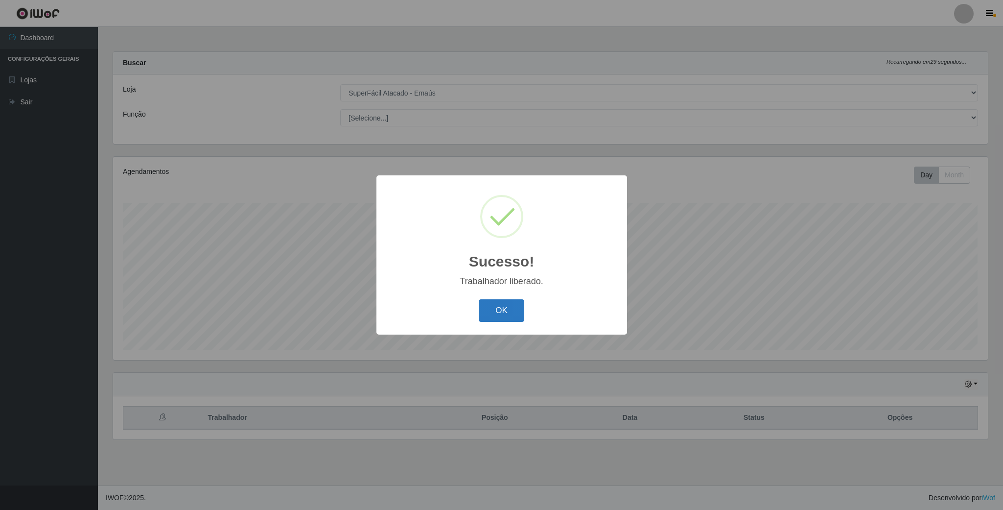
click at [514, 309] on button "OK" at bounding box center [502, 310] width 46 height 23
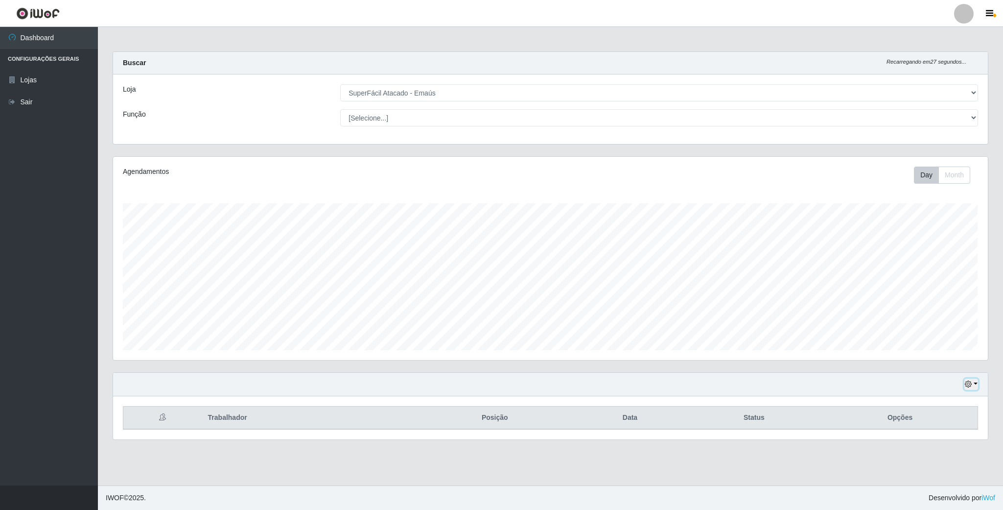
click at [969, 382] on icon "button" at bounding box center [968, 383] width 7 height 7
click at [949, 304] on button "1 dia" at bounding box center [938, 305] width 77 height 21
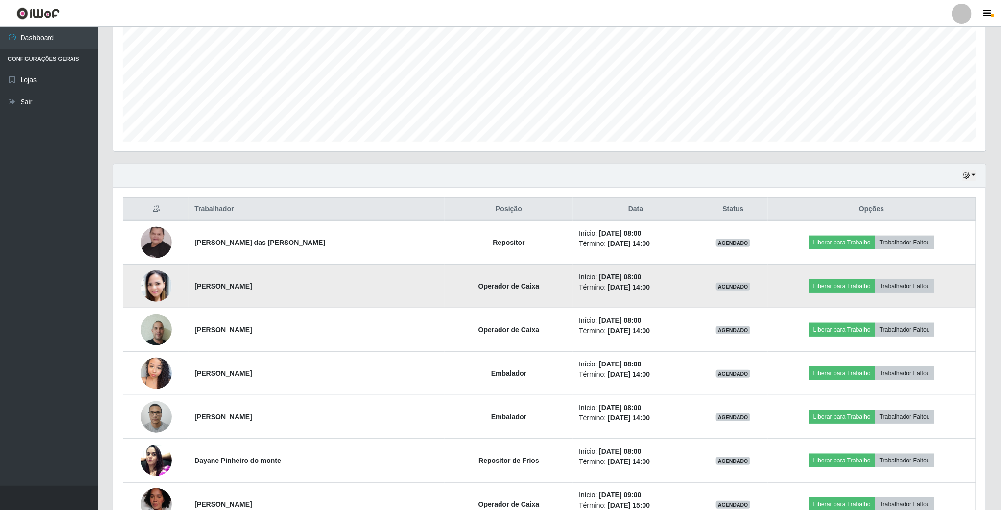
scroll to position [183, 0]
